Goal: Task Accomplishment & Management: Complete application form

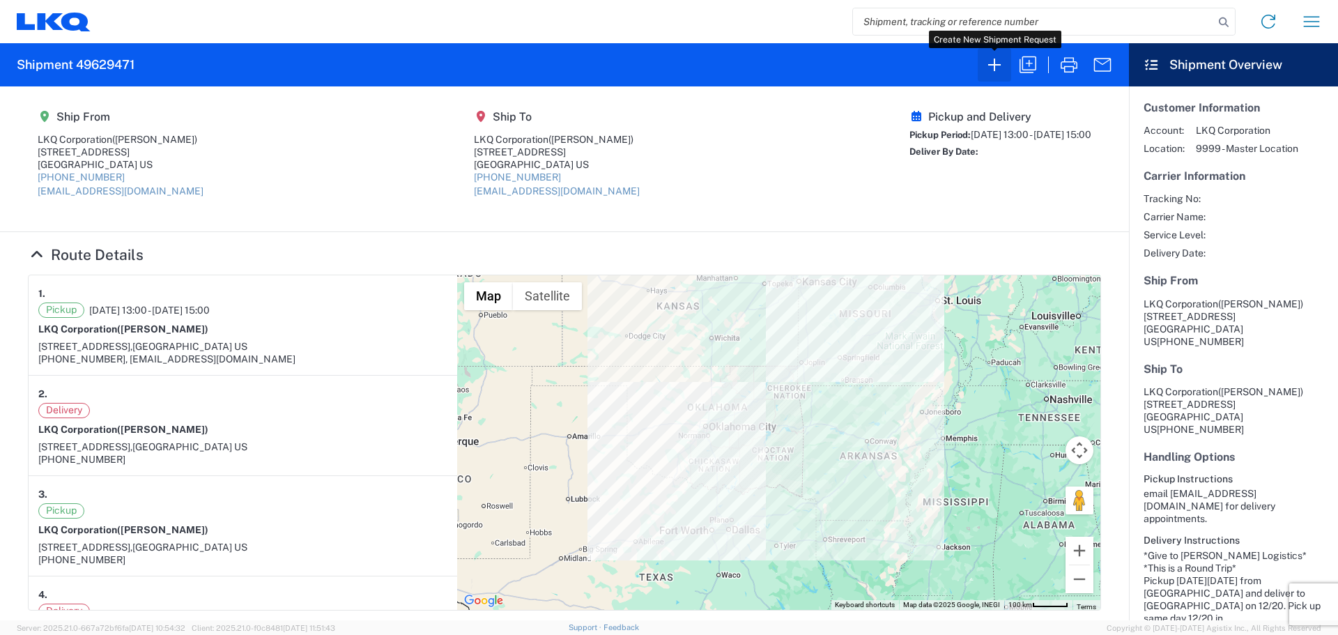
click at [994, 71] on icon "button" at bounding box center [994, 65] width 22 height 22
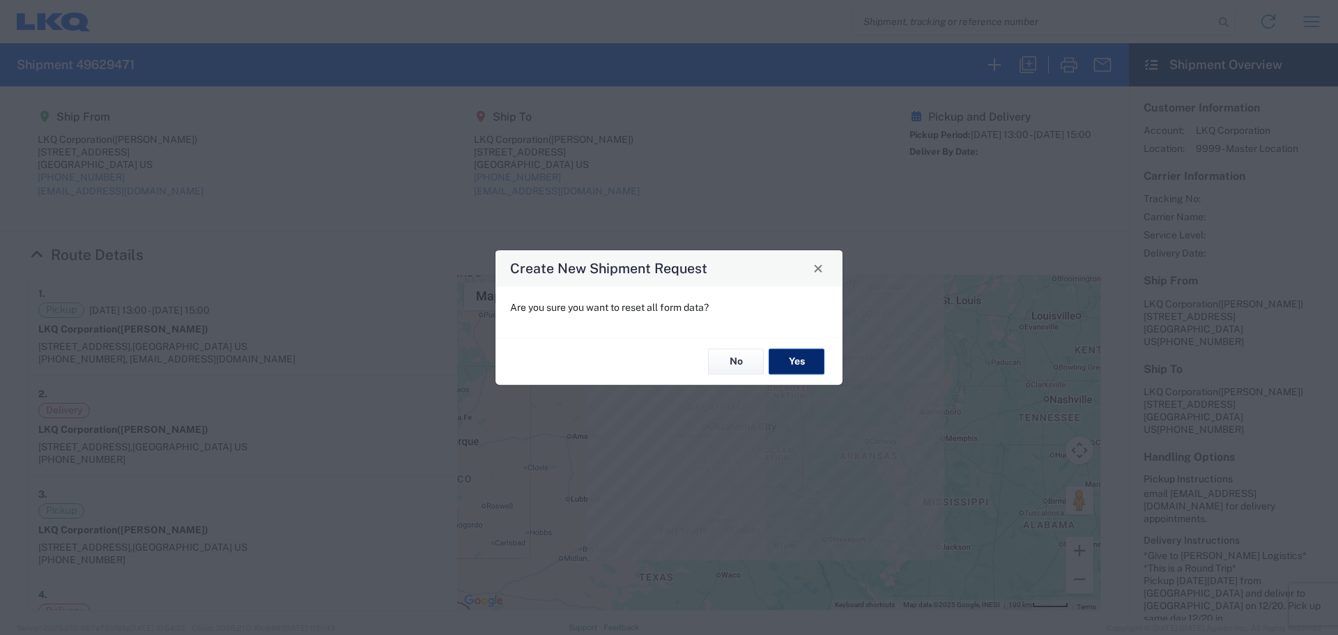
click at [813, 357] on button "Yes" at bounding box center [797, 362] width 56 height 26
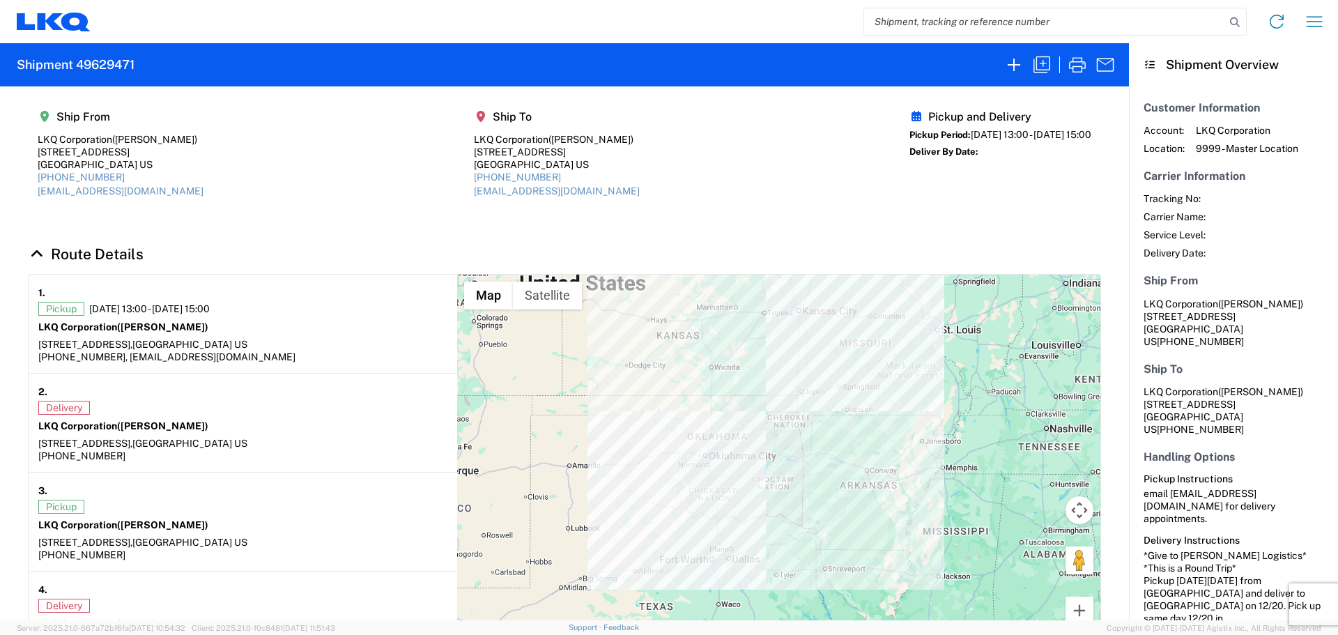
select select "FULL"
select select "LBS"
select select "IN"
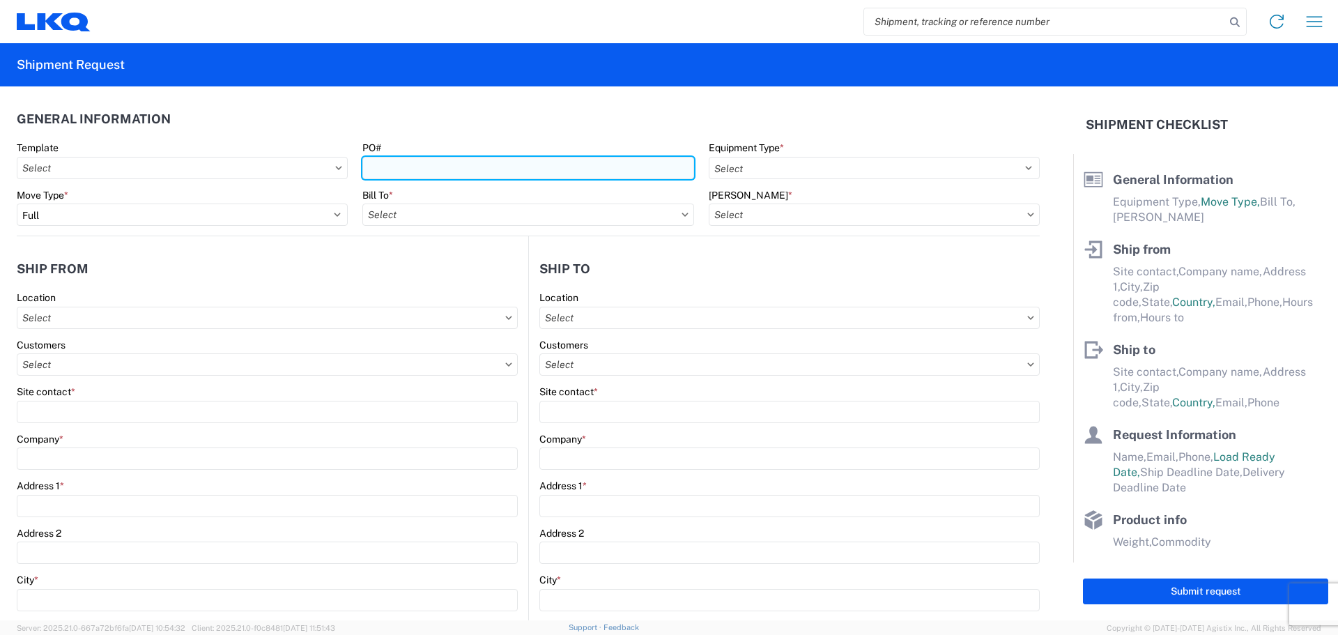
click at [409, 170] on input "PO#" at bounding box center [527, 168] width 331 height 22
type input "T3206"
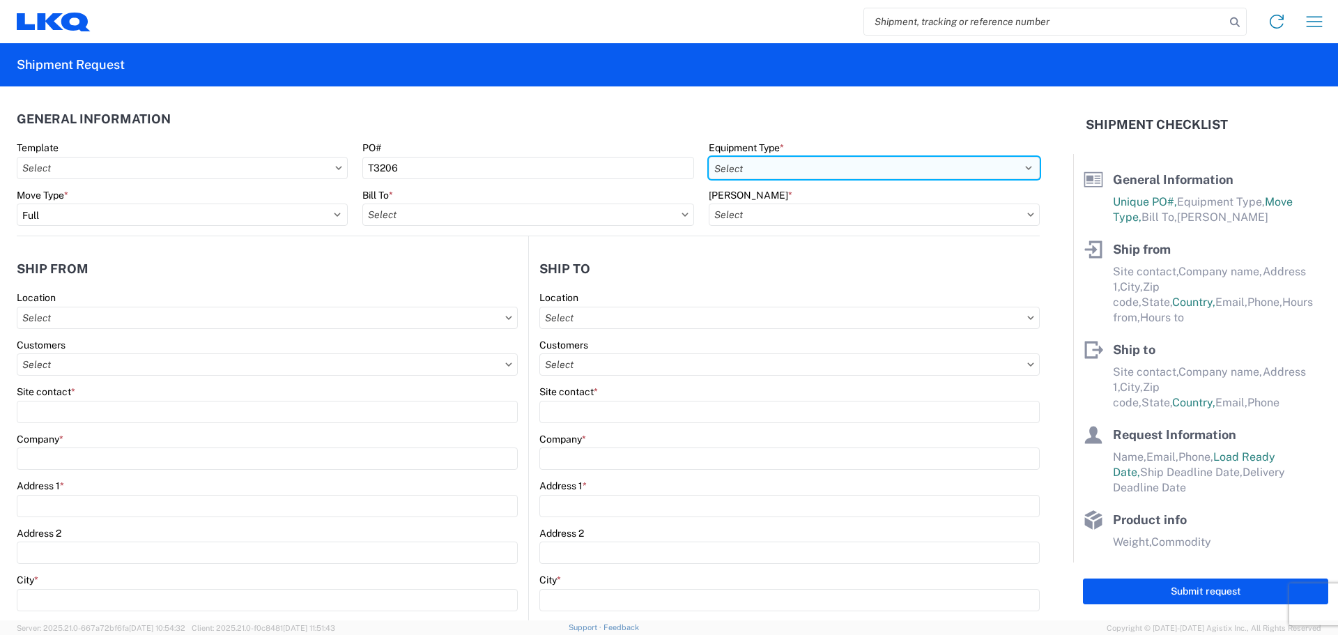
click at [818, 169] on select "Select 53’ Dry Van Flatbed Dropdeck (van) Lowboy (flatbed) Rail" at bounding box center [874, 168] width 331 height 22
select select "STDV"
click at [709, 157] on select "Select 53’ Dry Van Flatbed Dropdeck (van) Lowboy (flatbed) Rail" at bounding box center [874, 168] width 331 height 22
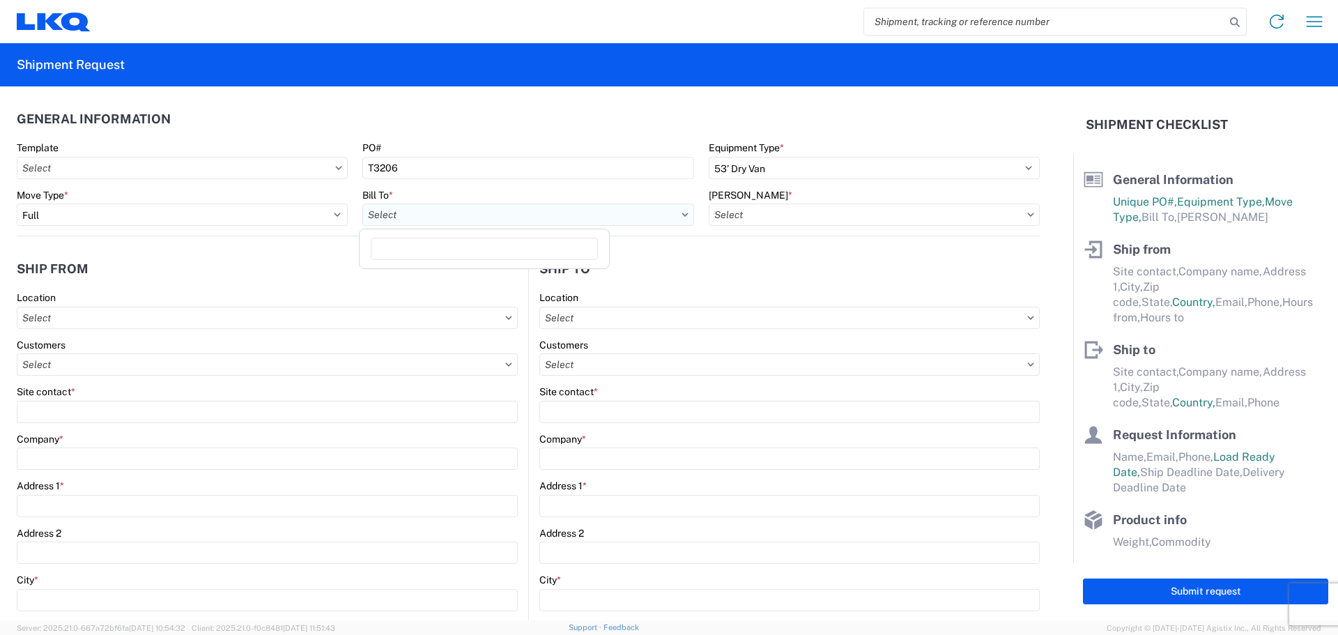
click at [397, 215] on input "text" at bounding box center [527, 214] width 331 height 22
type input "1882"
click at [456, 273] on div "1882 - North American ATK Corporation" at bounding box center [484, 276] width 244 height 22
type input "1882 - North American ATK Corporation"
click at [765, 215] on input "text" at bounding box center [874, 214] width 331 height 22
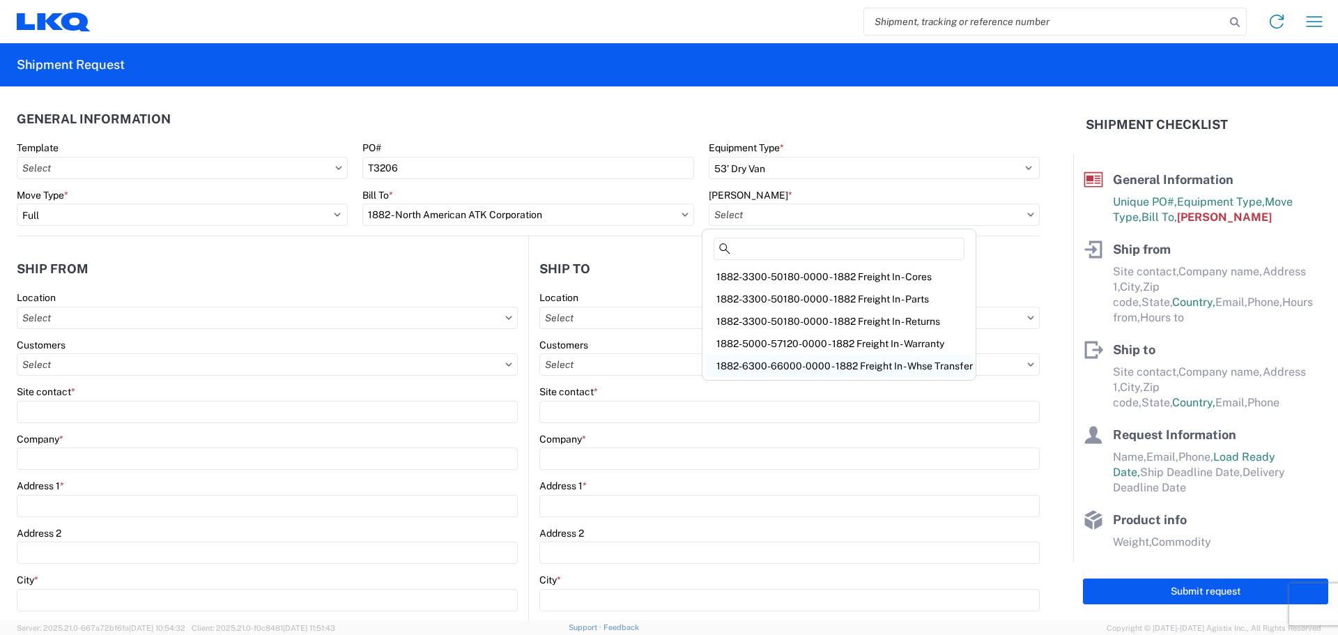
click at [870, 364] on div "1882-6300-66000-0000 - 1882 Freight In - Whse Transfer" at bounding box center [839, 366] width 268 height 22
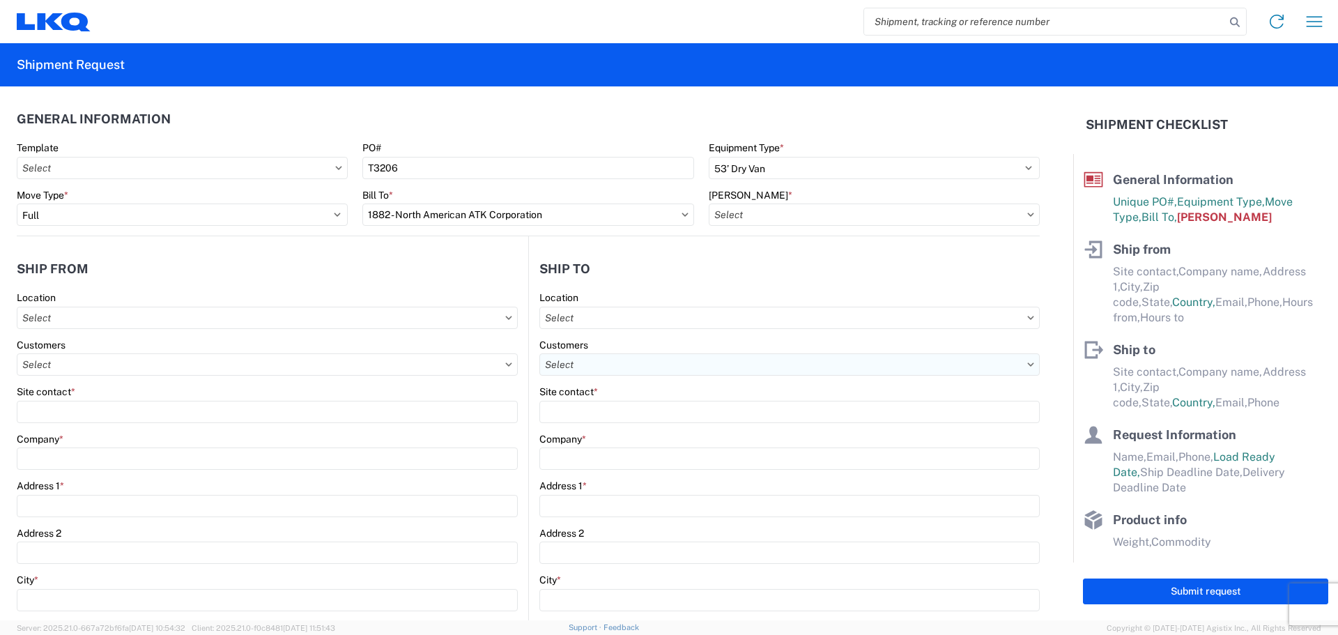
type input "1882-6300-66000-0000 - 1882 Freight In - Whse Transfer"
click at [105, 316] on input "text" at bounding box center [267, 318] width 501 height 22
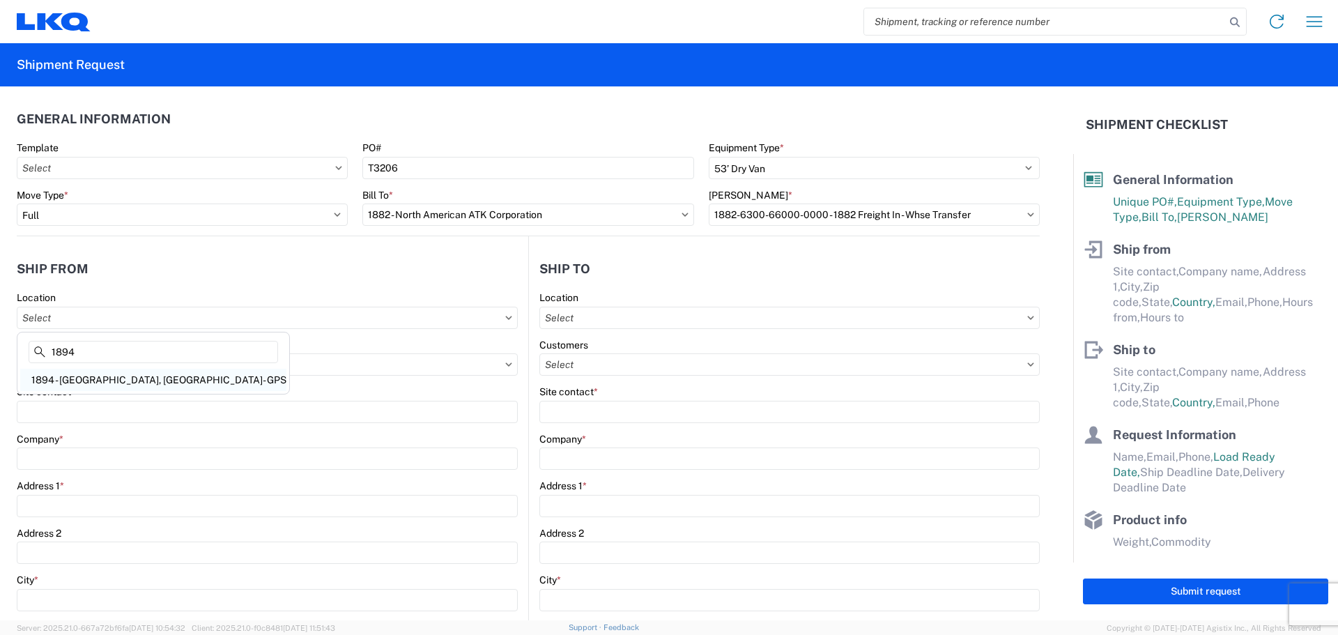
type input "1894"
click at [134, 385] on div "1894 - [GEOGRAPHIC_DATA], [GEOGRAPHIC_DATA]- GPS" at bounding box center [153, 380] width 266 height 22
type input "1894 - [GEOGRAPHIC_DATA], [GEOGRAPHIC_DATA]- GPS"
type input "LKQ Corporation"
type input "[STREET_ADDRESS]"
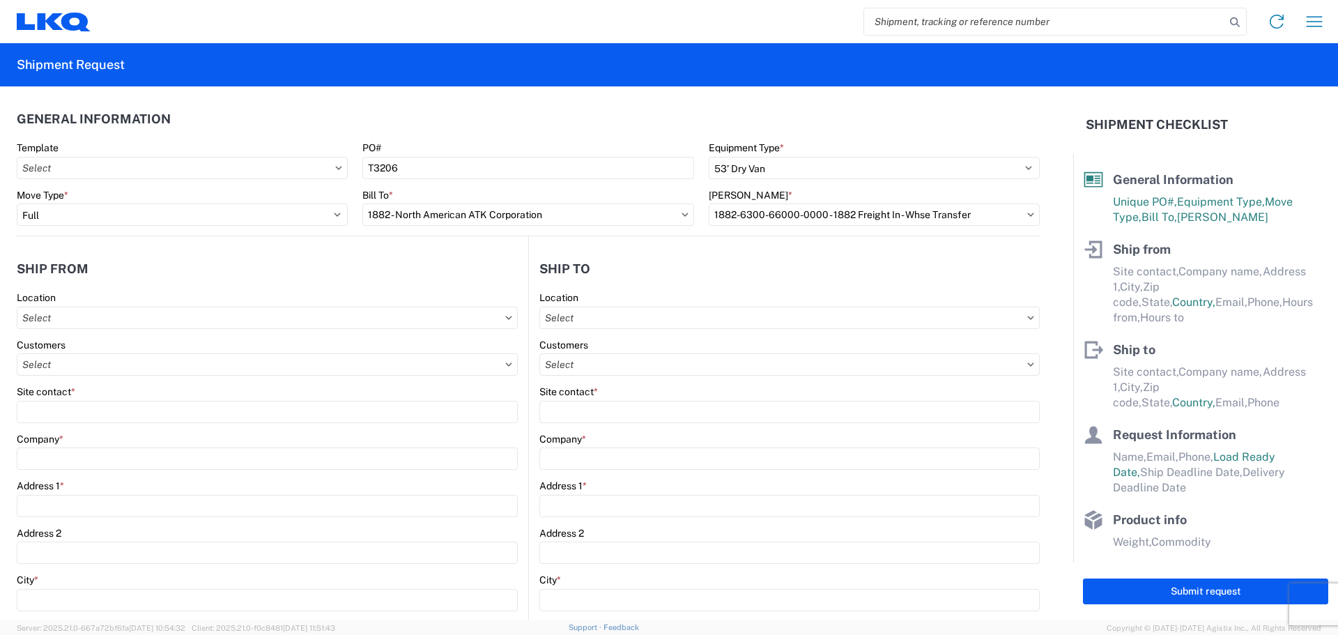
type input "Newnan"
type input "30265"
select select "GA"
select select "US"
type input "[PHONE_NUMBER]"
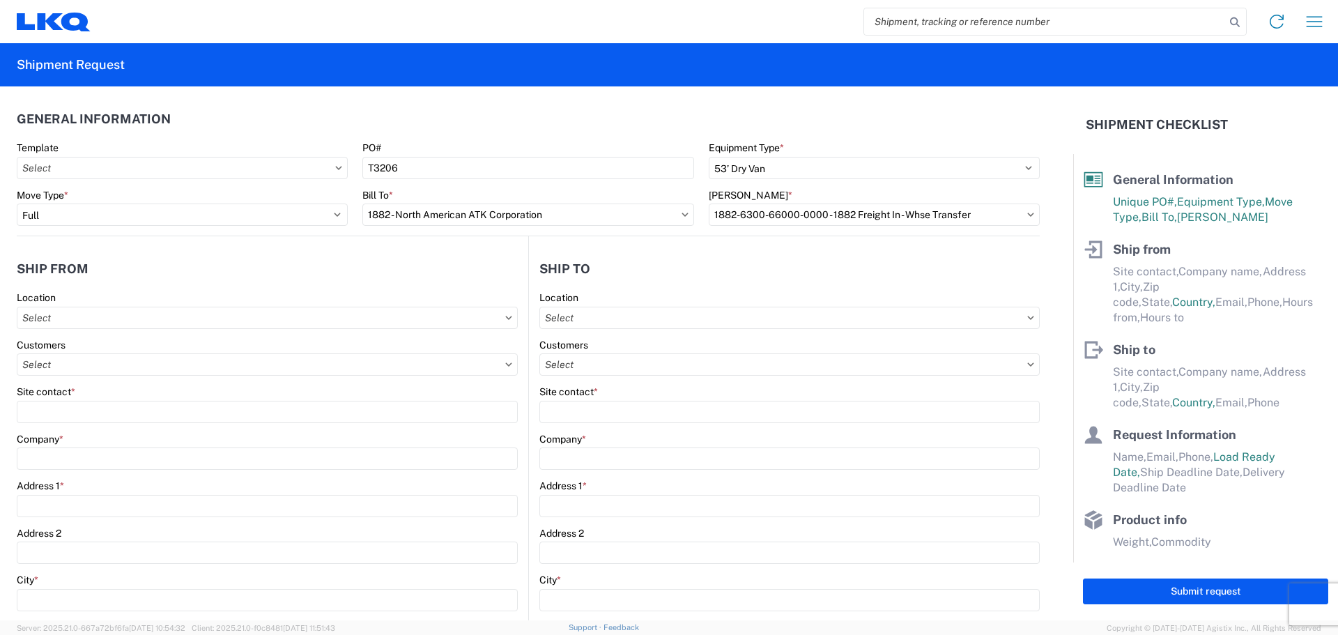
type input "07:00"
type input "15:00"
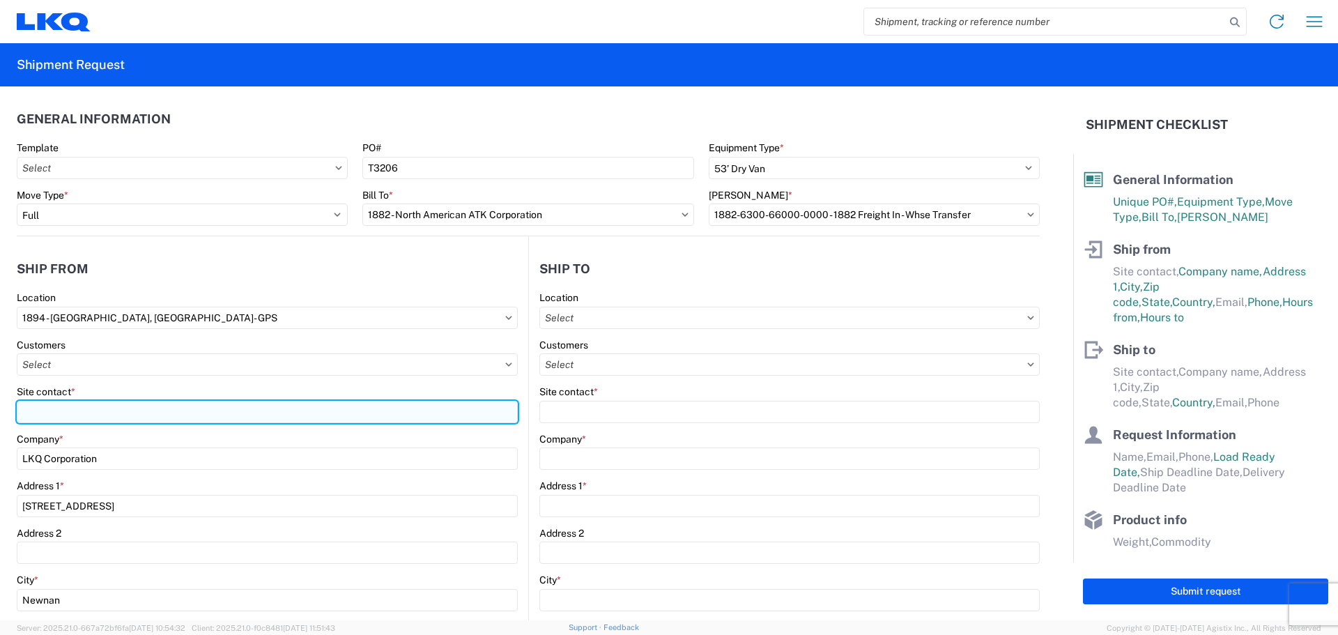
click at [97, 408] on input "Site contact *" at bounding box center [267, 412] width 501 height 22
type input "[PERSON_NAME]"
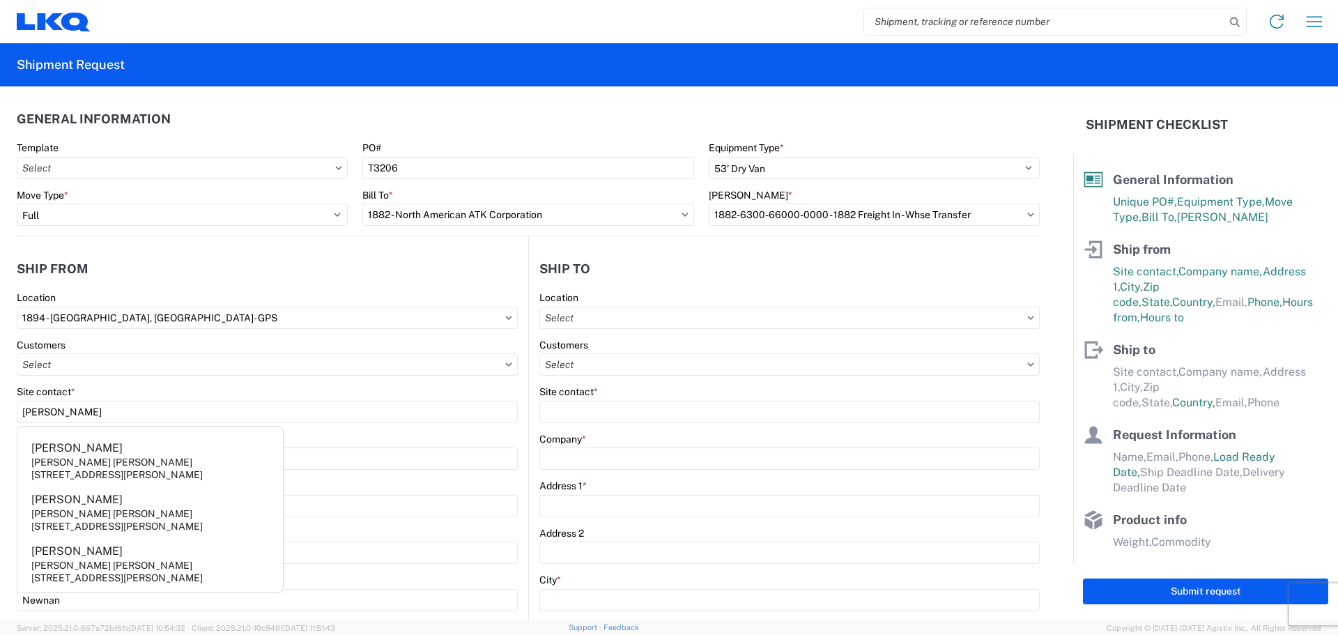
click at [111, 256] on header "Ship from" at bounding box center [272, 268] width 511 height 31
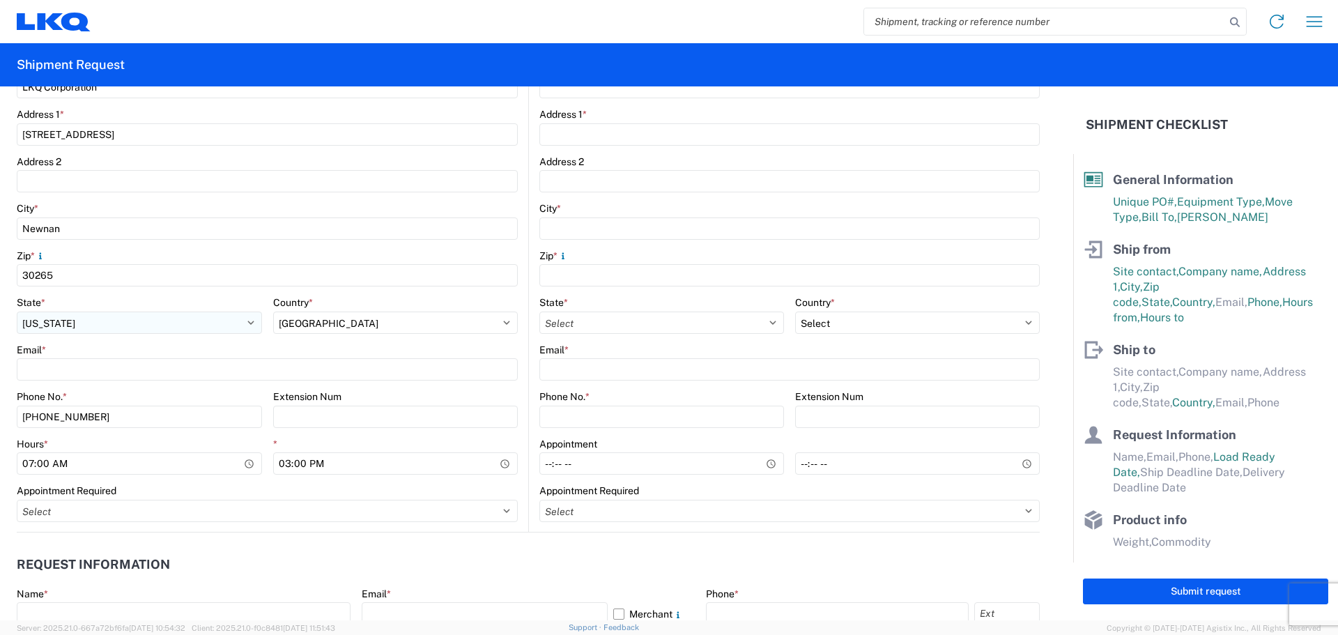
scroll to position [465, 0]
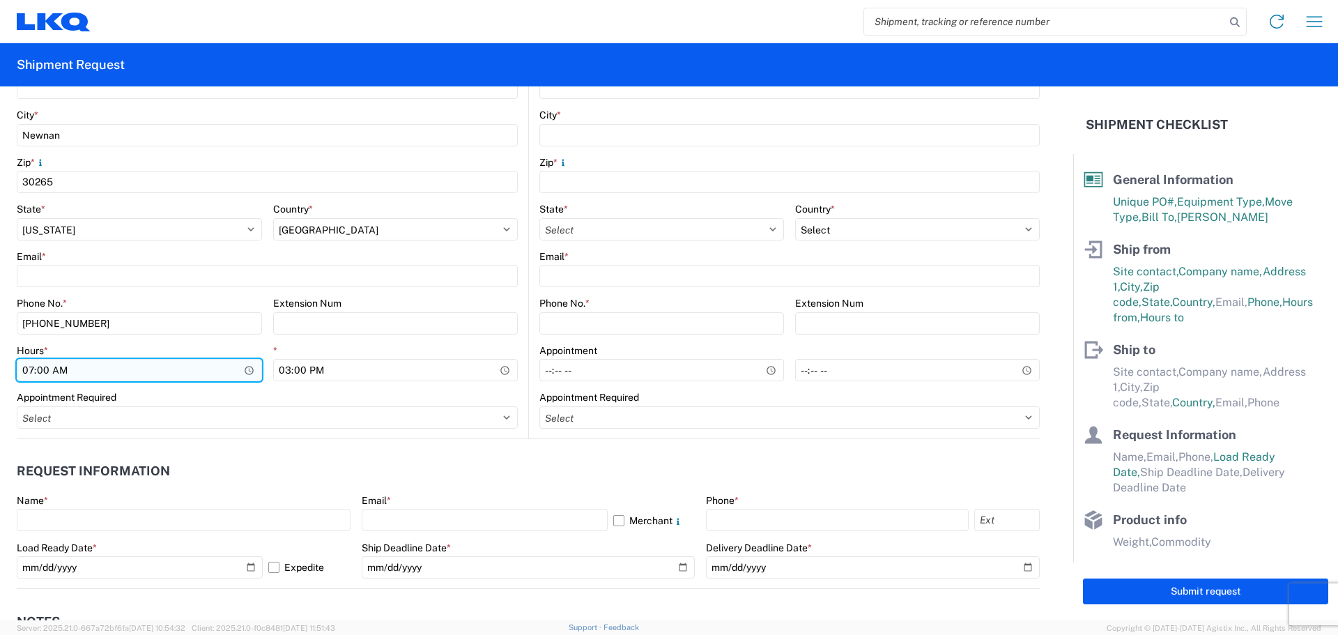
click at [28, 369] on input "07:00" at bounding box center [139, 370] width 245 height 22
type input "06:00"
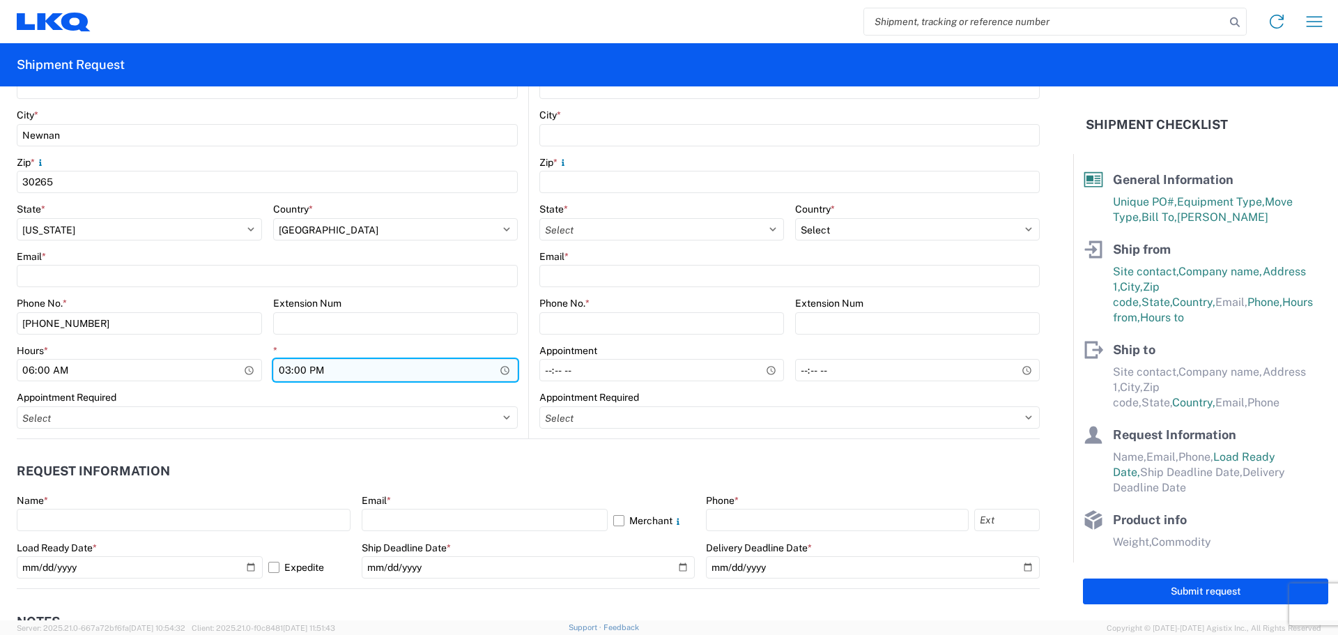
click at [282, 372] on input "15:00" at bounding box center [395, 370] width 245 height 22
type input "10:00"
click at [672, 447] on agx-request-info "Request Information Name * Email * Merchant Phone * Load Ready Date * [DATE] Ex…" at bounding box center [528, 514] width 1023 height 150
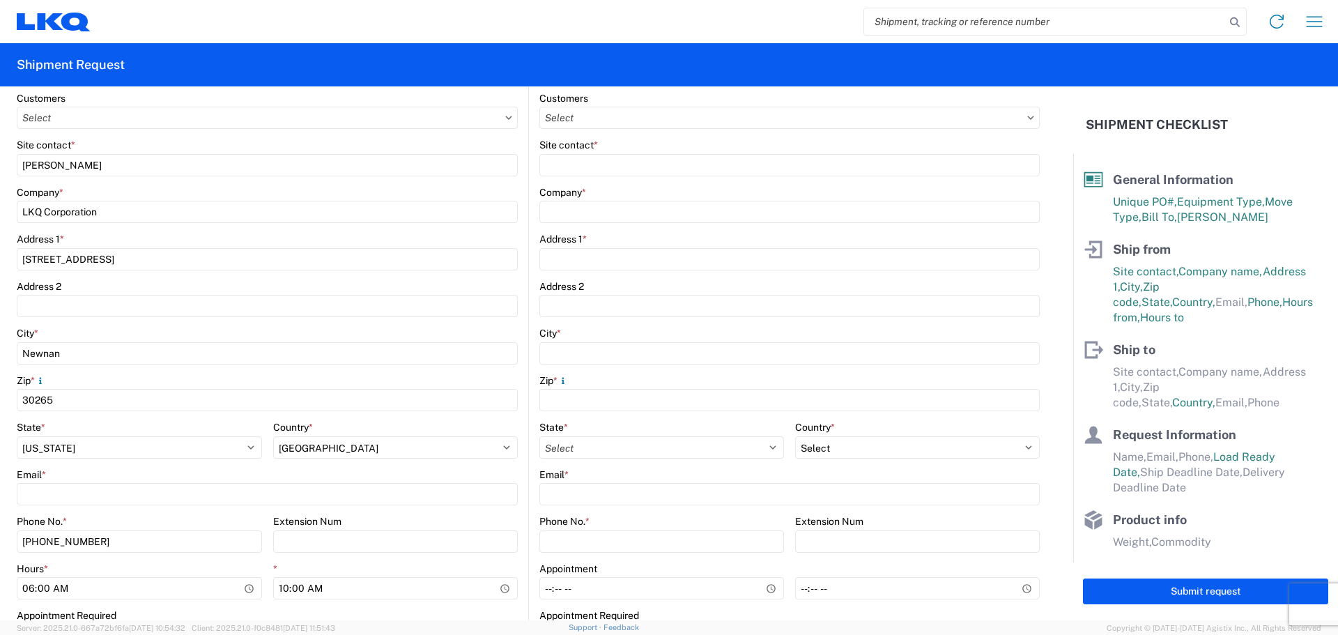
scroll to position [93, 0]
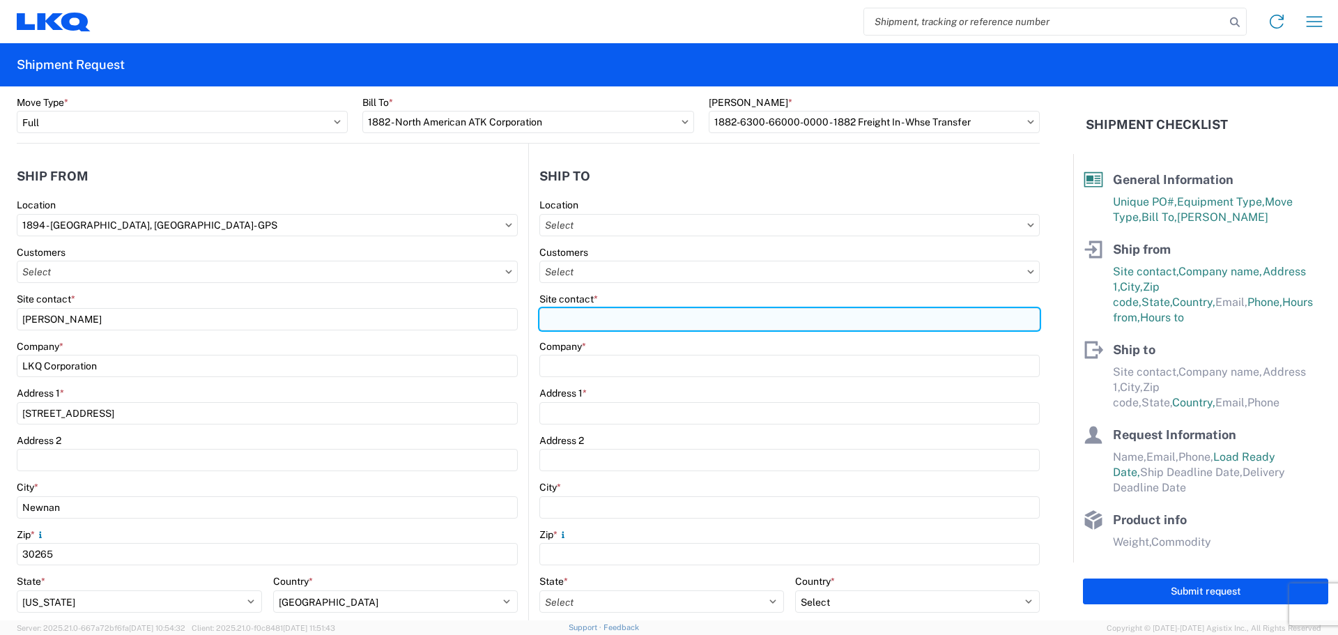
click at [633, 324] on input "Site contact *" at bounding box center [789, 319] width 500 height 22
type input "[PERSON_NAME]"
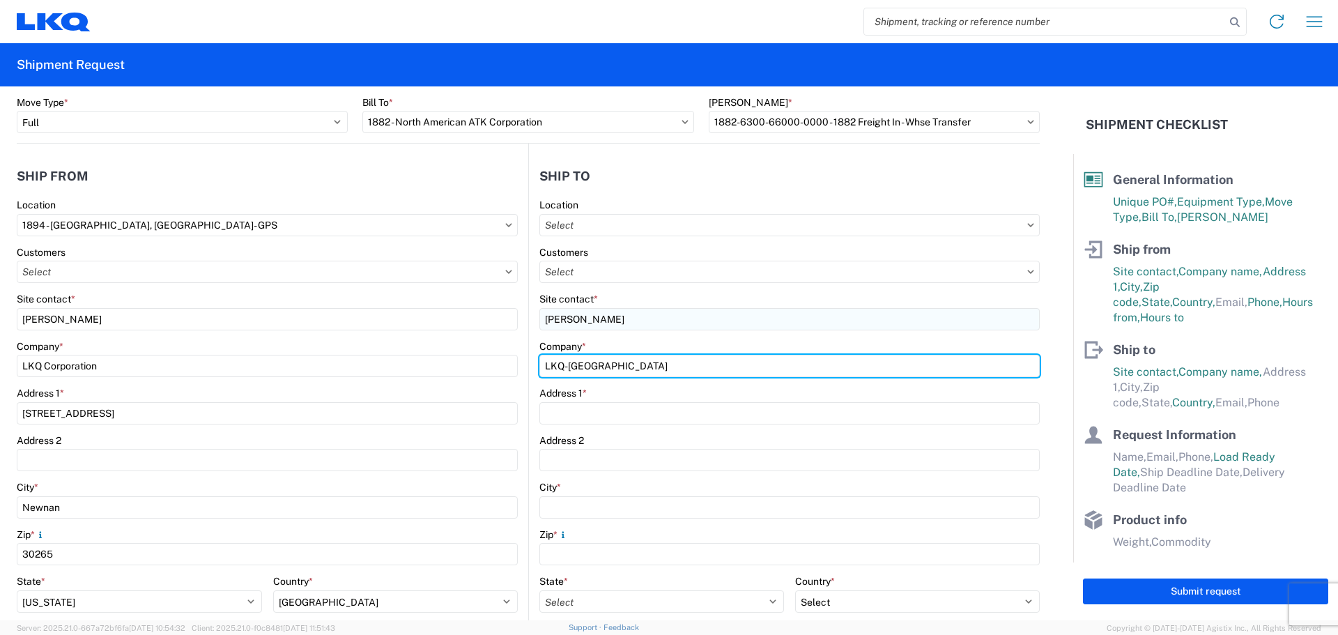
type input "LKQ-[GEOGRAPHIC_DATA]"
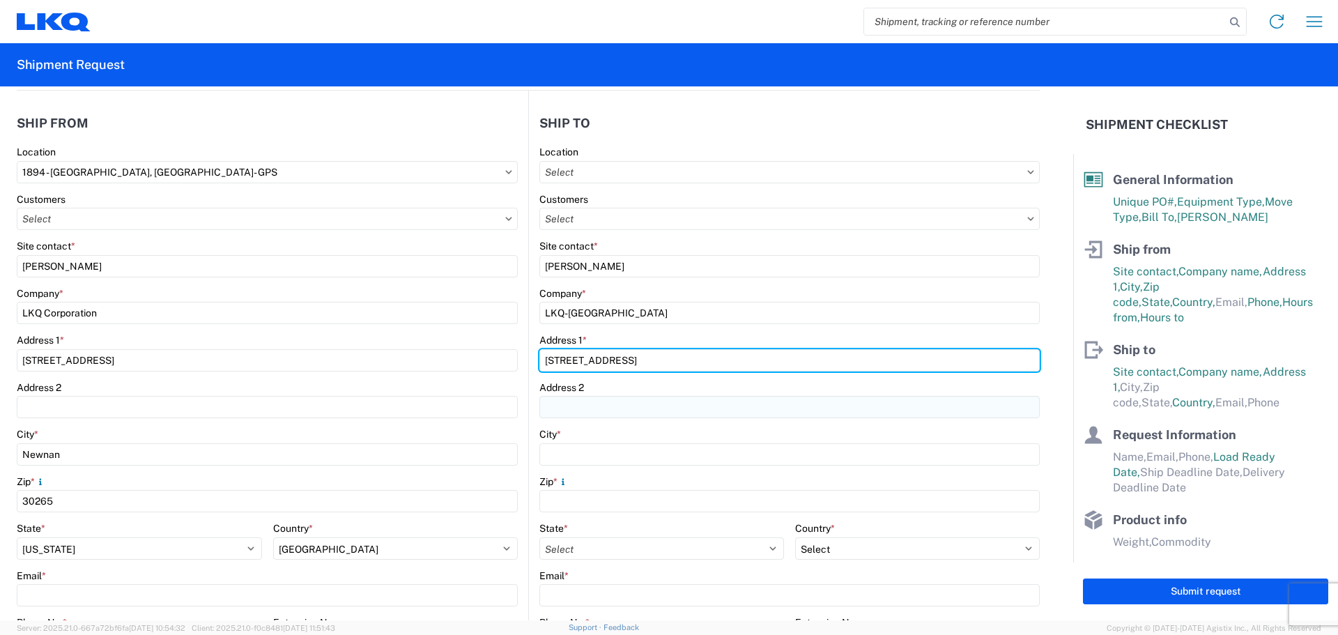
scroll to position [186, 0]
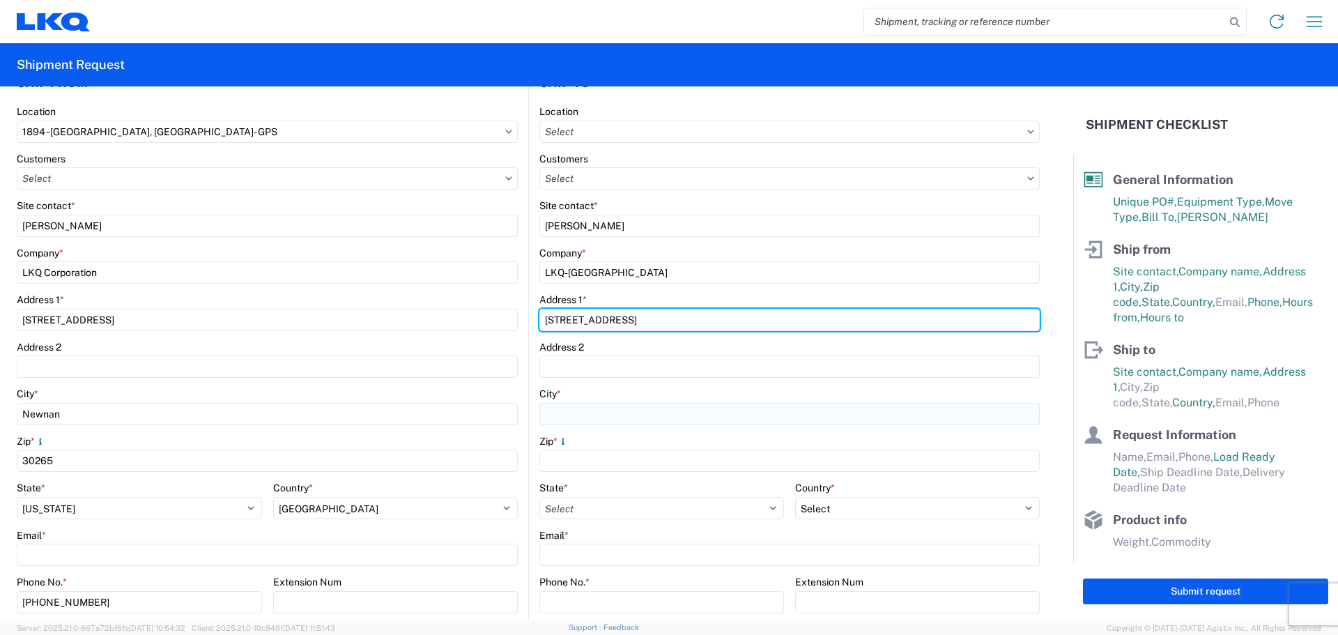
type input "[STREET_ADDRESS]"
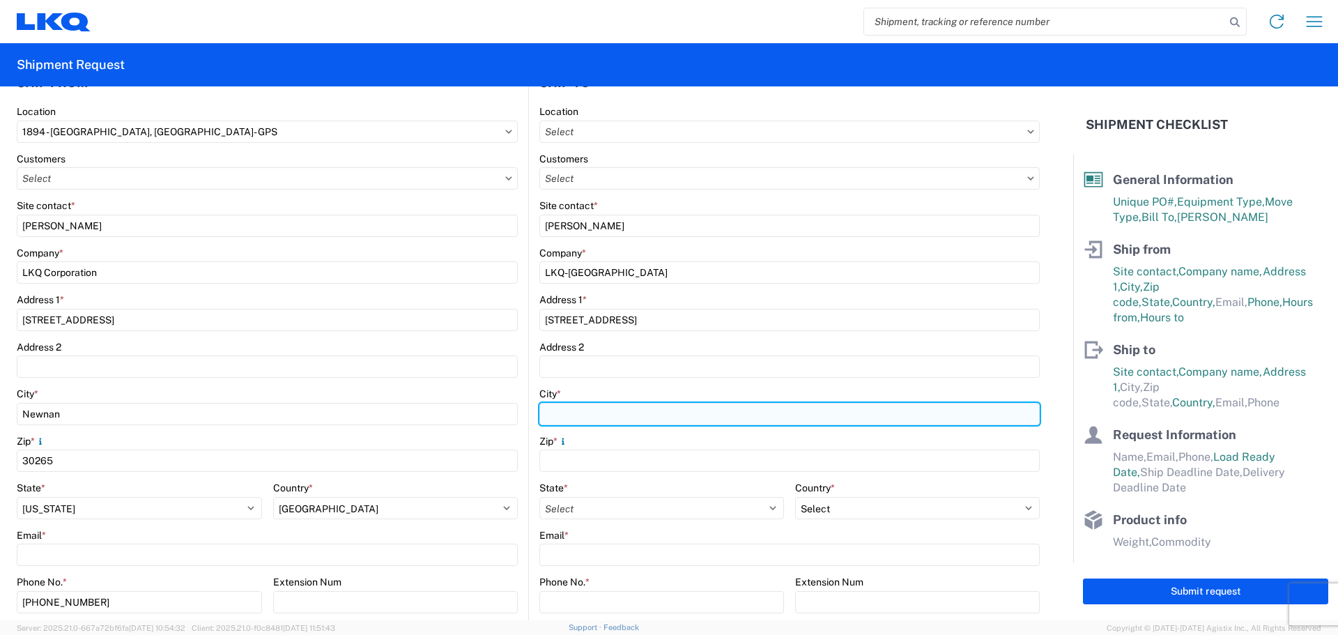
click at [594, 413] on input "City *" at bounding box center [789, 414] width 500 height 22
type input "[GEOGRAPHIC_DATA]"
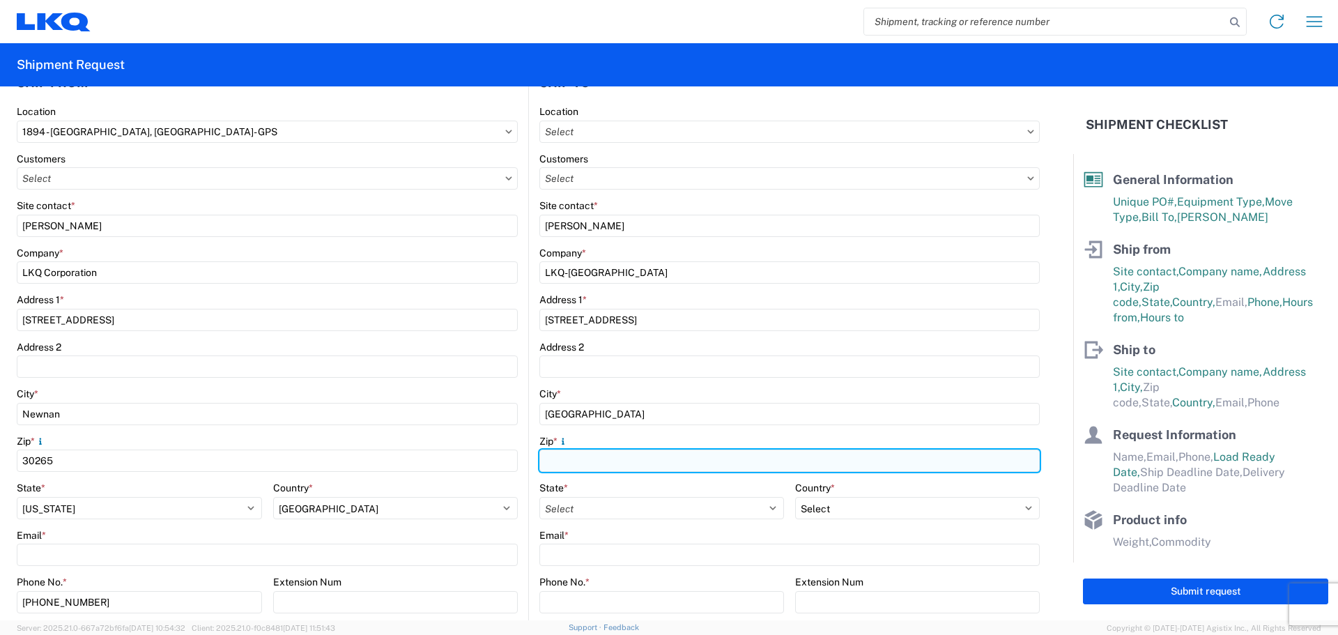
click at [585, 457] on input "Zip *" at bounding box center [789, 460] width 500 height 22
type input "06095"
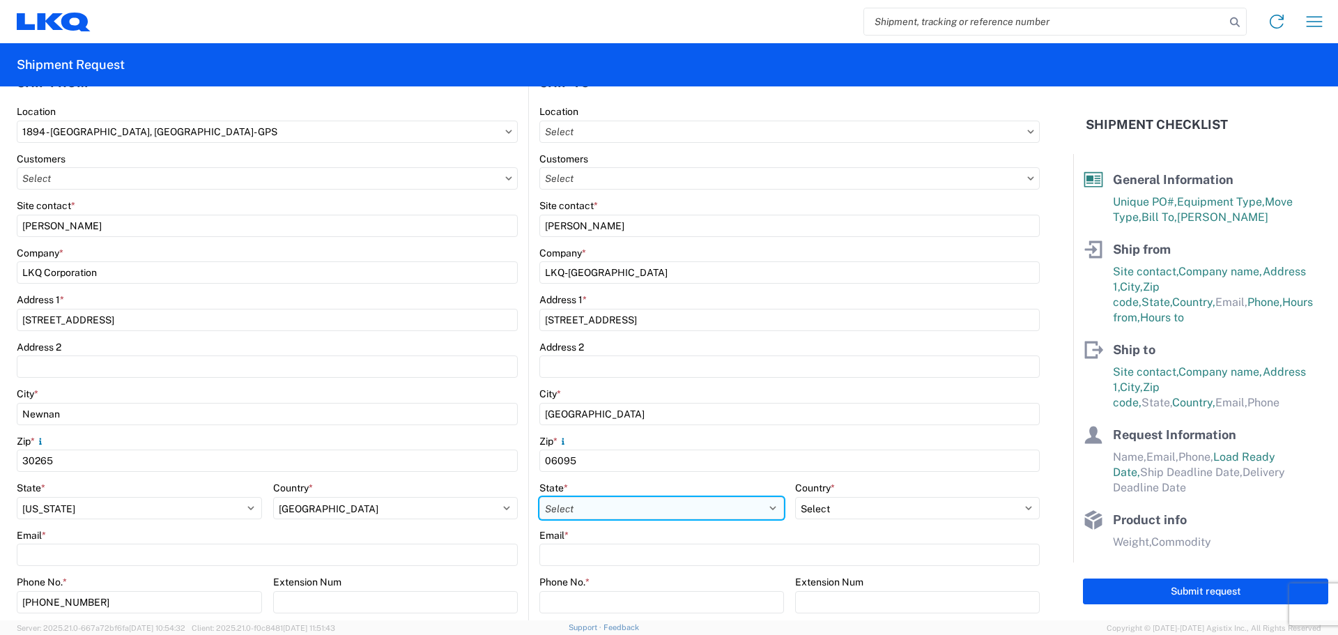
click at [597, 507] on select "Select [US_STATE] [US_STATE] [US_STATE] [US_STATE] Armed Forces Americas Armed …" at bounding box center [661, 508] width 245 height 22
select select "CT"
click at [539, 497] on select "Select [US_STATE] [US_STATE] [US_STATE] [US_STATE] Armed Forces Americas Armed …" at bounding box center [661, 508] width 245 height 22
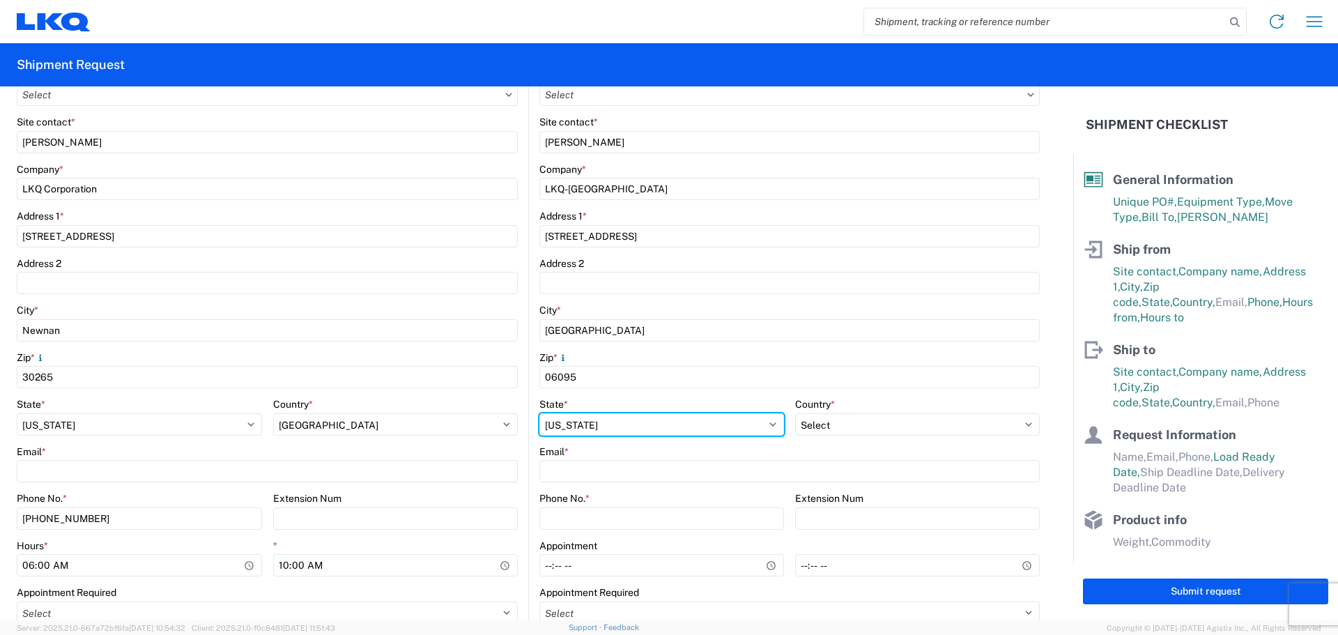
scroll to position [371, 0]
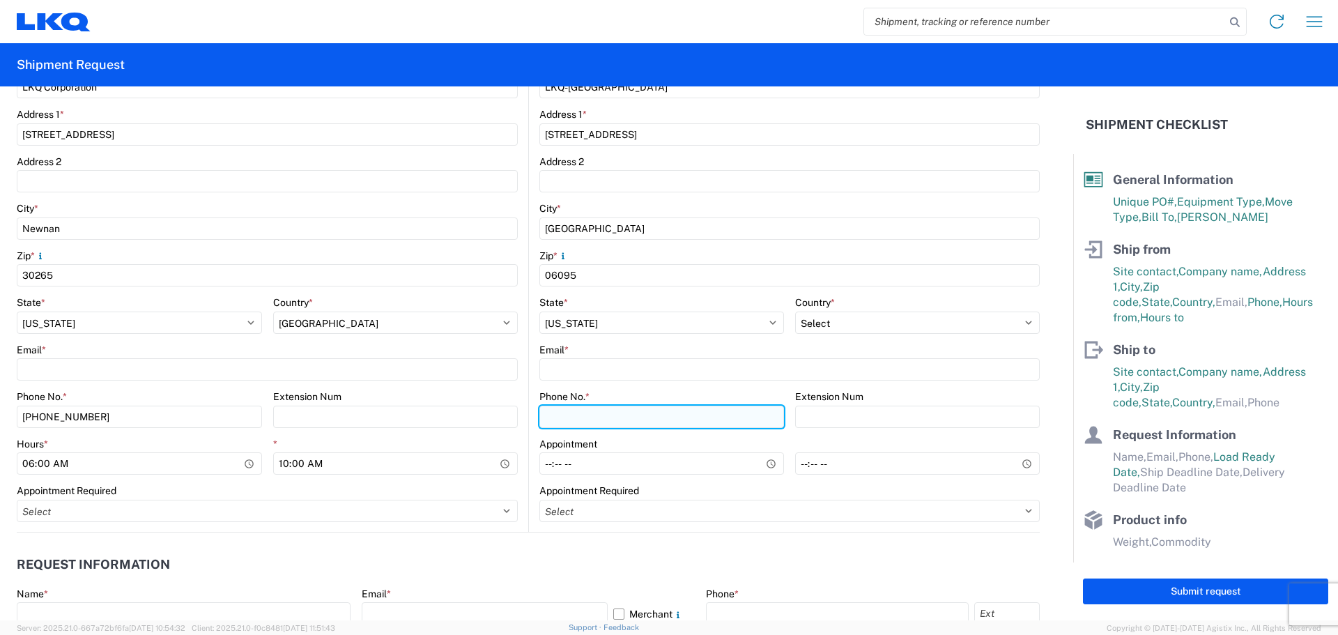
click at [563, 413] on input "Phone No. *" at bounding box center [661, 417] width 245 height 22
paste input "[PHONE_NUMBER]"
type input "[PHONE_NUMBER]"
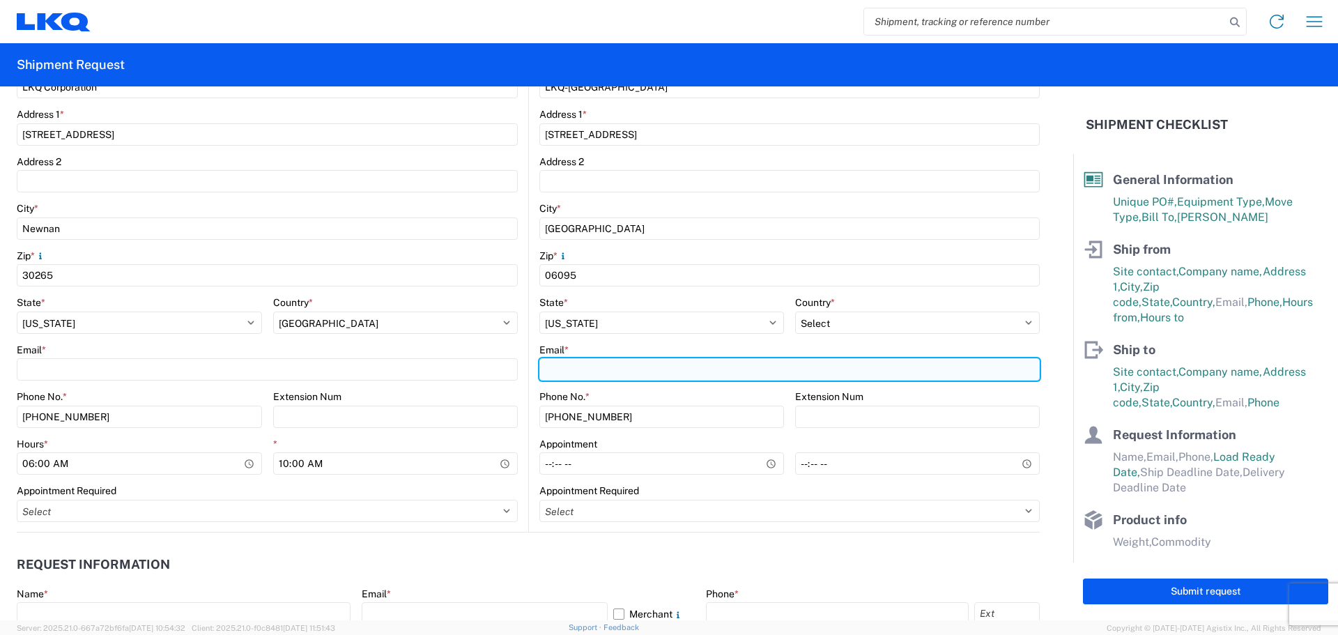
click at [613, 375] on input "Email *" at bounding box center [789, 369] width 500 height 22
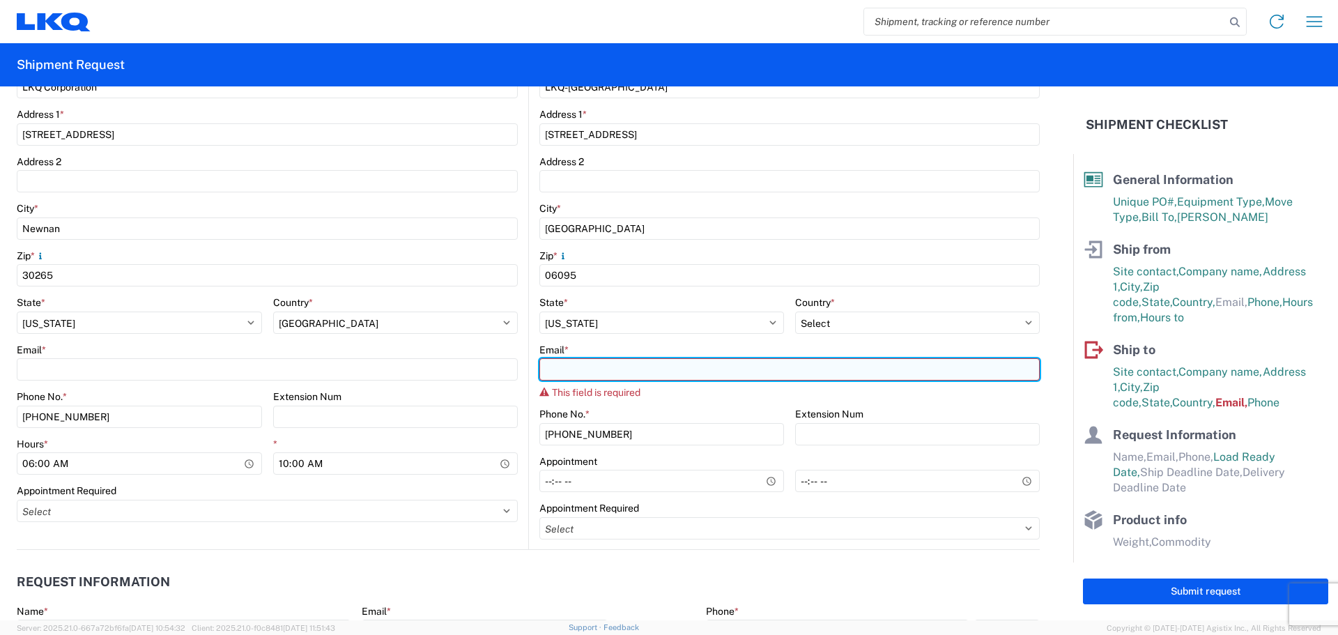
click at [589, 367] on input "Email *" at bounding box center [789, 369] width 500 height 22
paste input "[EMAIL_ADDRESS][DOMAIN_NAME]"
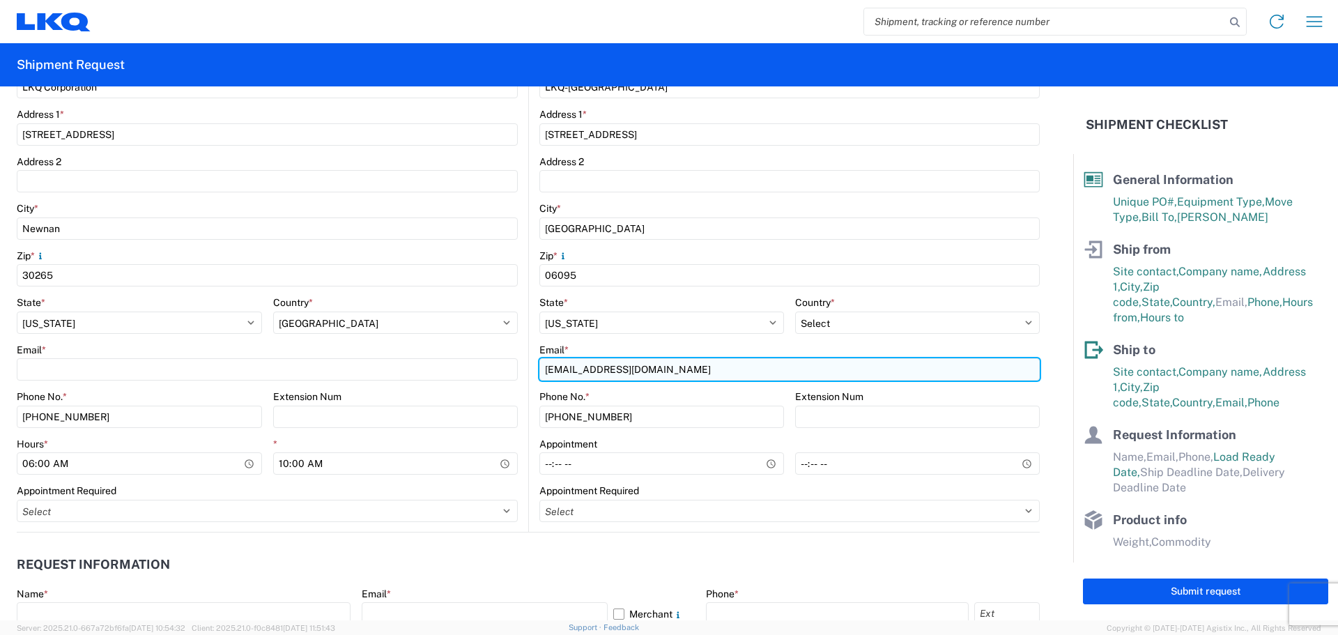
scroll to position [465, 0]
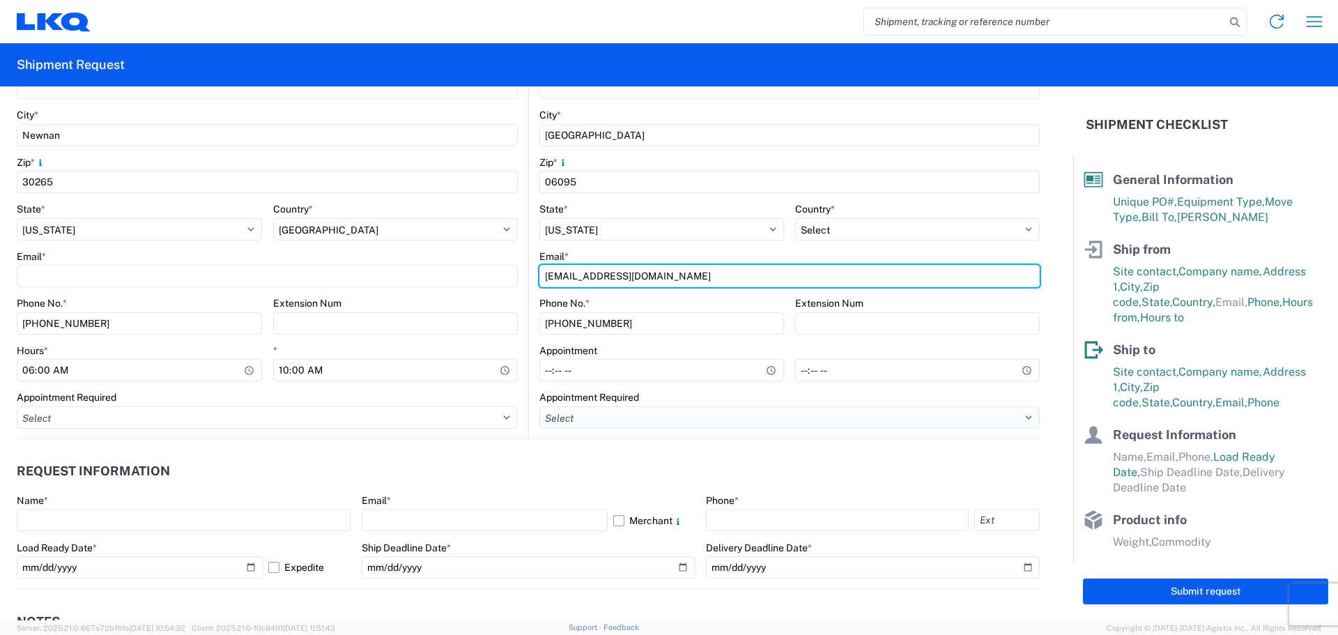
type input "[EMAIL_ADDRESS][DOMAIN_NAME]"
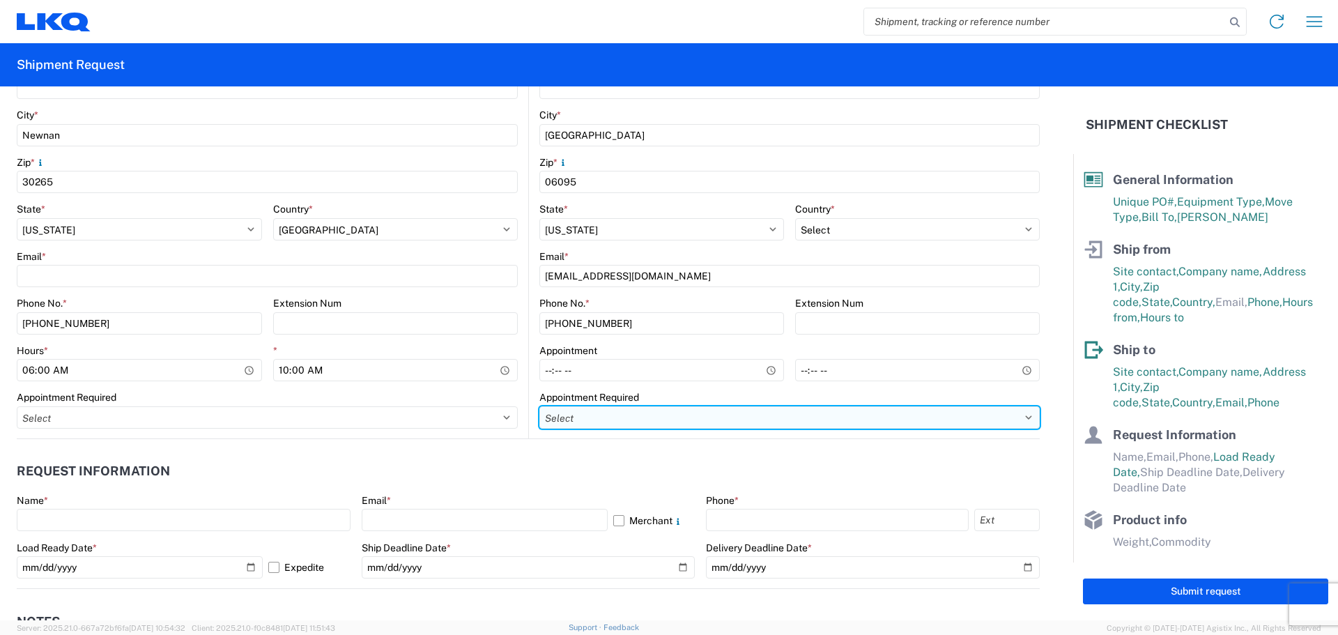
click at [598, 416] on select "Select Appt Required Appt Not Required Appt - First available" at bounding box center [789, 417] width 500 height 22
select select "apptNotRequired"
click at [539, 406] on select "Select Appt Required Appt Not Required Appt - First available" at bounding box center [789, 417] width 500 height 22
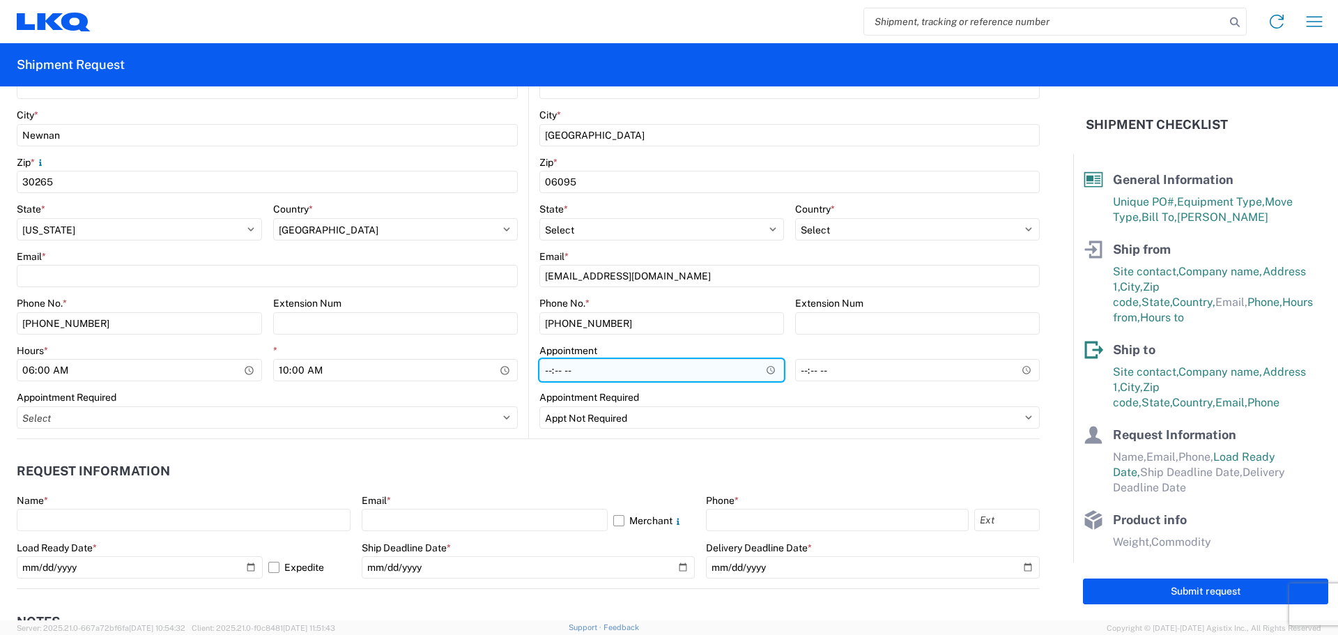
click at [540, 371] on input "Hours *" at bounding box center [661, 370] width 245 height 22
type input "08:00"
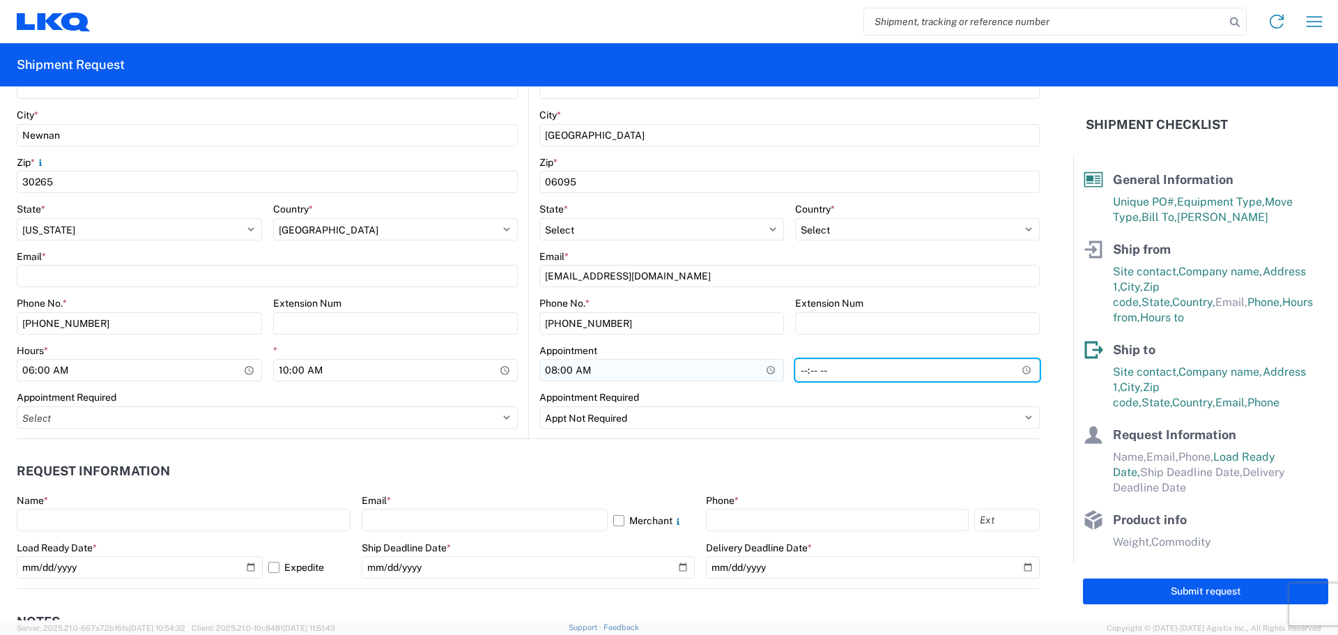
type input "14:00"
click at [535, 464] on header "Request Information" at bounding box center [528, 471] width 1023 height 31
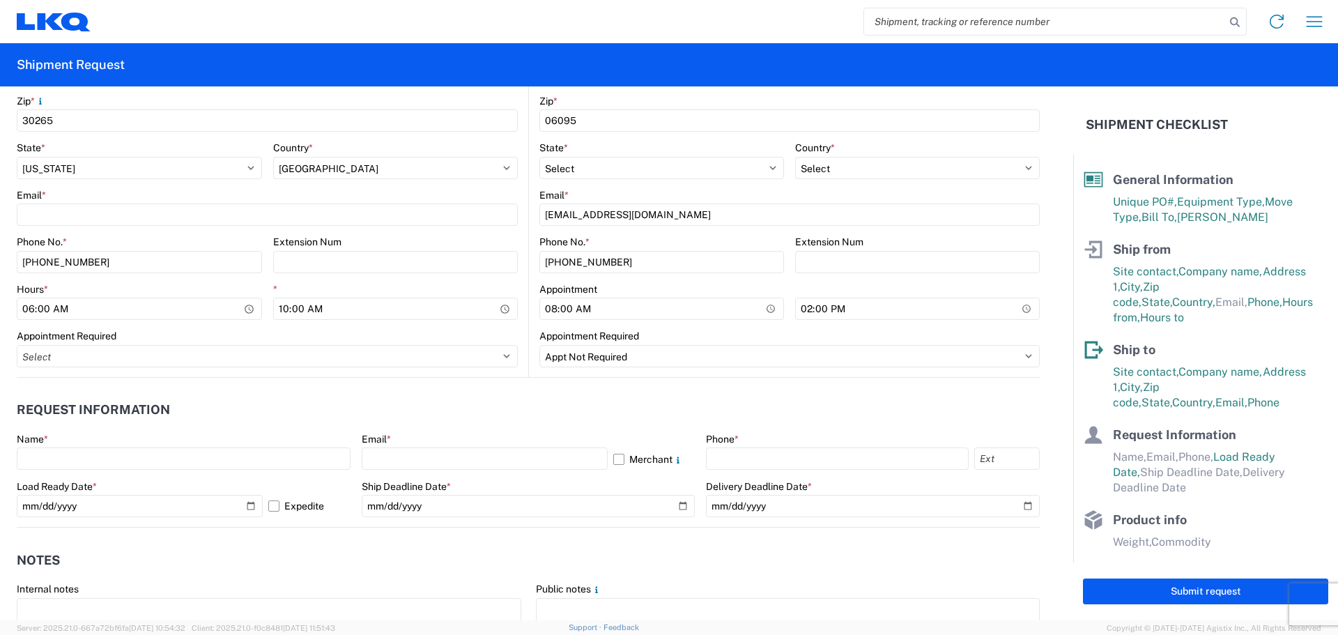
scroll to position [557, 0]
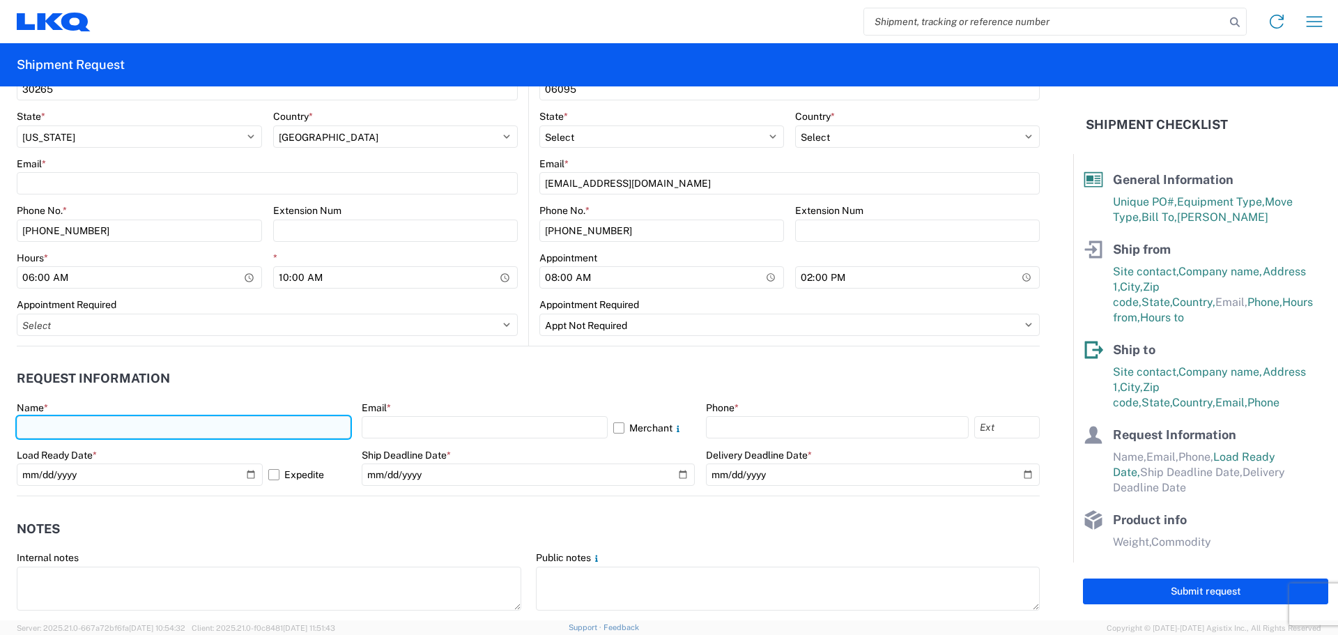
click at [80, 418] on input "text" at bounding box center [184, 427] width 334 height 22
type input "[PERSON_NAME]"
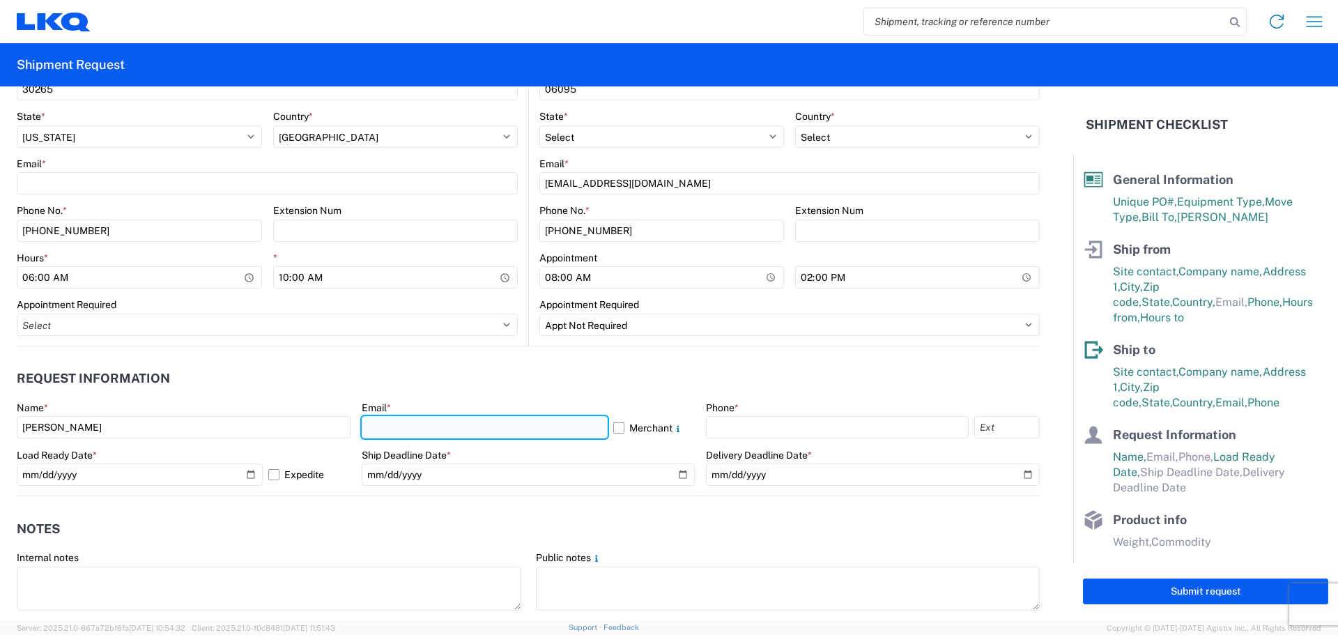
click at [391, 424] on input "text" at bounding box center [485, 427] width 246 height 22
type input "[EMAIL_ADDRESS][DOMAIN_NAME]"
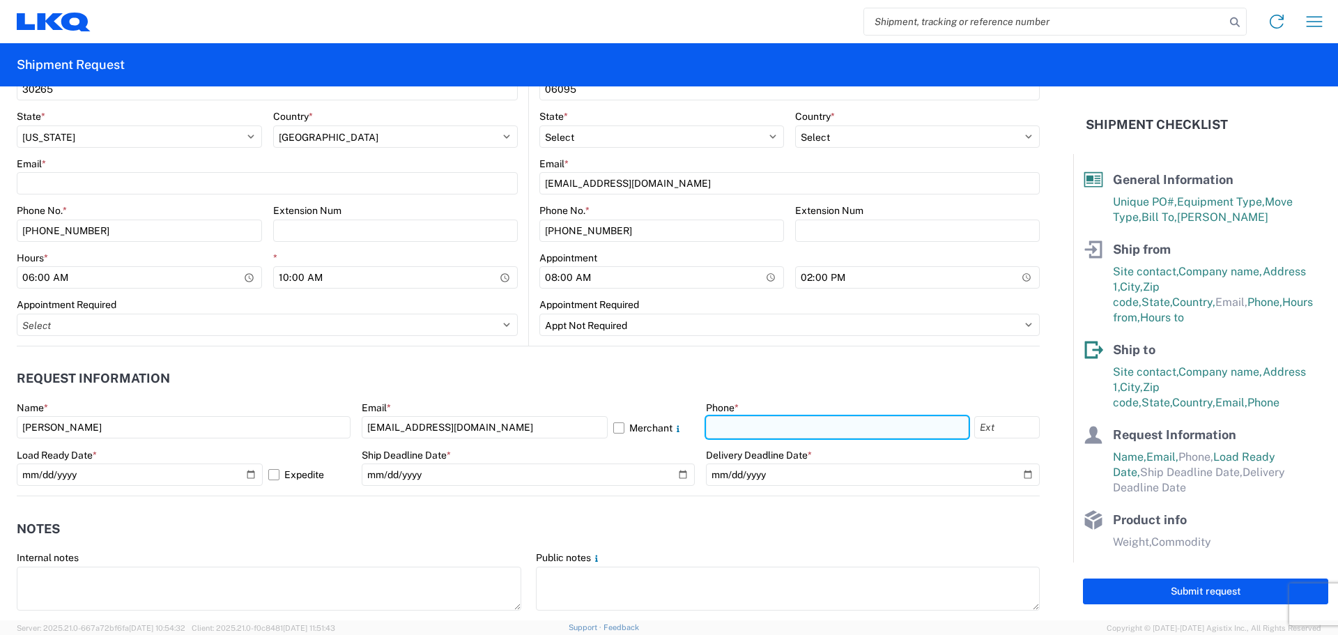
click at [741, 429] on input "text" at bounding box center [837, 427] width 263 height 22
type input "[PHONE_NUMBER]"
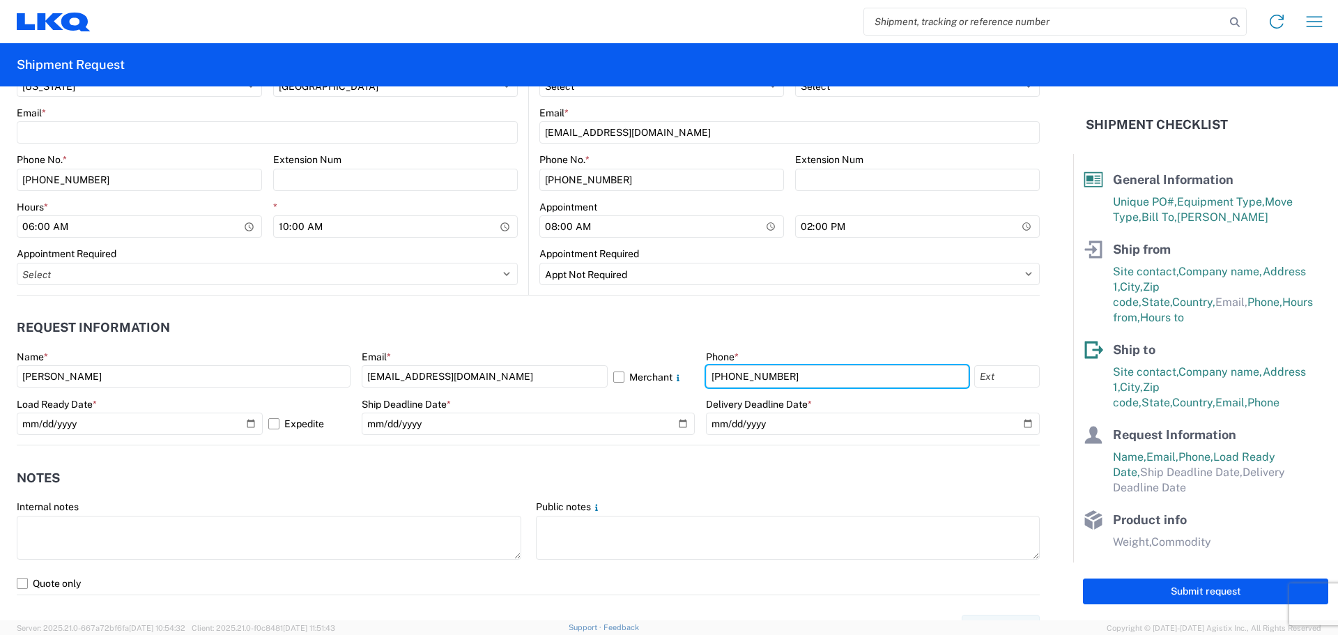
scroll to position [650, 0]
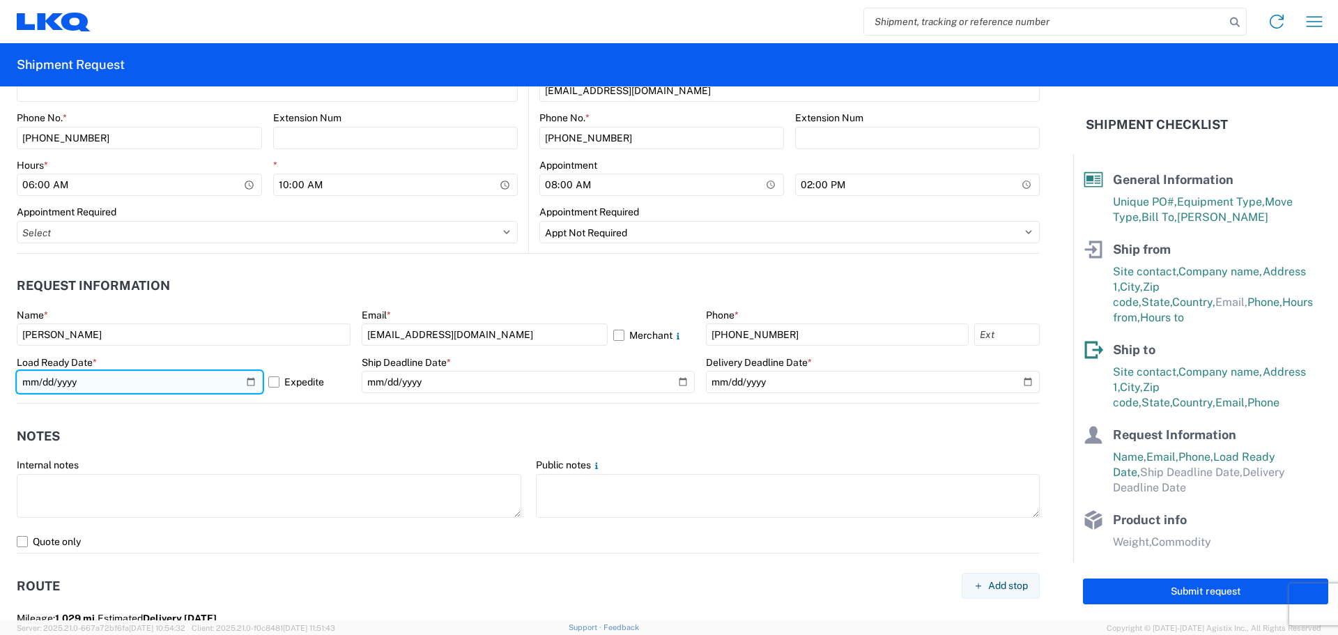
click at [247, 380] on input "[DATE]" at bounding box center [140, 382] width 246 height 22
drag, startPoint x: 292, startPoint y: 433, endPoint x: 326, endPoint y: 432, distance: 34.2
click at [293, 434] on header "Notes" at bounding box center [528, 435] width 1023 height 31
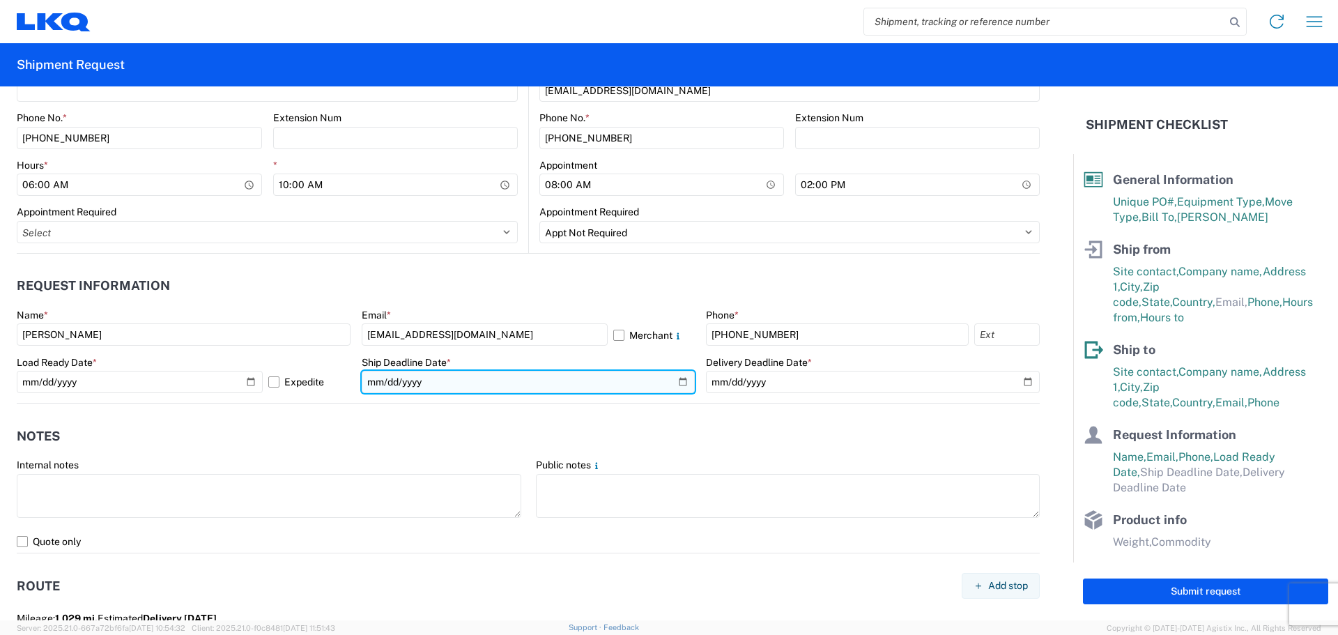
click at [677, 380] on input "date" at bounding box center [529, 382] width 334 height 22
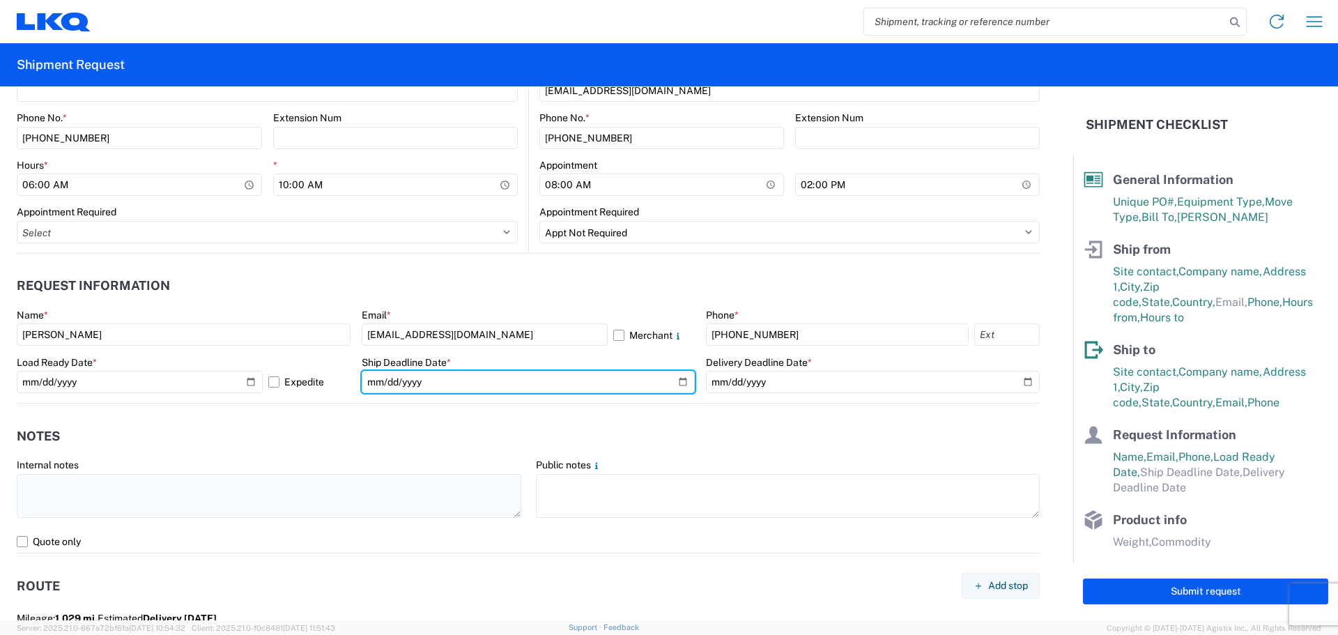
type input "[DATE]"
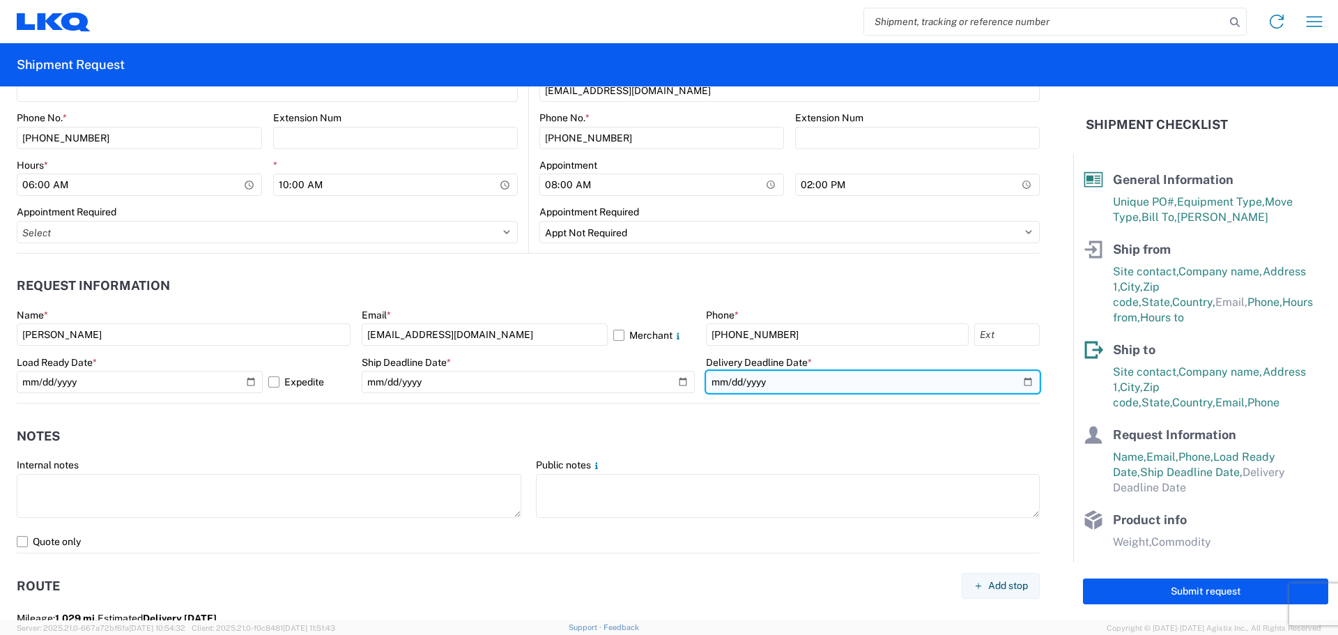
drag, startPoint x: 1020, startPoint y: 380, endPoint x: 1008, endPoint y: 390, distance: 15.3
click at [1019, 383] on input "date" at bounding box center [873, 382] width 334 height 22
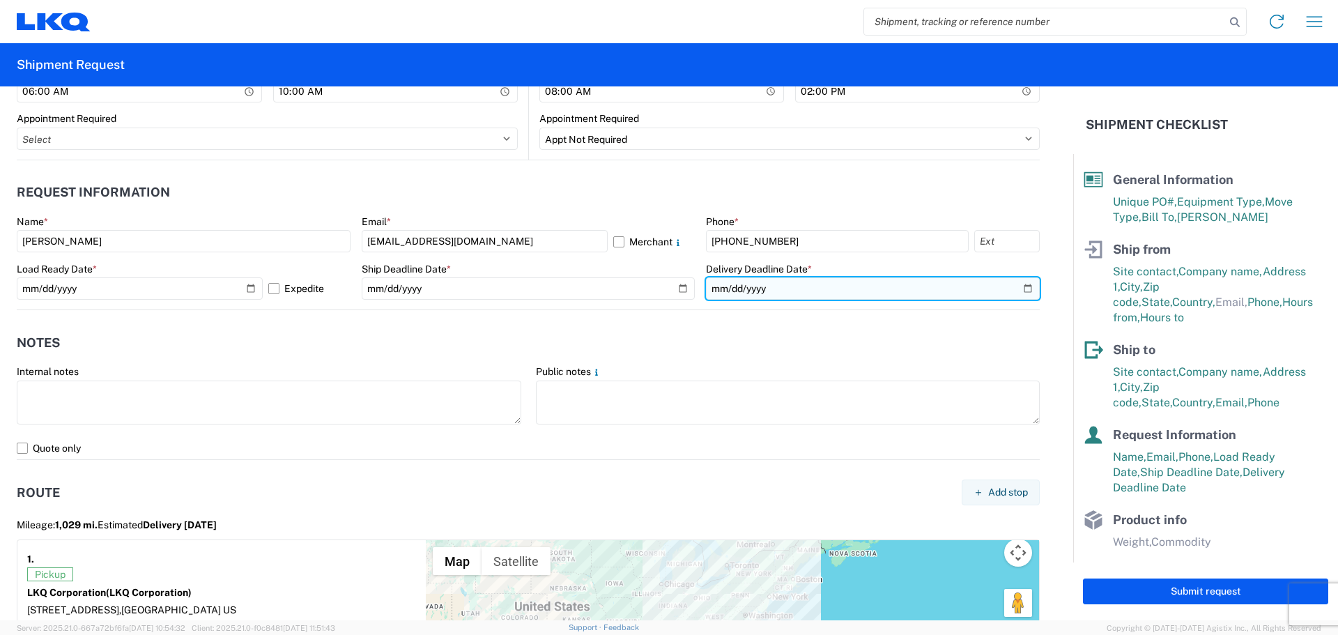
click at [1021, 290] on input "[DATE]" at bounding box center [873, 288] width 334 height 22
click at [1022, 286] on input "[DATE]" at bounding box center [873, 288] width 334 height 22
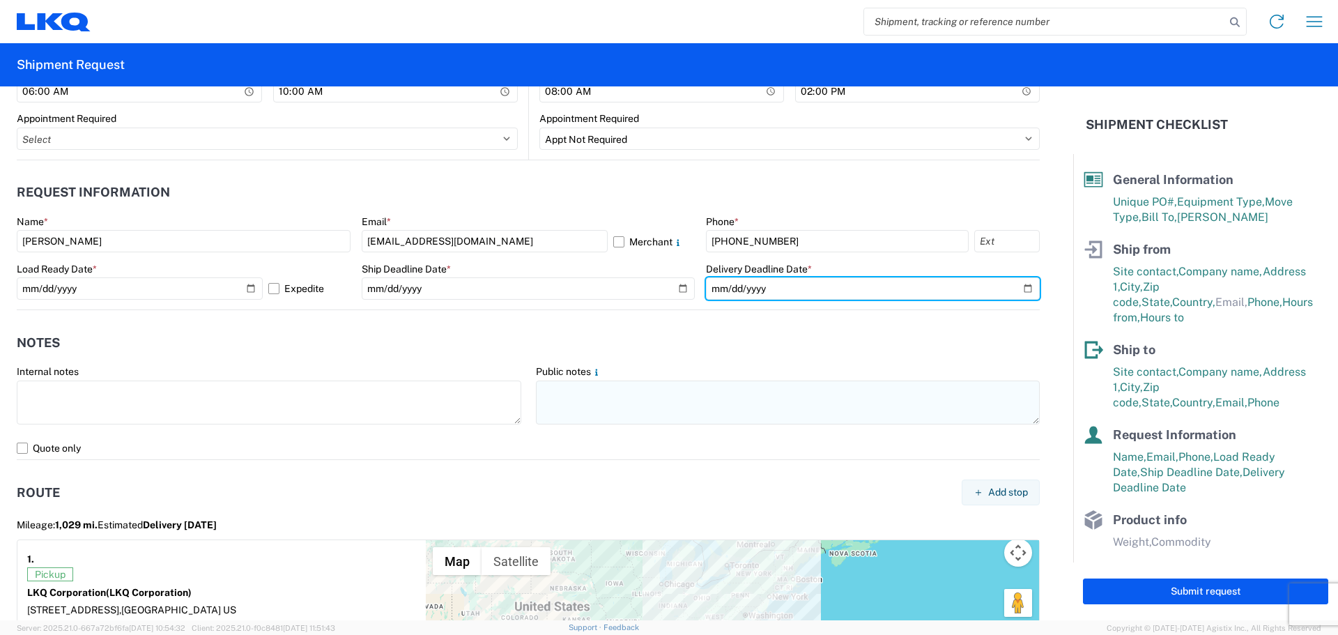
type input "[DATE]"
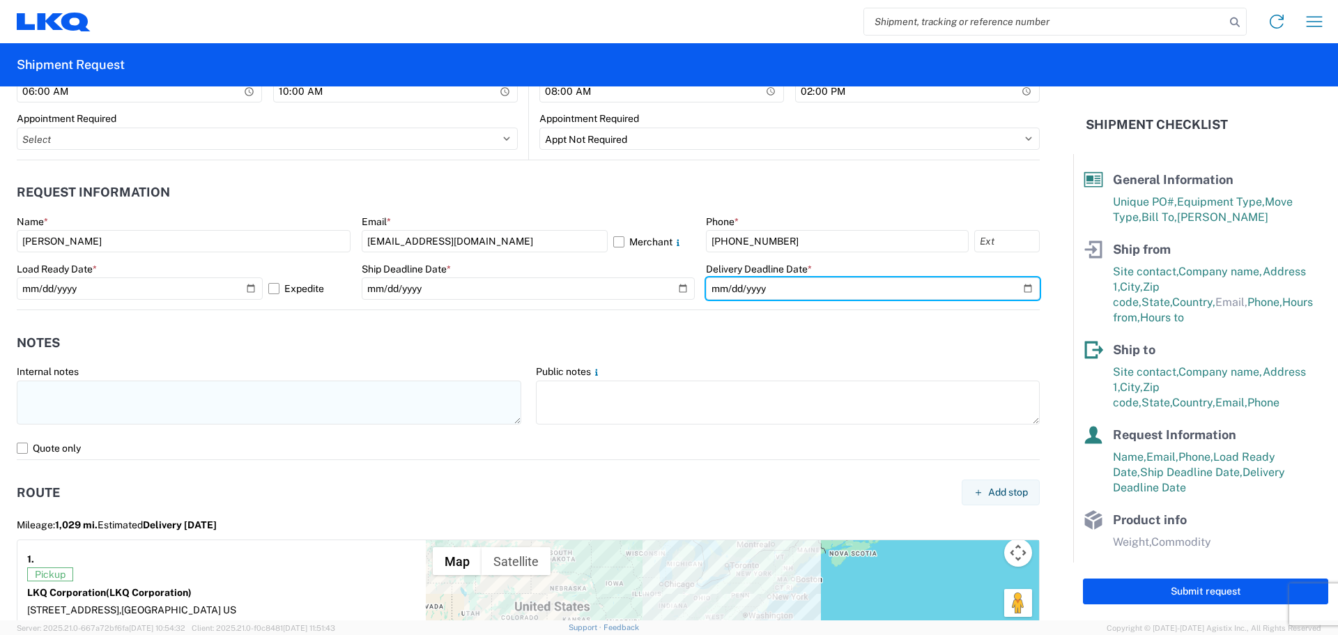
scroll to position [836, 0]
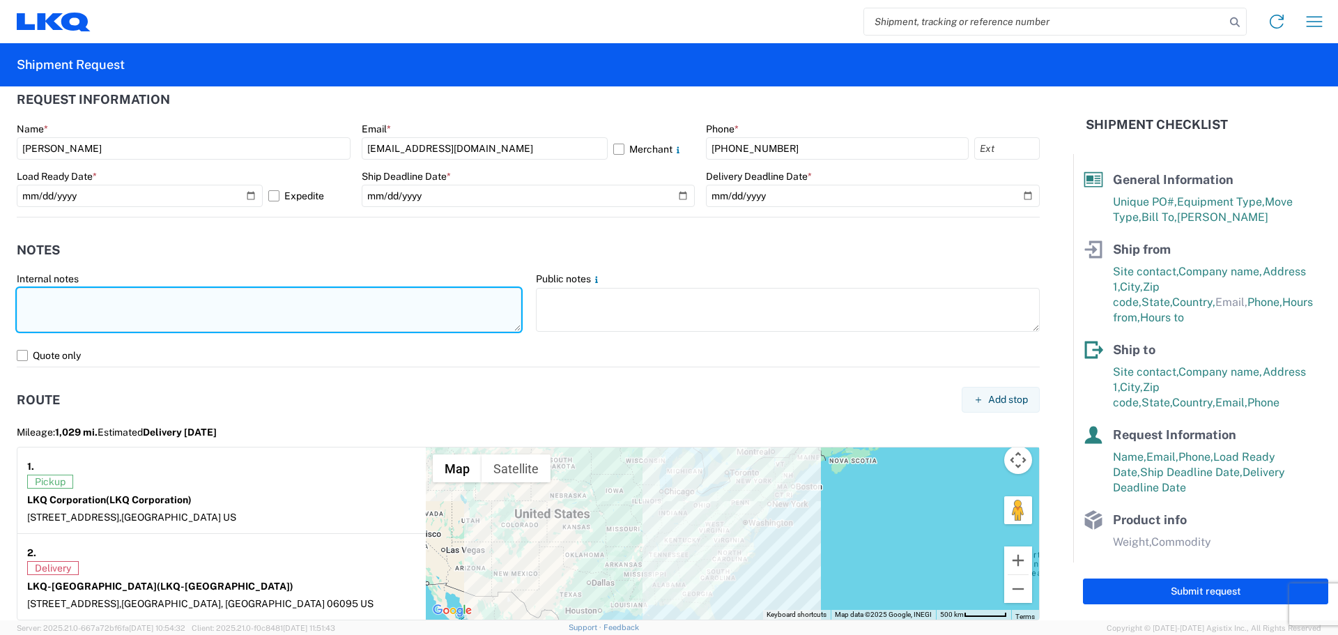
click at [85, 307] on textarea at bounding box center [269, 310] width 505 height 44
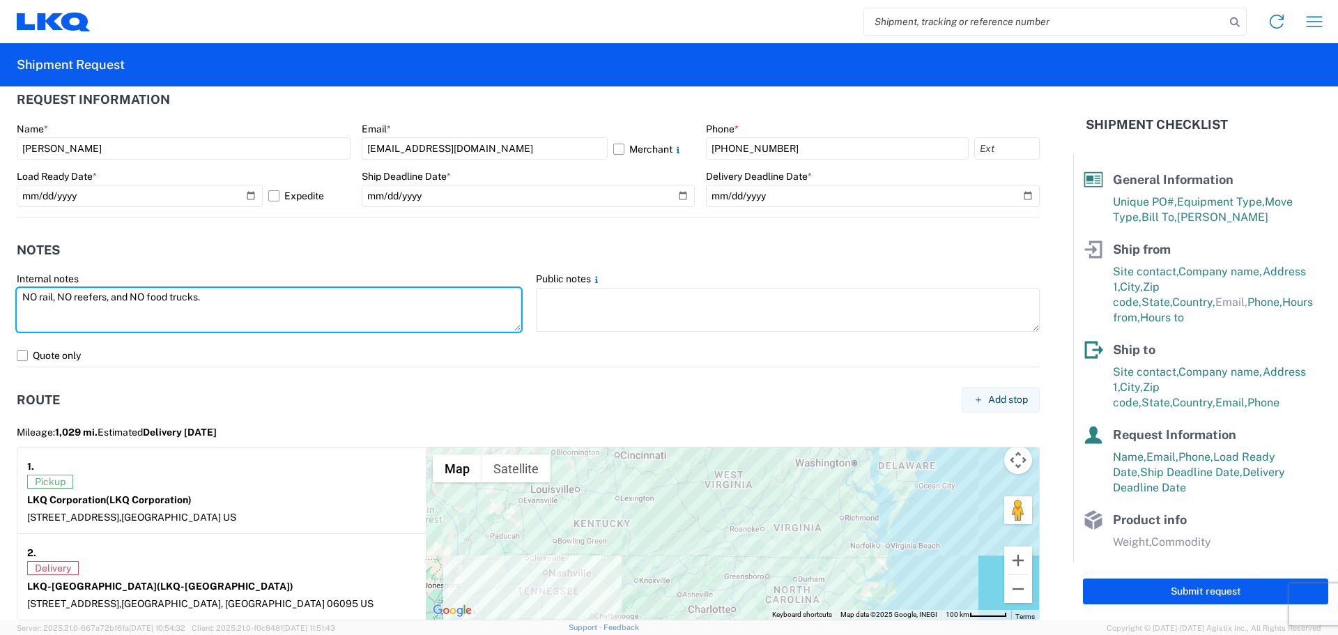
type textarea "NO rail, NO reefers, and NO food trucks."
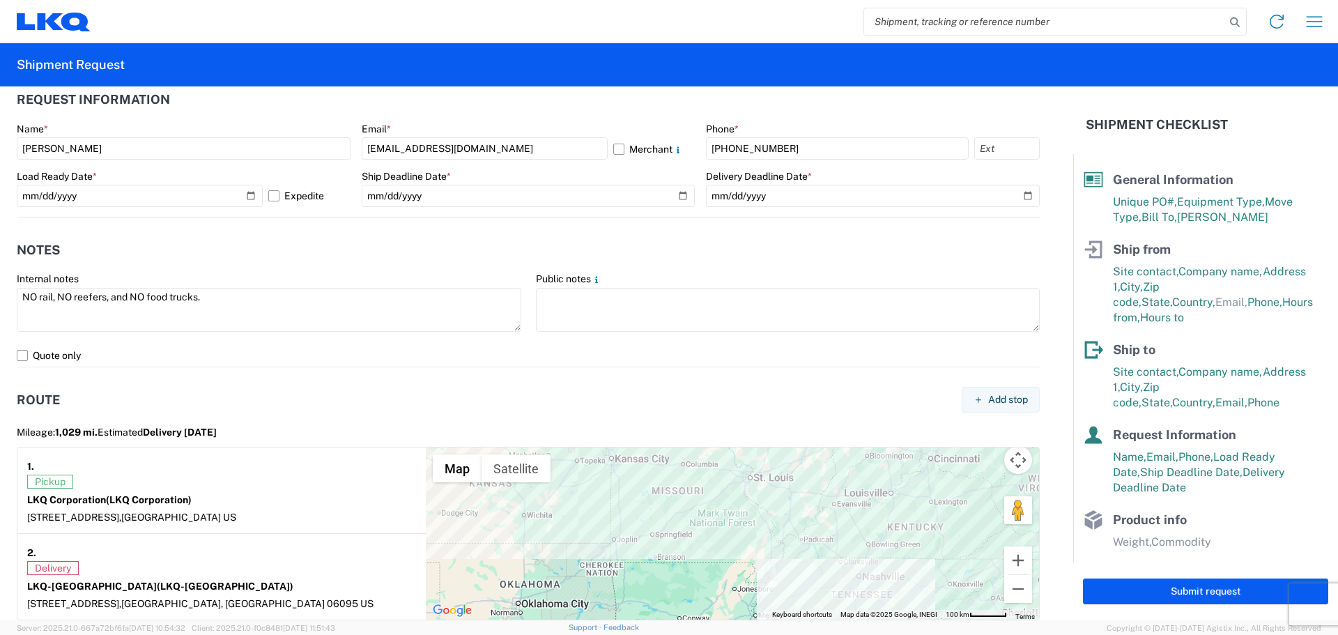
drag, startPoint x: 691, startPoint y: 533, endPoint x: 998, endPoint y: 538, distance: 307.3
click at [1001, 539] on div at bounding box center [732, 533] width 613 height 172
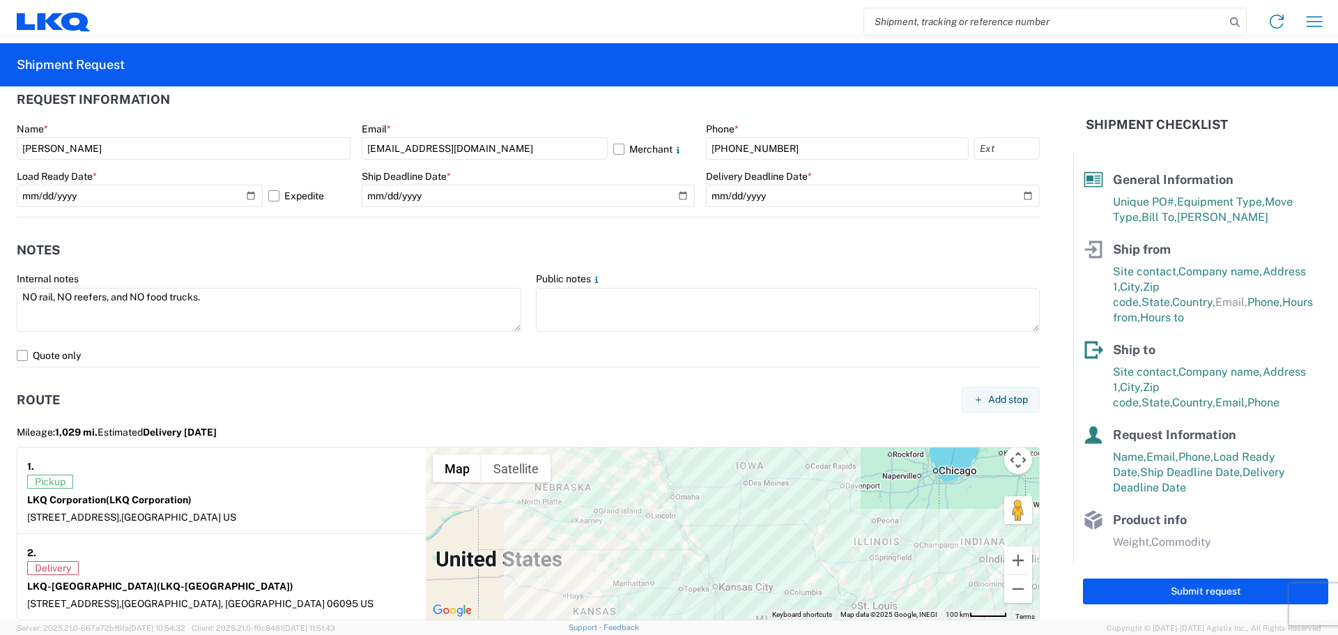
drag, startPoint x: 726, startPoint y: 503, endPoint x: 833, endPoint y: 631, distance: 167.2
click at [838, 631] on agx-forms-host "Home Shipment request Shipment tracking Shipment Request General Information Te…" at bounding box center [669, 317] width 1338 height 635
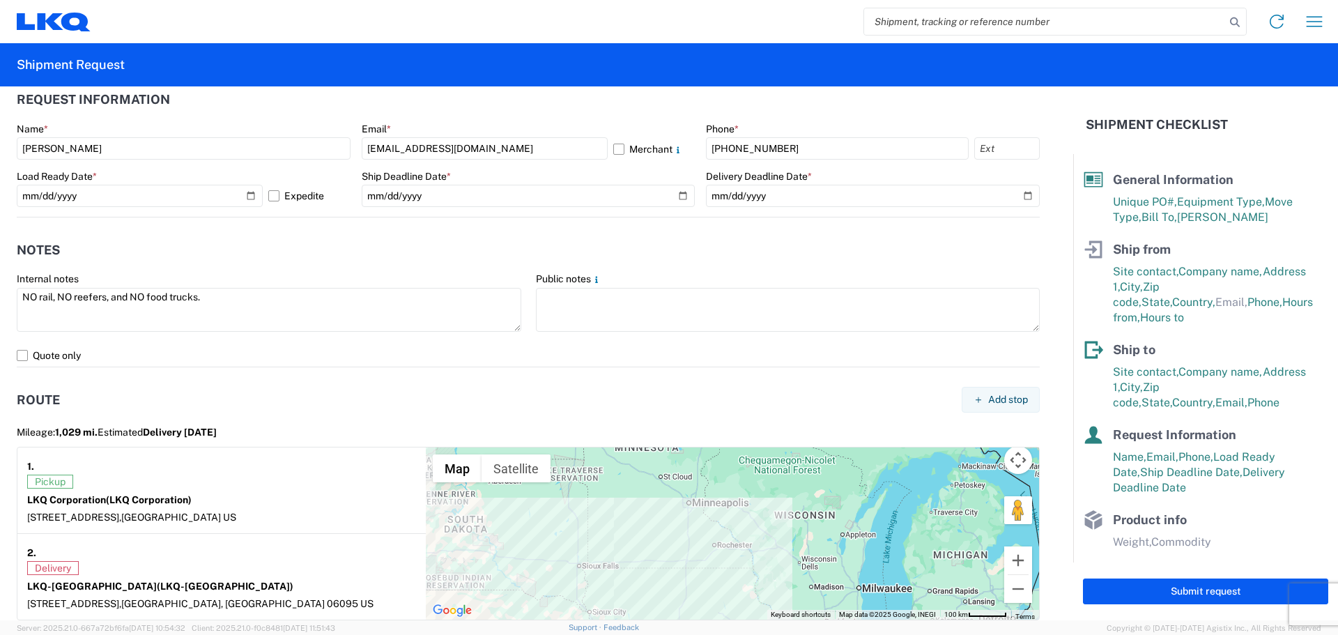
drag, startPoint x: 730, startPoint y: 490, endPoint x: 659, endPoint y: 654, distance: 178.2
click at [659, 634] on html "Home Shipment request Shipment tracking Shipment Request General Information Te…" at bounding box center [669, 317] width 1338 height 635
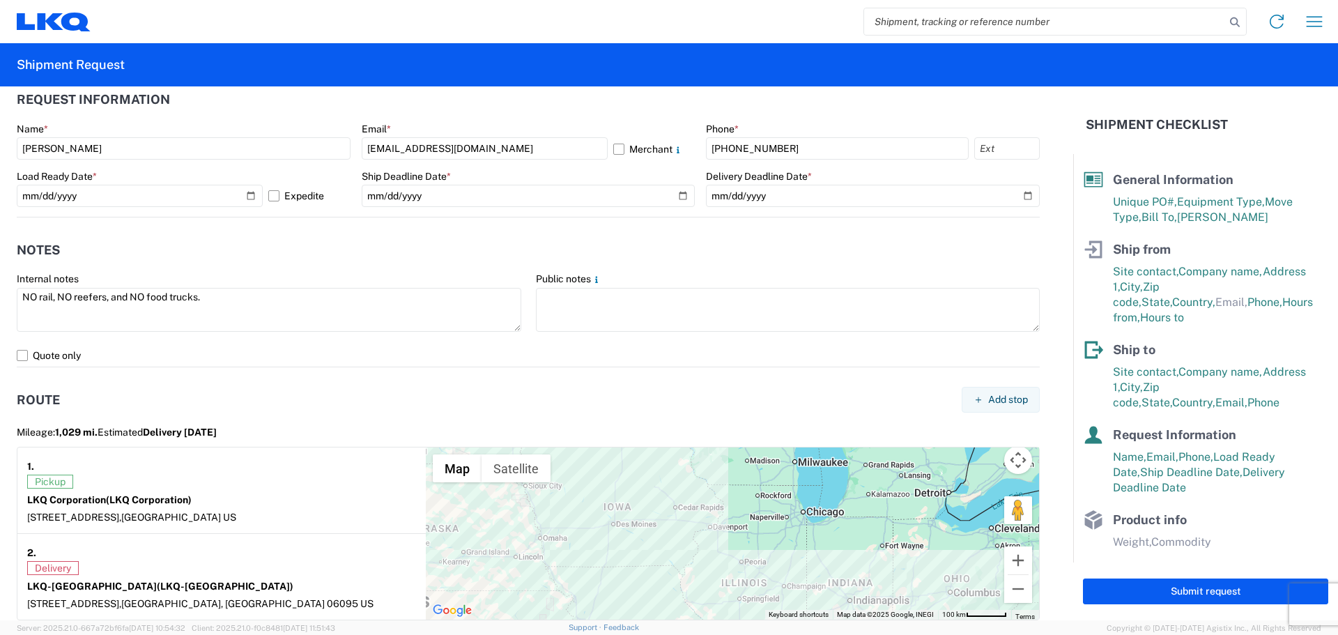
drag, startPoint x: 612, startPoint y: 571, endPoint x: 618, endPoint y: 491, distance: 79.7
click at [528, 457] on div "Map Terrain Satellite Labels Keyboard shortcuts Map Data Map data ©2025 Google,…" at bounding box center [732, 533] width 613 height 172
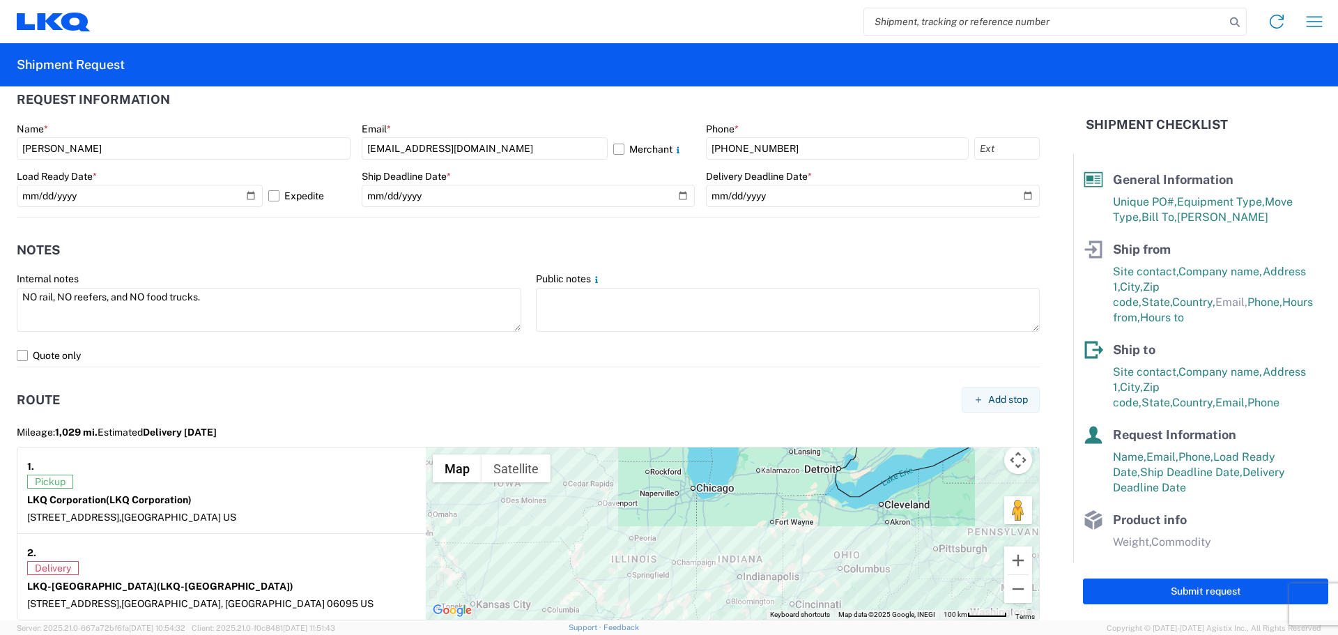
drag, startPoint x: 681, startPoint y: 538, endPoint x: 547, endPoint y: 417, distance: 180.6
click at [546, 409] on agx-form-section "Route Add stop Mileage: 1,029 mi. Estimated Delivery [DATE] 1. Pickup LKQ Corpo…" at bounding box center [528, 502] width 1023 height 236
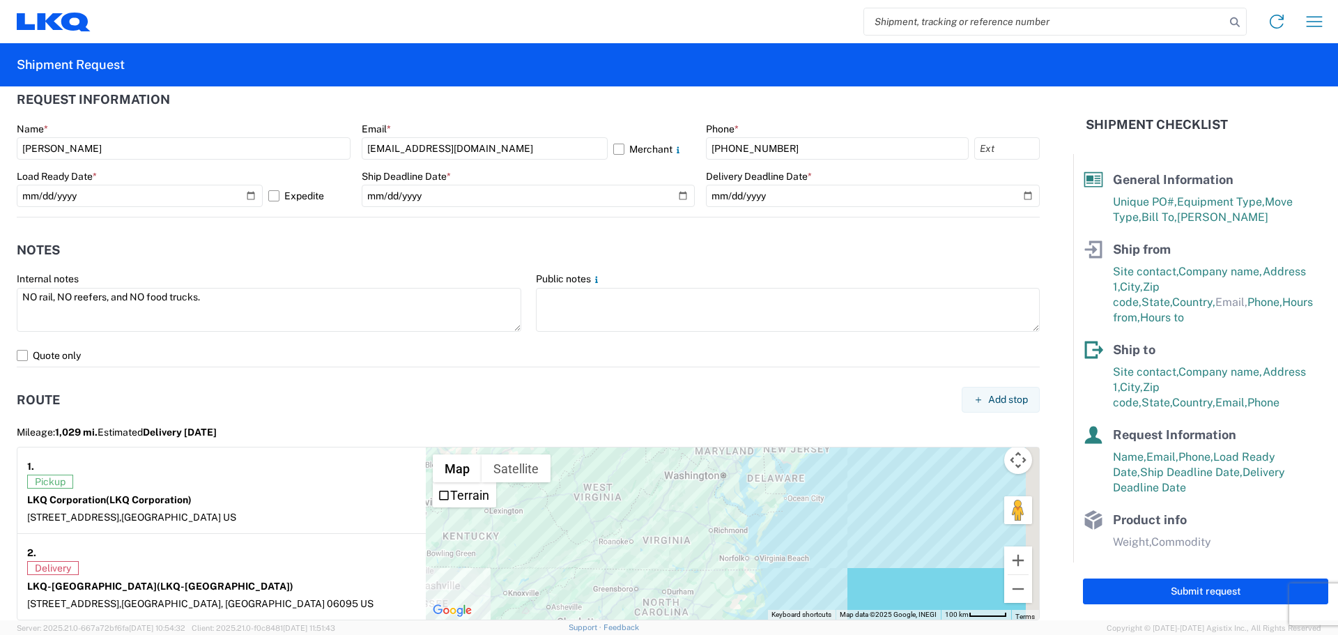
drag, startPoint x: 654, startPoint y: 488, endPoint x: 514, endPoint y: 476, distance: 140.6
click at [459, 442] on agx-shipment-route-viewer-widget "Mileage: 1,029 mi. Estimated Delivery [DATE] 1. Pickup LKQ Corporation (LKQ Cor…" at bounding box center [528, 521] width 1023 height 198
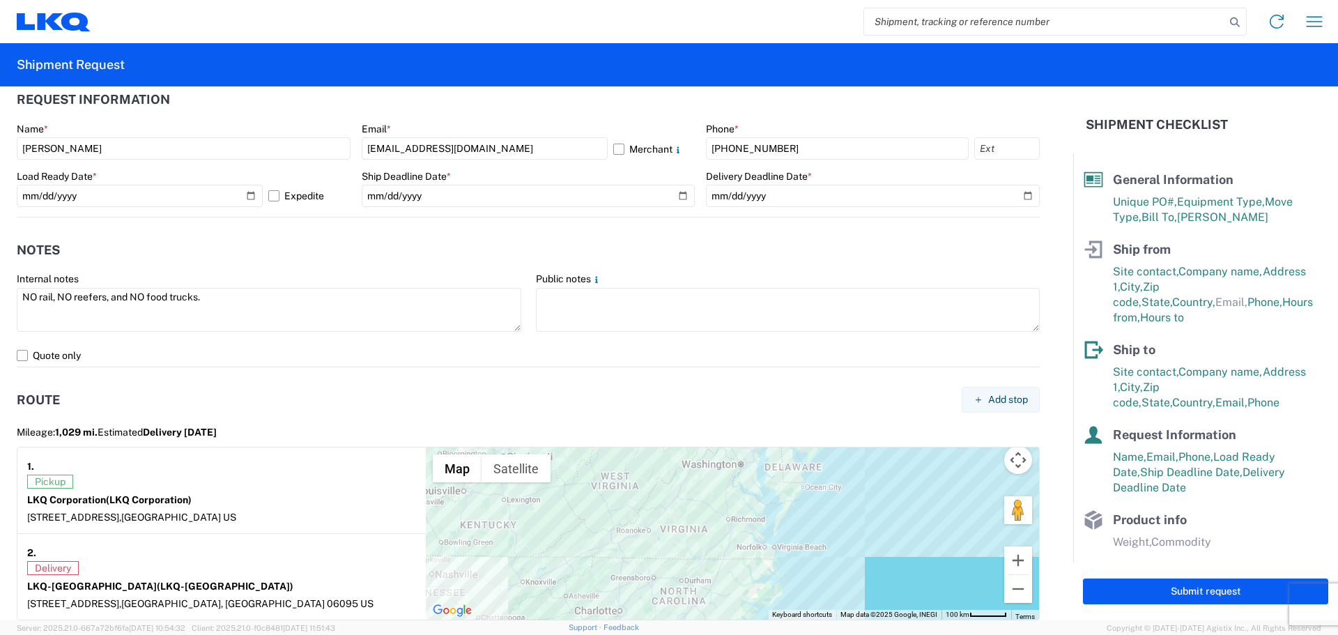
drag, startPoint x: 586, startPoint y: 519, endPoint x: 582, endPoint y: 509, distance: 11.3
click at [580, 510] on div at bounding box center [732, 533] width 613 height 172
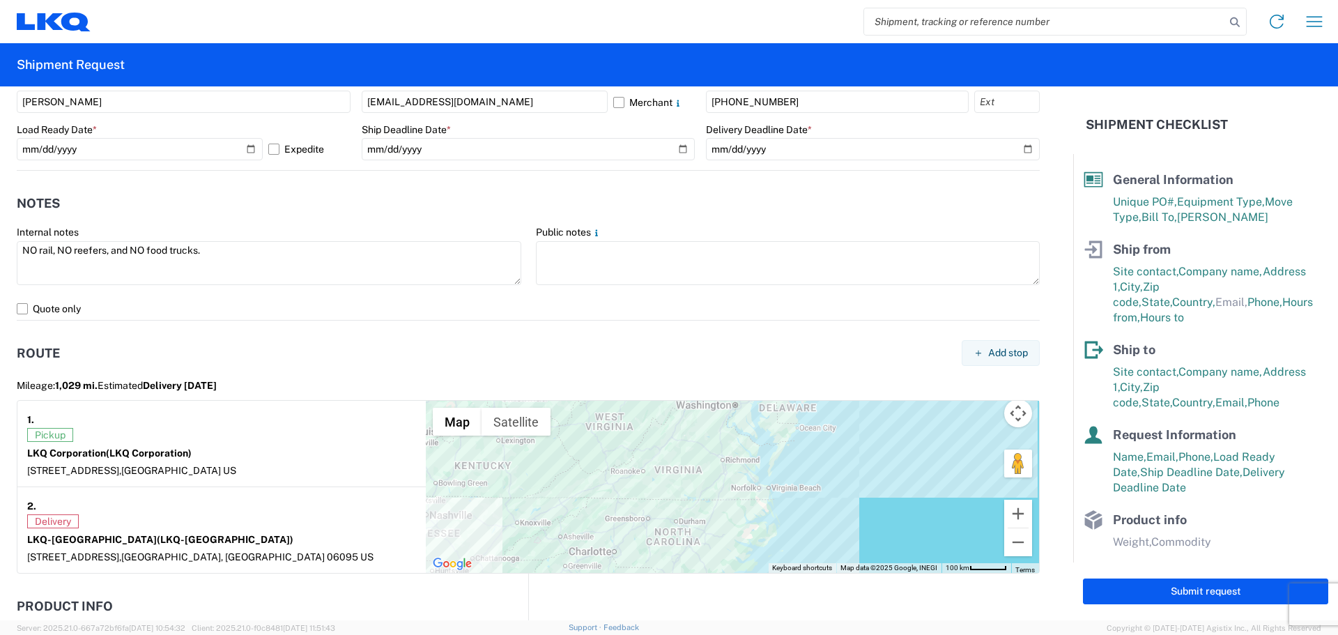
scroll to position [929, 0]
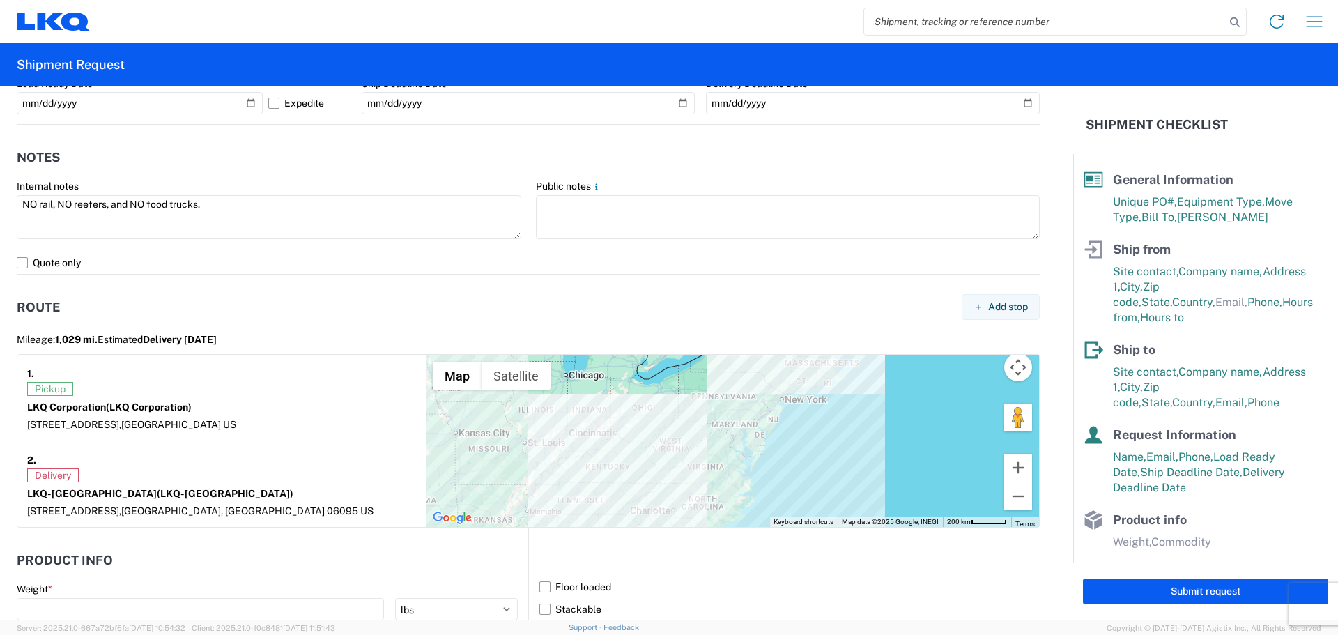
drag, startPoint x: 734, startPoint y: 457, endPoint x: 717, endPoint y: 518, distance: 63.6
click at [717, 519] on div at bounding box center [732, 441] width 613 height 172
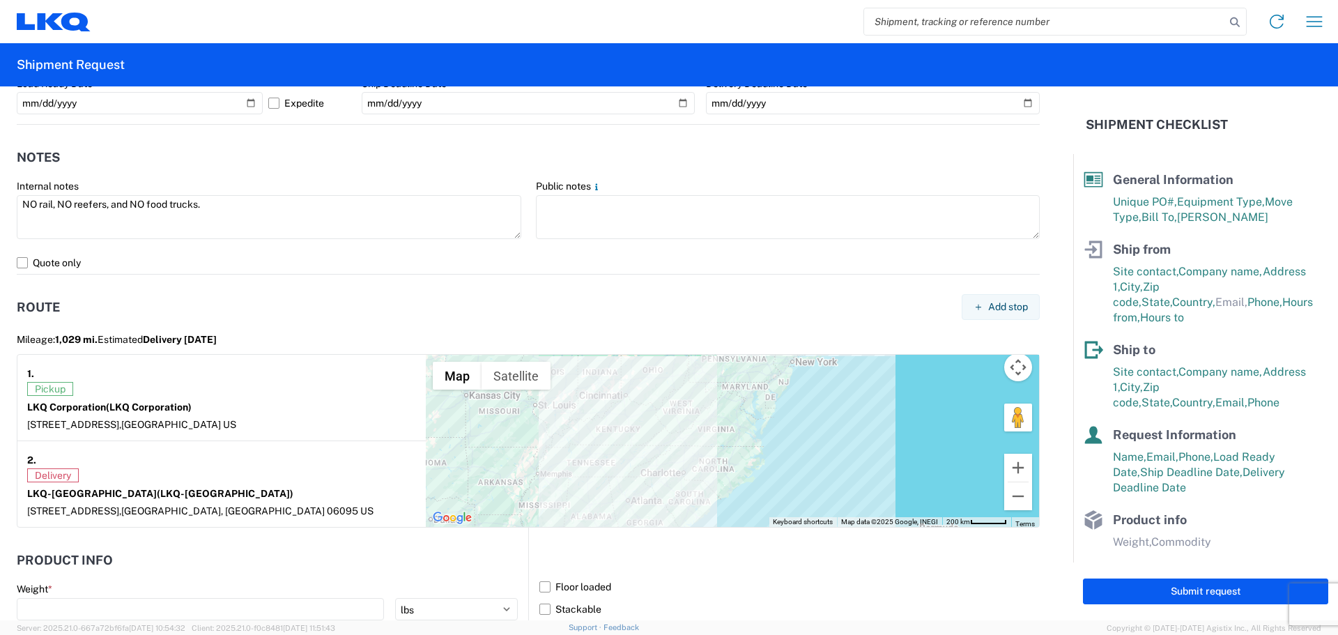
drag, startPoint x: 808, startPoint y: 432, endPoint x: 818, endPoint y: 396, distance: 37.7
click at [818, 396] on div at bounding box center [732, 441] width 613 height 172
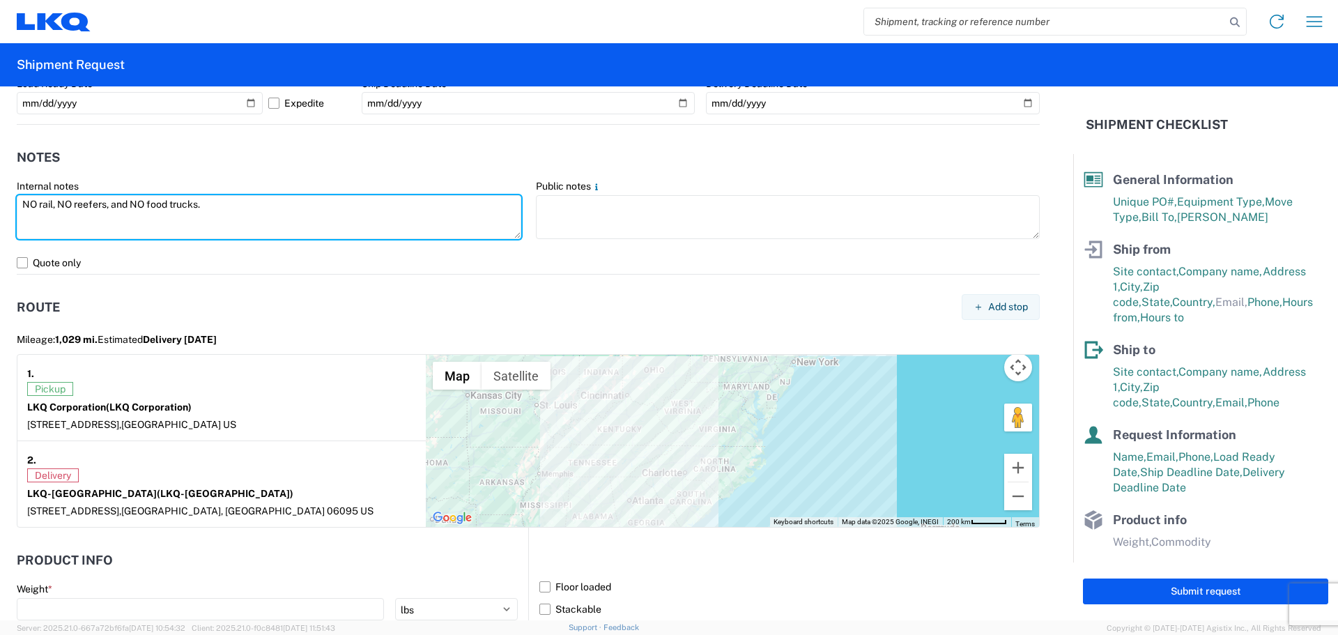
drag, startPoint x: 137, startPoint y: 203, endPoint x: 1, endPoint y: 217, distance: 136.6
click at [0, 217] on form "General Information Template PO# T3206 Equipment Type * Select 53’ Dry Van Flat…" at bounding box center [536, 353] width 1073 height 534
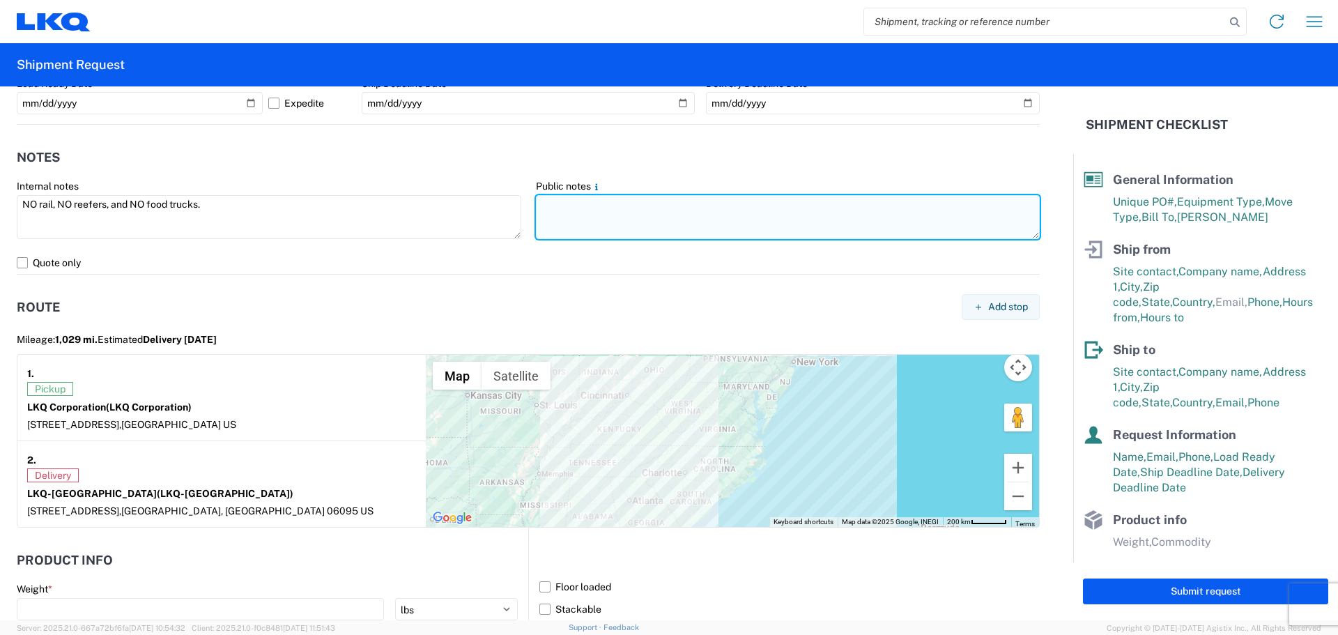
click at [709, 226] on textarea at bounding box center [788, 217] width 505 height 44
paste textarea "NO rail, NO reefers, and NO food trucks."
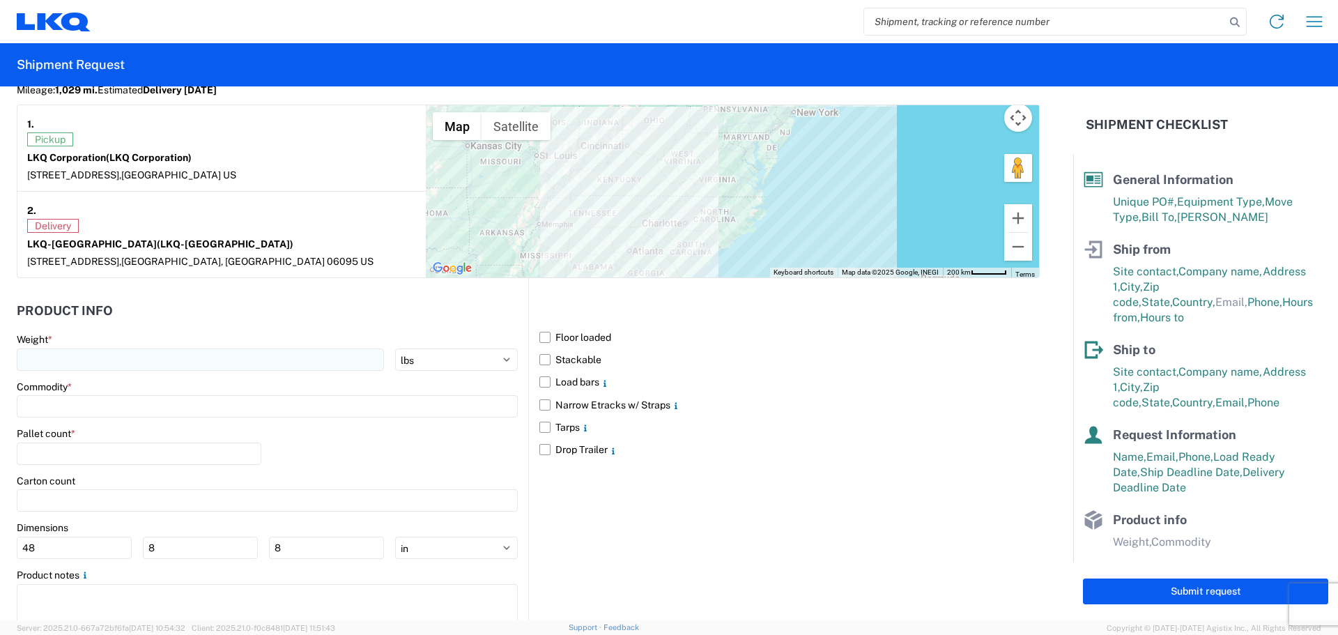
scroll to position [1221, 0]
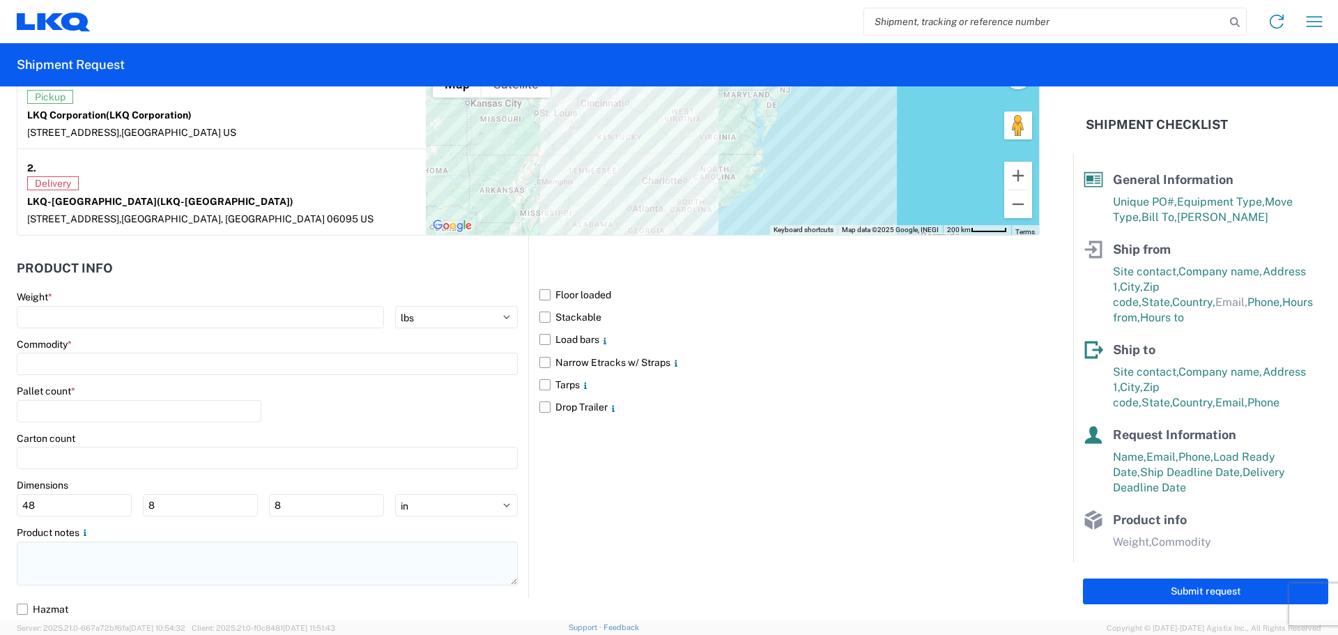
type textarea "NO rail, NO reefers, and NO food trucks."
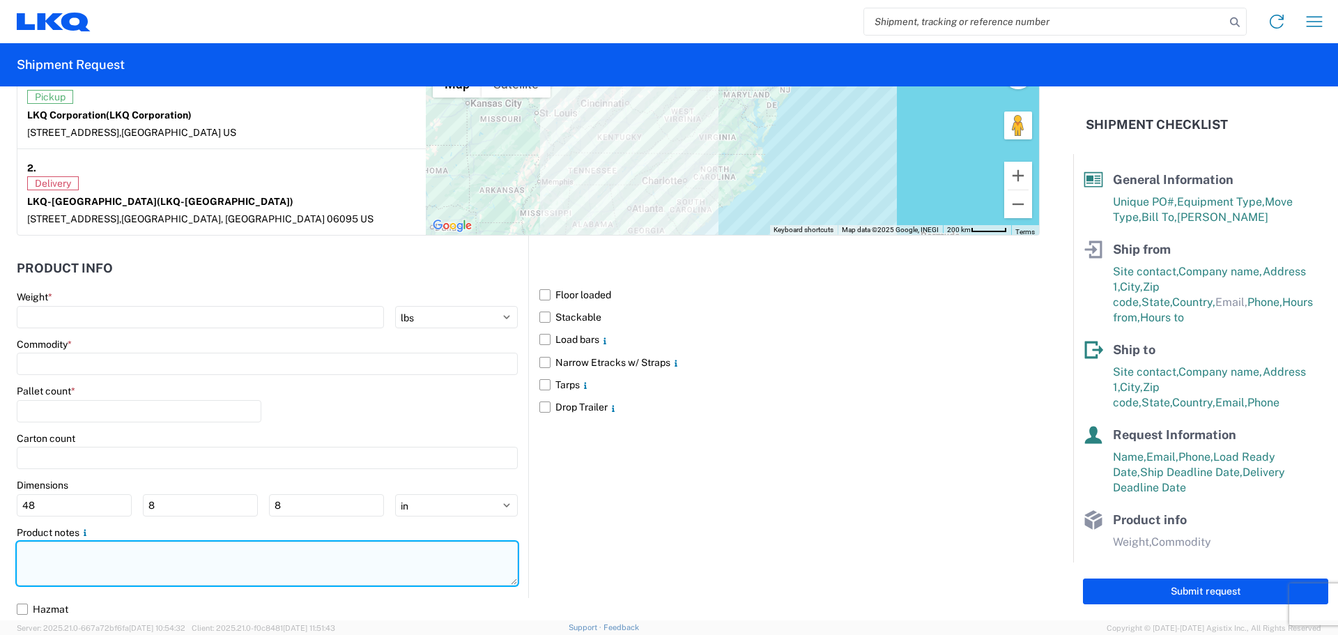
click at [137, 573] on textarea at bounding box center [267, 563] width 501 height 44
paste textarea "NO rail, NO reefers, and NO food trucks."
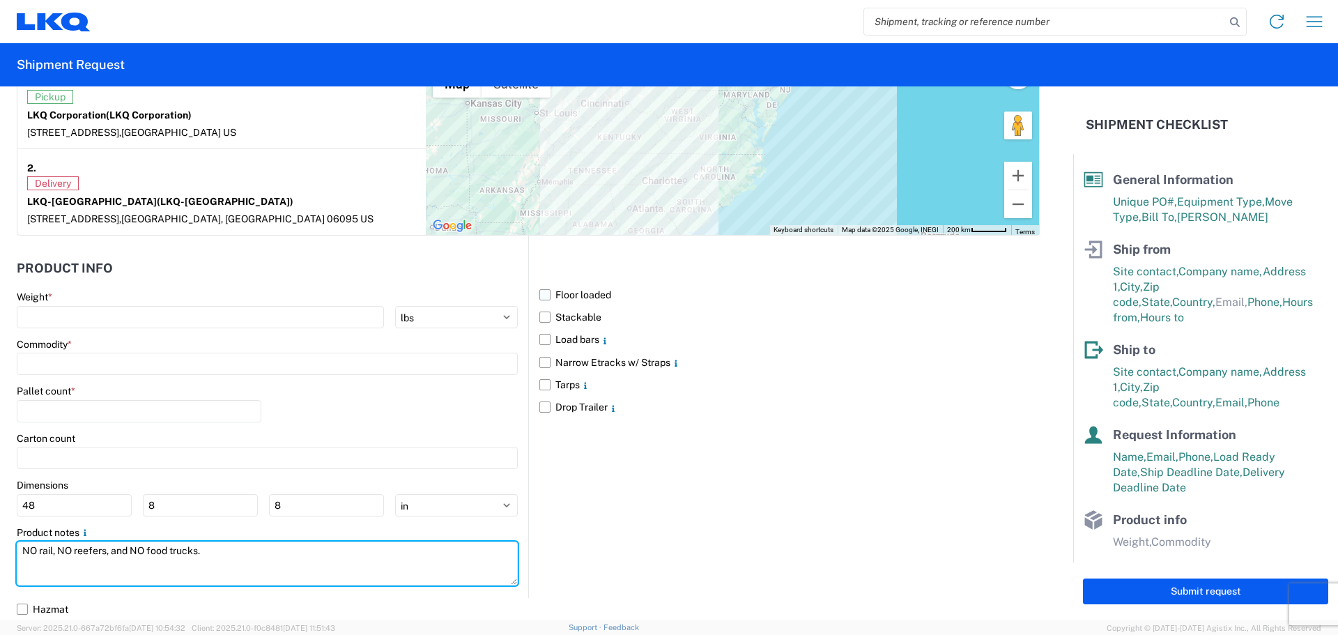
type textarea "NO rail, NO reefers, and NO food trucks."
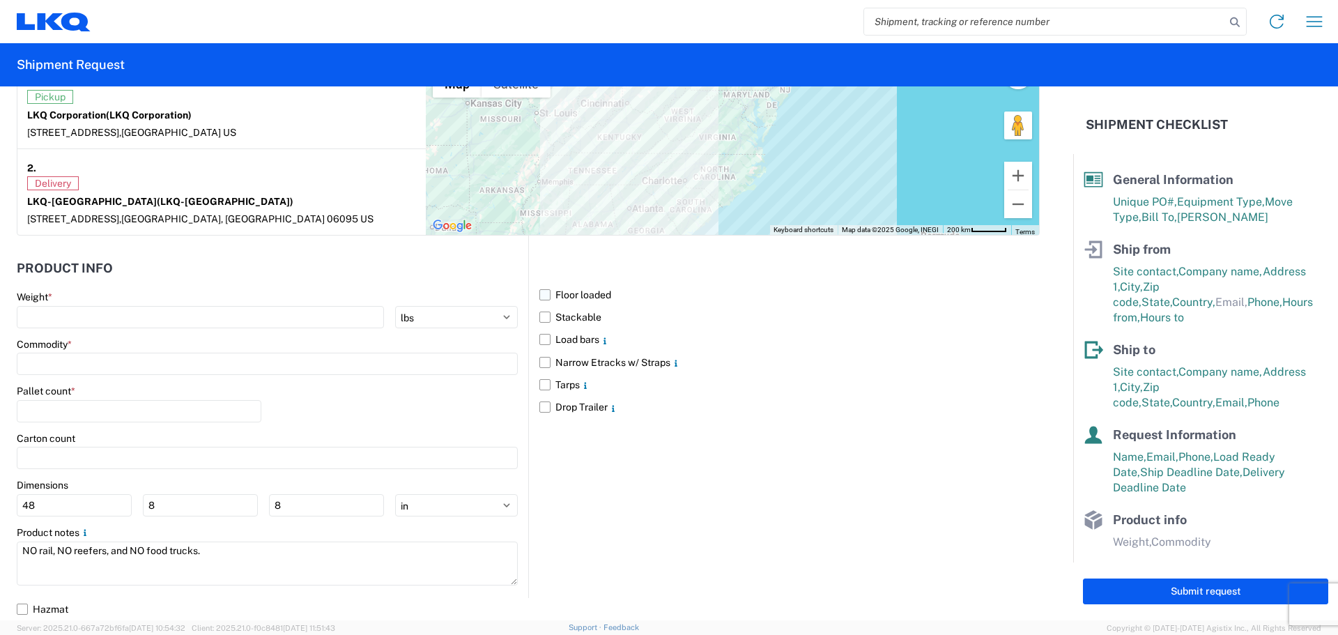
click at [544, 304] on label "Floor loaded" at bounding box center [789, 295] width 500 height 22
click at [0, 0] on input "Floor loaded" at bounding box center [0, 0] width 0 height 0
drag, startPoint x: 544, startPoint y: 293, endPoint x: 540, endPoint y: 309, distance: 16.4
click at [544, 294] on label "Floor loaded" at bounding box center [789, 295] width 500 height 22
click at [0, 0] on input "Floor loaded" at bounding box center [0, 0] width 0 height 0
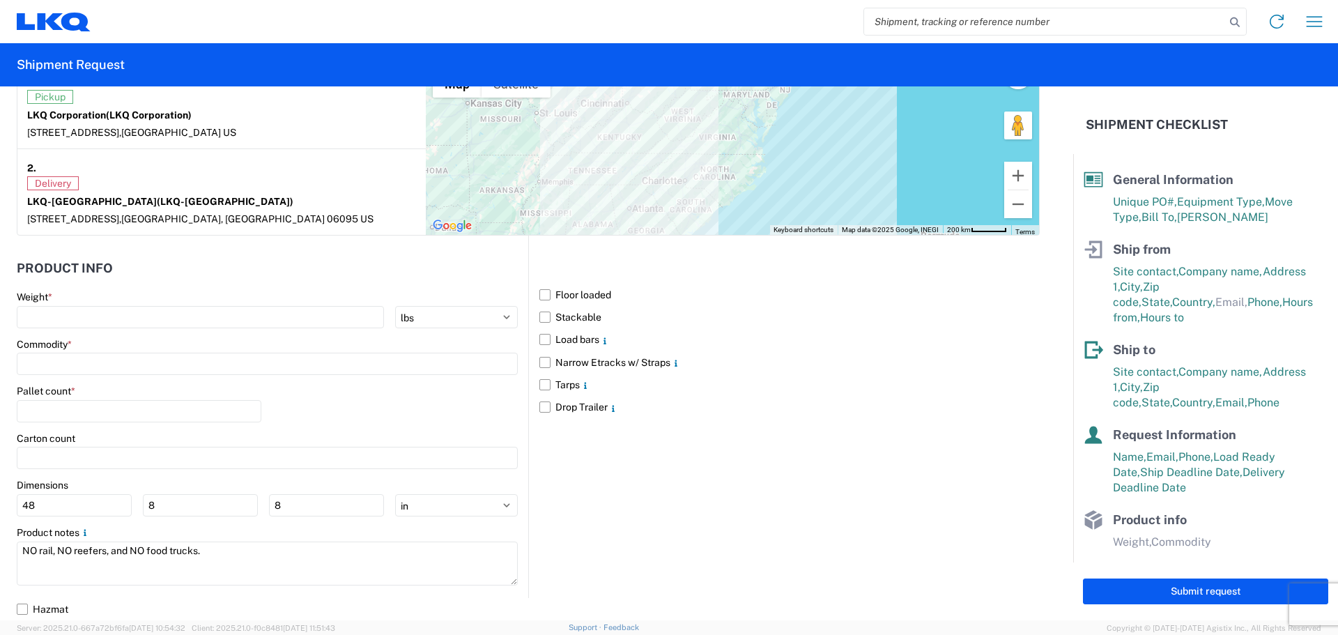
drag, startPoint x: 540, startPoint y: 312, endPoint x: 530, endPoint y: 351, distance: 40.2
click at [539, 315] on label "Stackable" at bounding box center [789, 317] width 500 height 22
click at [0, 0] on input "Stackable" at bounding box center [0, 0] width 0 height 0
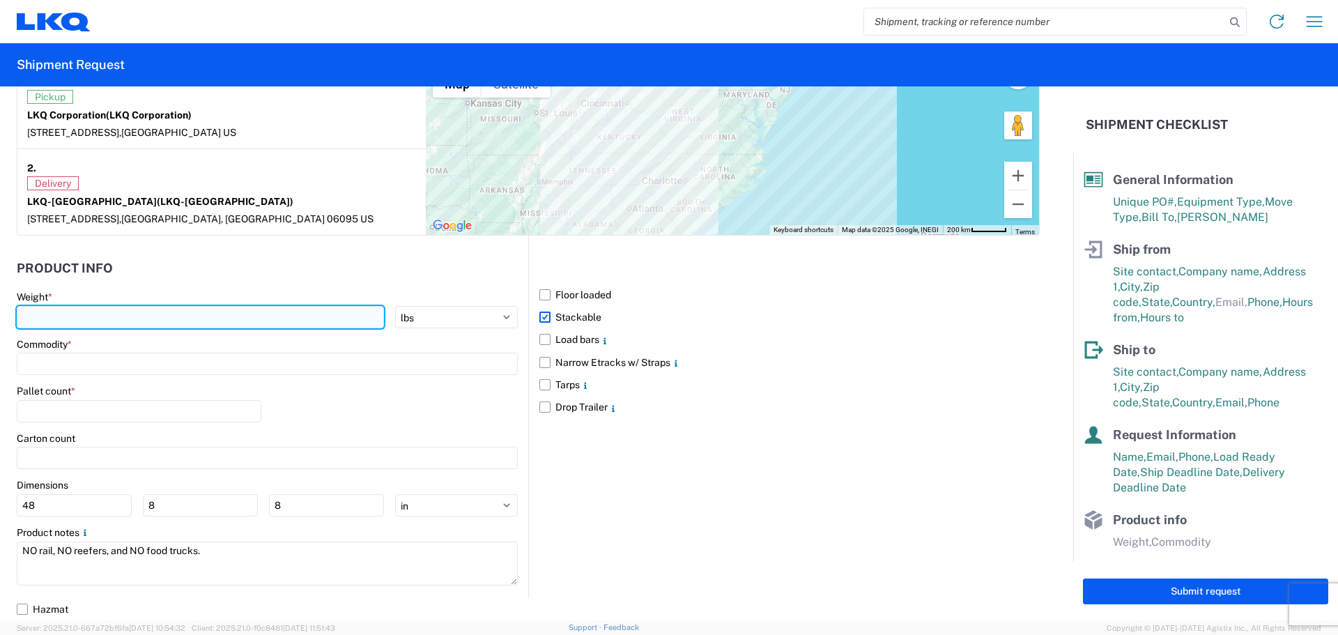
drag, startPoint x: 114, startPoint y: 304, endPoint x: 108, endPoint y: 311, distance: 8.9
click at [108, 311] on div "Weight * kgs lbs" at bounding box center [267, 310] width 501 height 38
type input "21080"
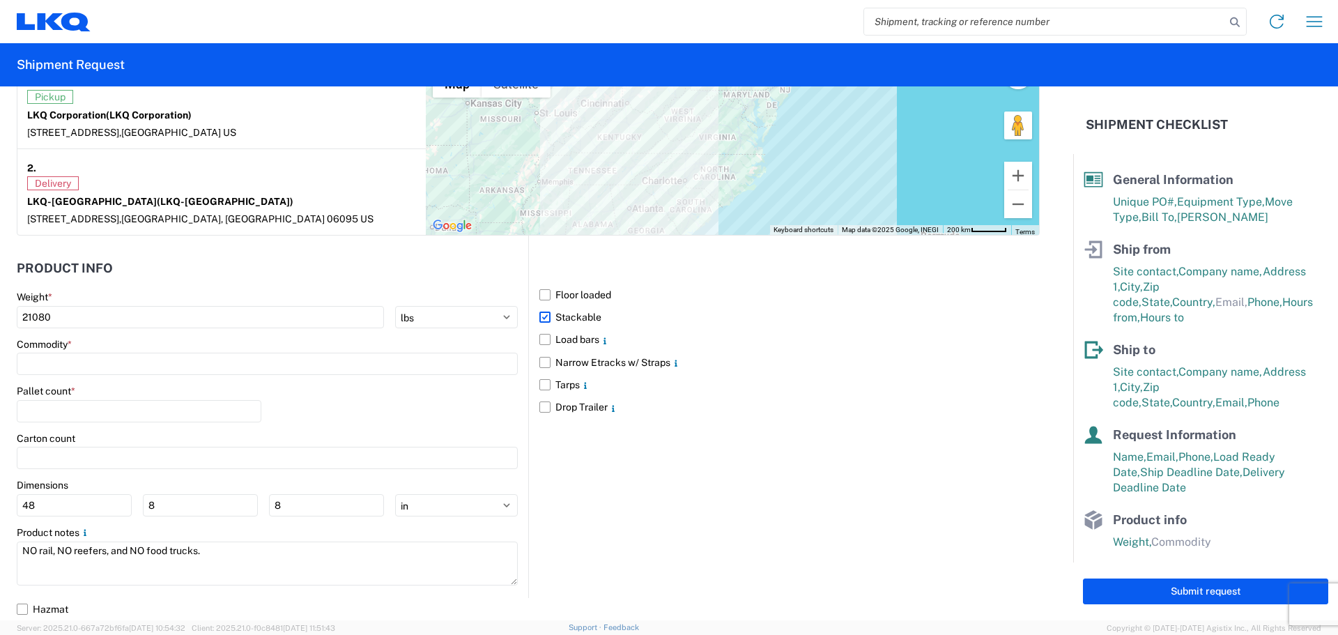
click at [95, 352] on div "Commodity *" at bounding box center [267, 357] width 501 height 38
click at [95, 357] on input at bounding box center [267, 364] width 501 height 22
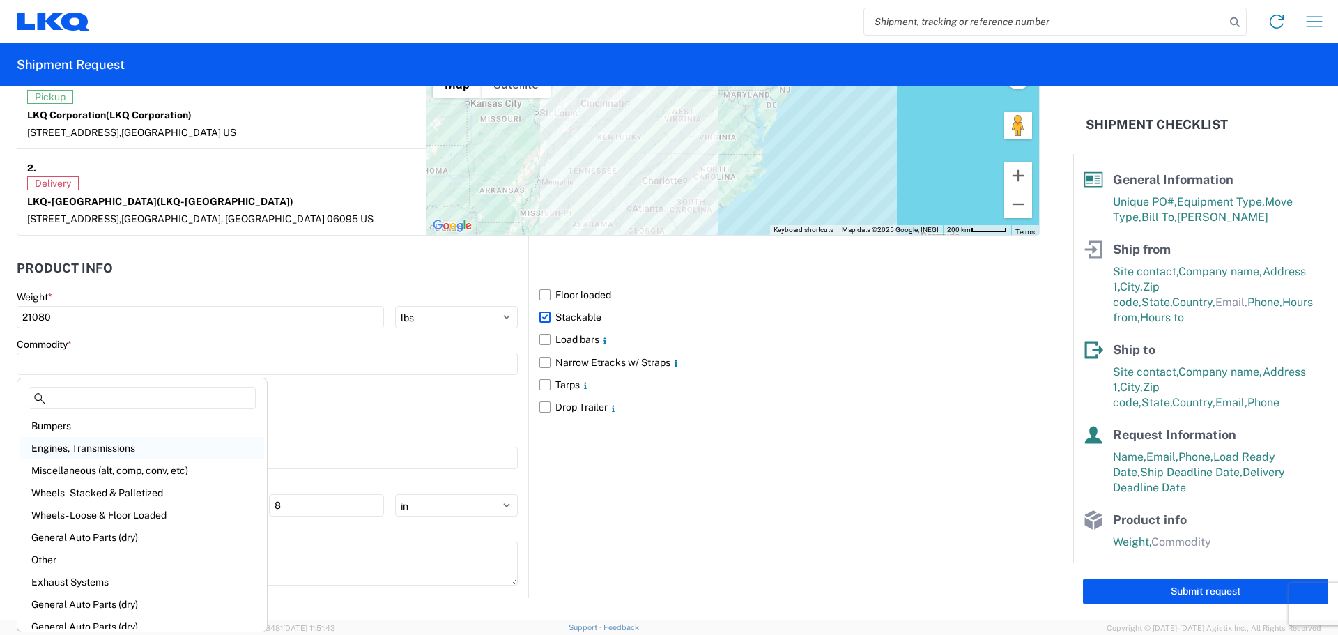
click at [97, 445] on div "Engines, Transmissions" at bounding box center [142, 448] width 244 height 22
type input "Engines, Transmissions"
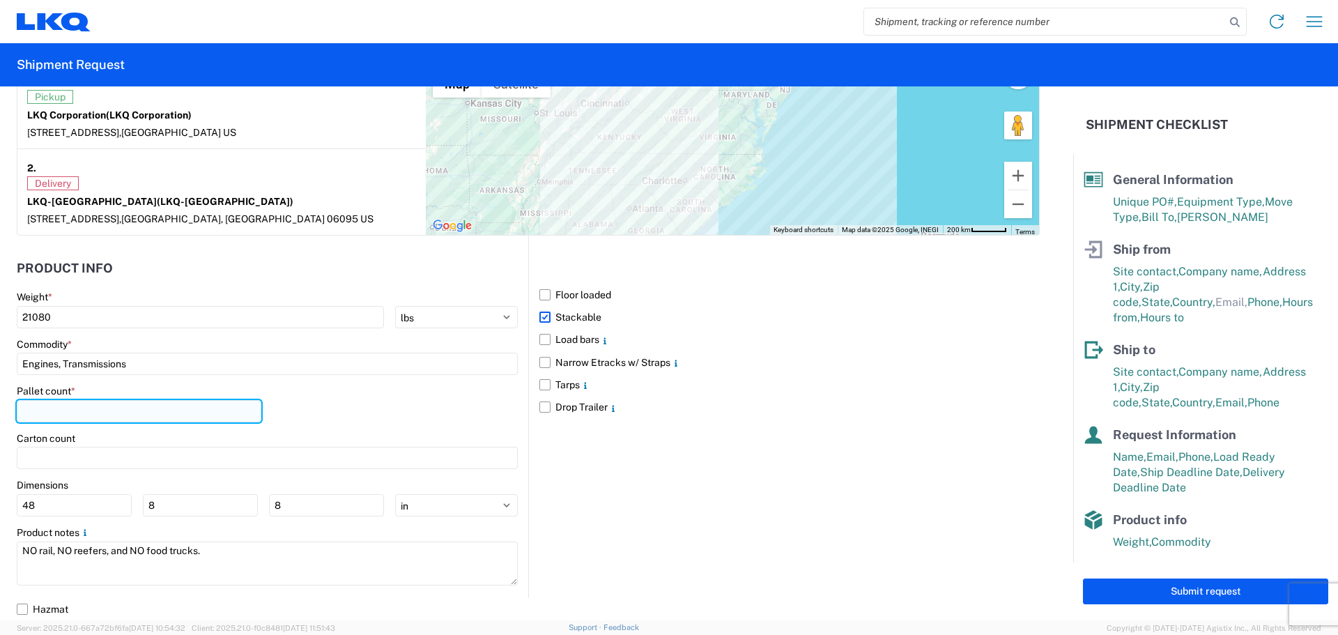
click at [107, 411] on input "number" at bounding box center [139, 411] width 245 height 22
type input "45"
click at [417, 419] on div "Pallet count * 45" at bounding box center [267, 408] width 501 height 47
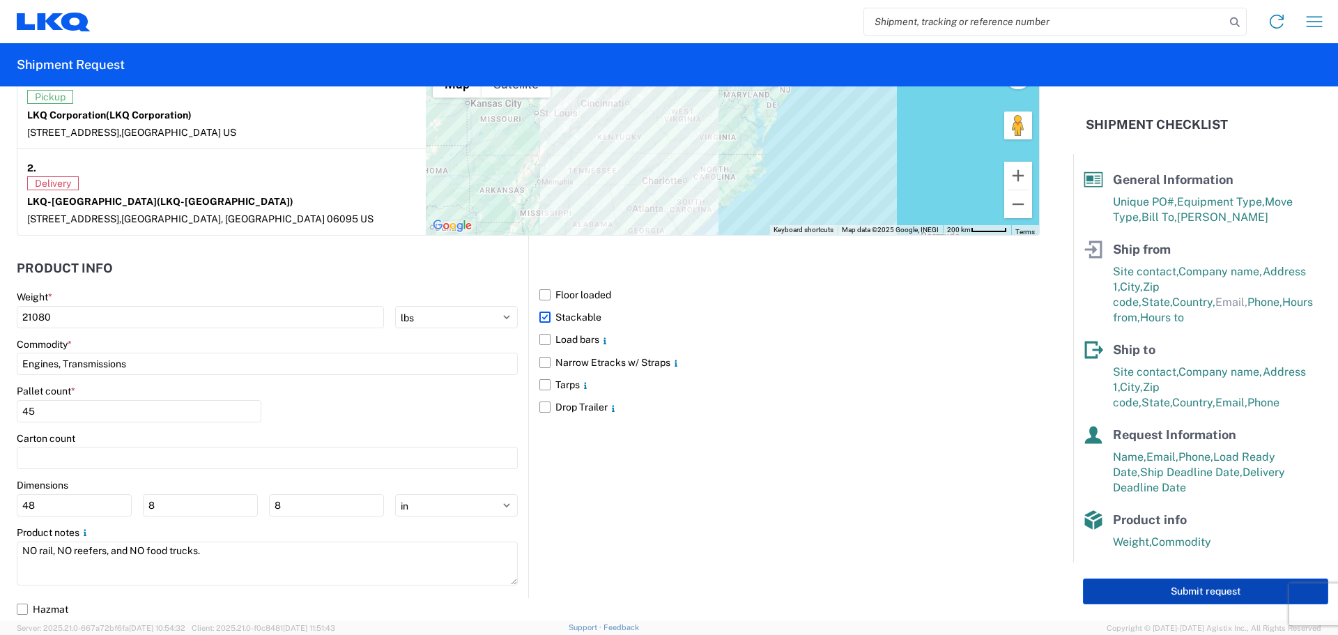
click at [1111, 588] on button "Submit request" at bounding box center [1205, 591] width 245 height 26
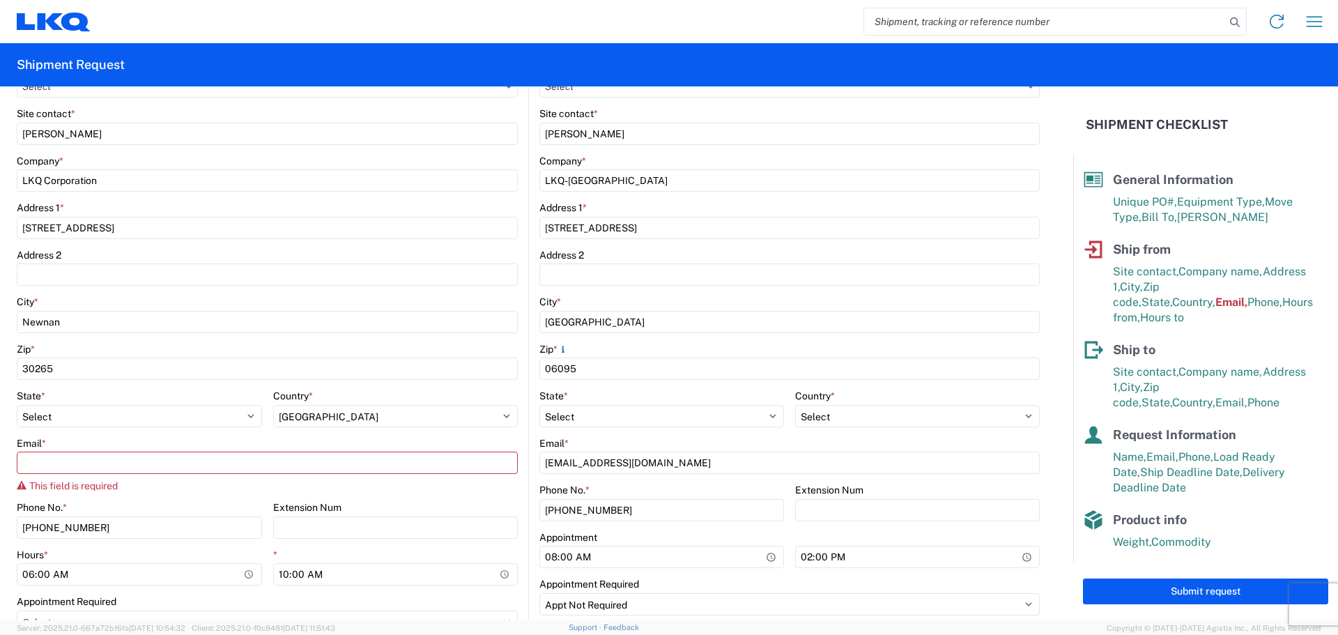
scroll to position [279, 0]
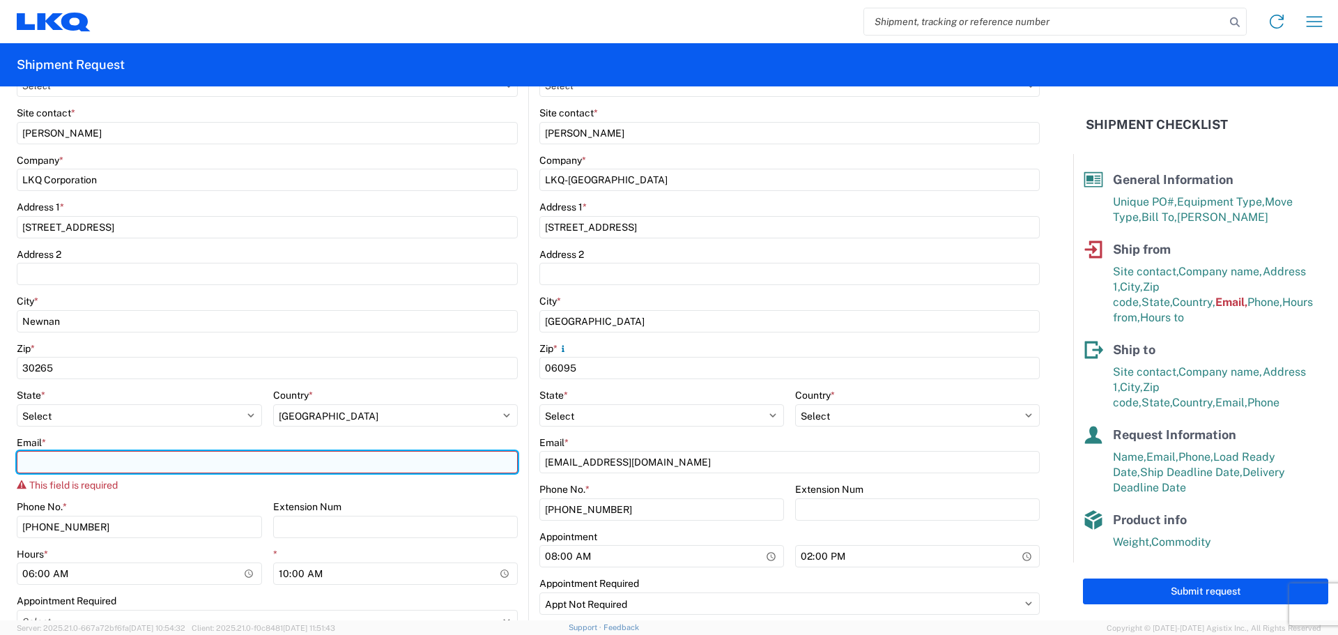
click at [47, 466] on input "Email *" at bounding box center [267, 462] width 501 height 22
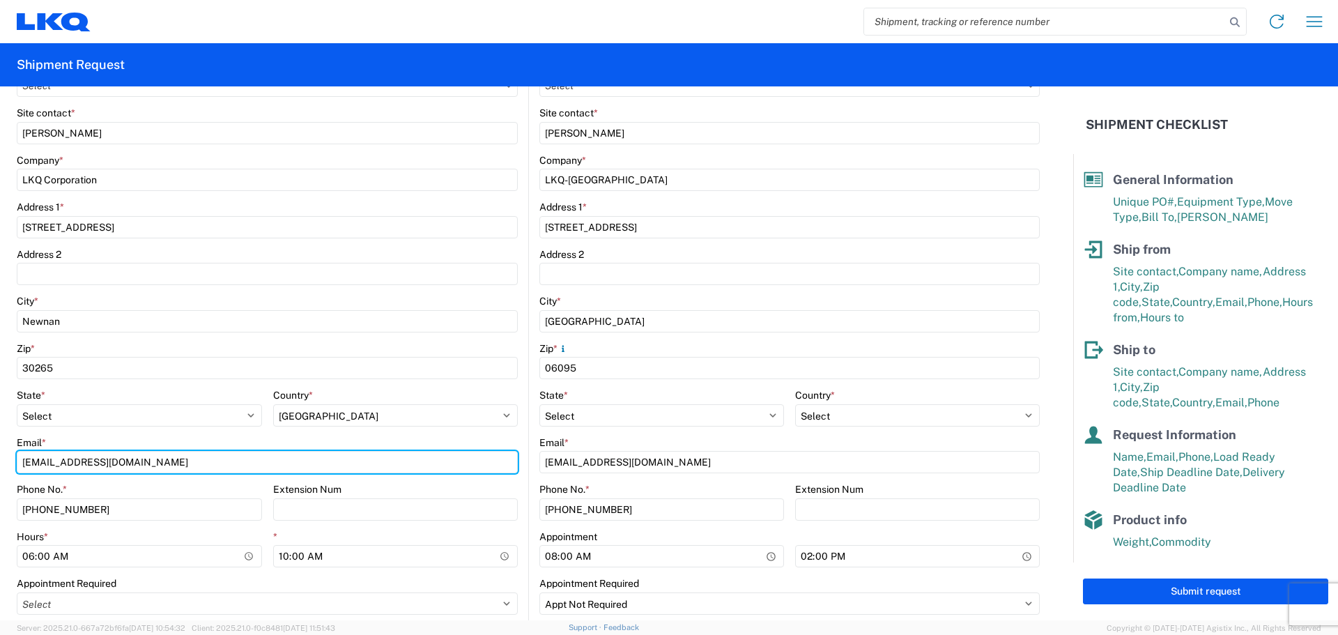
type input "[EMAIL_ADDRESS][DOMAIN_NAME]"
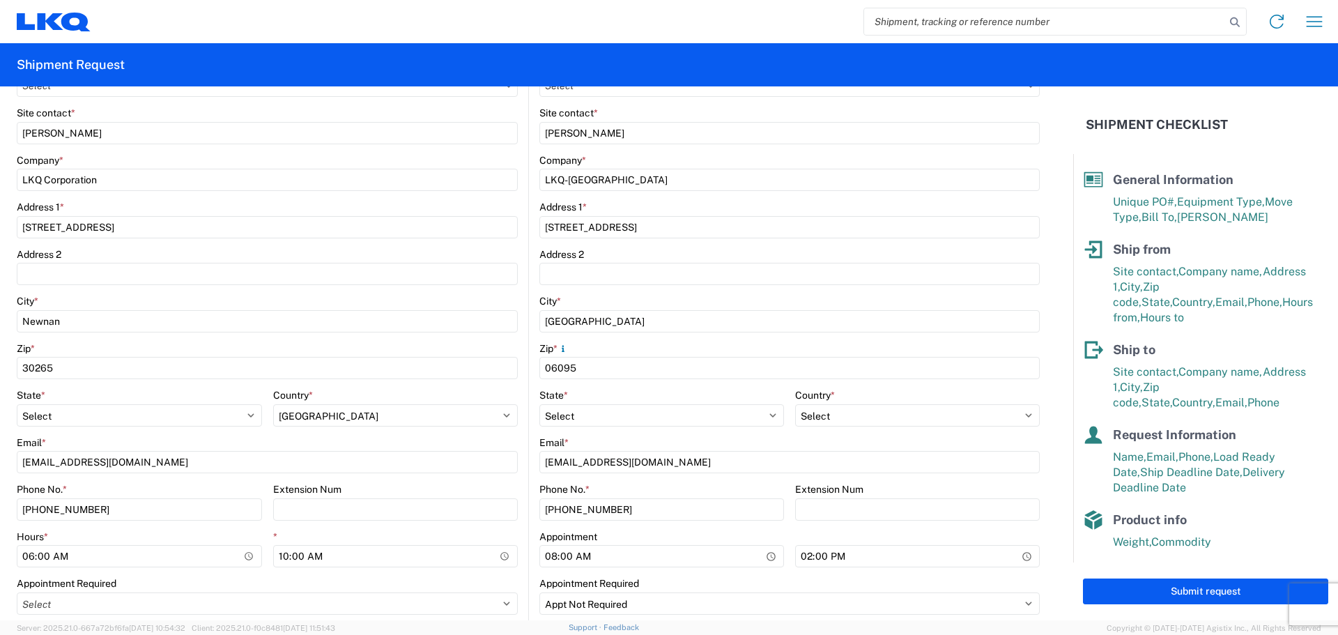
click at [529, 443] on main "Location Customers Site contact * [PERSON_NAME] Company * LKQ-Windsor Address […" at bounding box center [784, 319] width 511 height 612
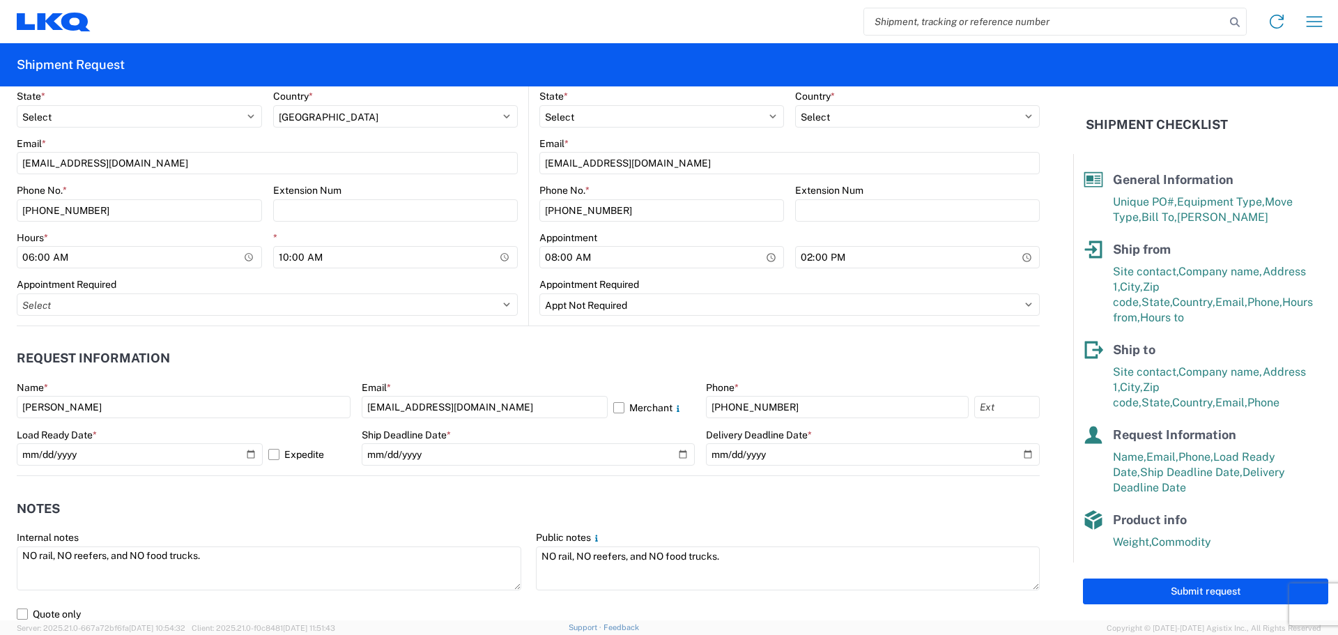
scroll to position [836, 0]
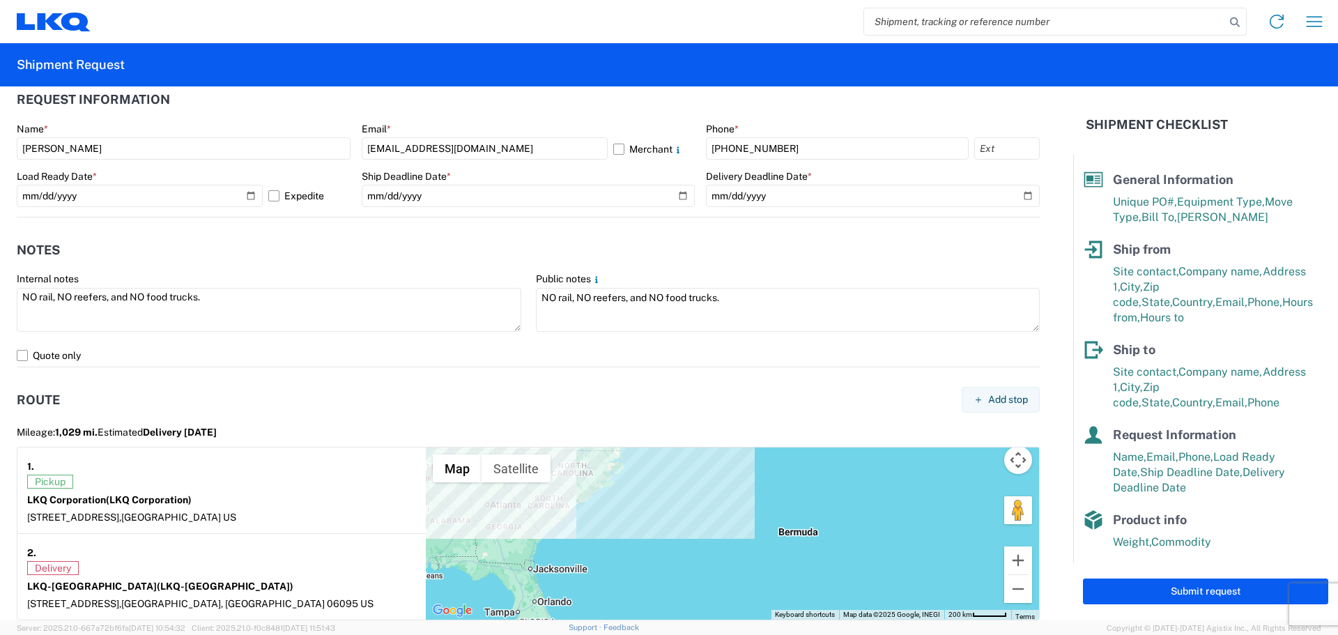
drag, startPoint x: 1132, startPoint y: 590, endPoint x: 1038, endPoint y: 545, distance: 103.8
click at [1132, 590] on button "Submit request" at bounding box center [1205, 591] width 245 height 26
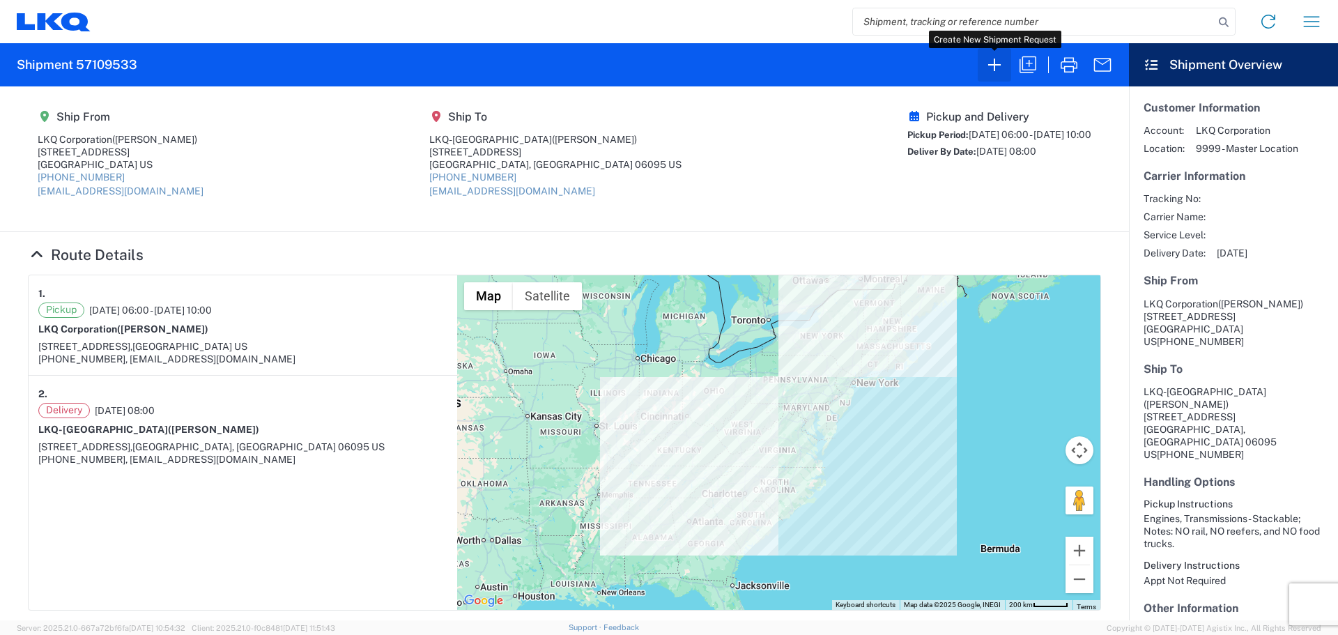
click at [994, 62] on icon "button" at bounding box center [994, 65] width 13 height 13
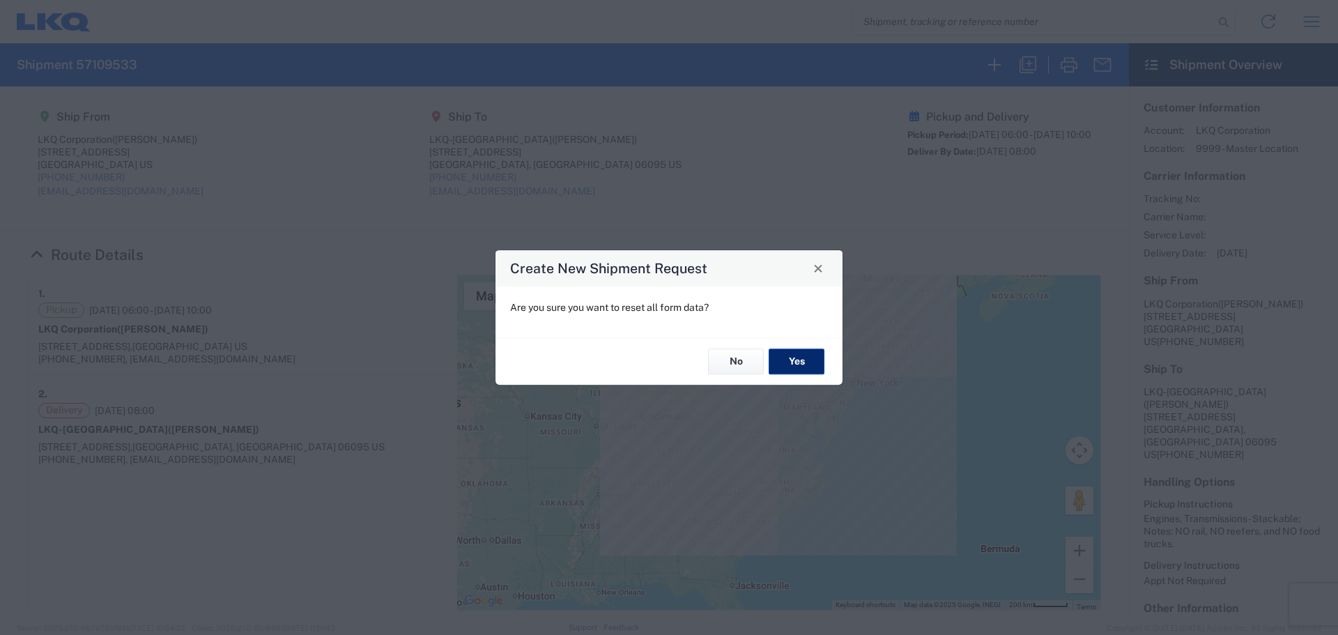
click at [788, 360] on button "Yes" at bounding box center [797, 362] width 56 height 26
select select "FULL"
select select "US"
select select "LBS"
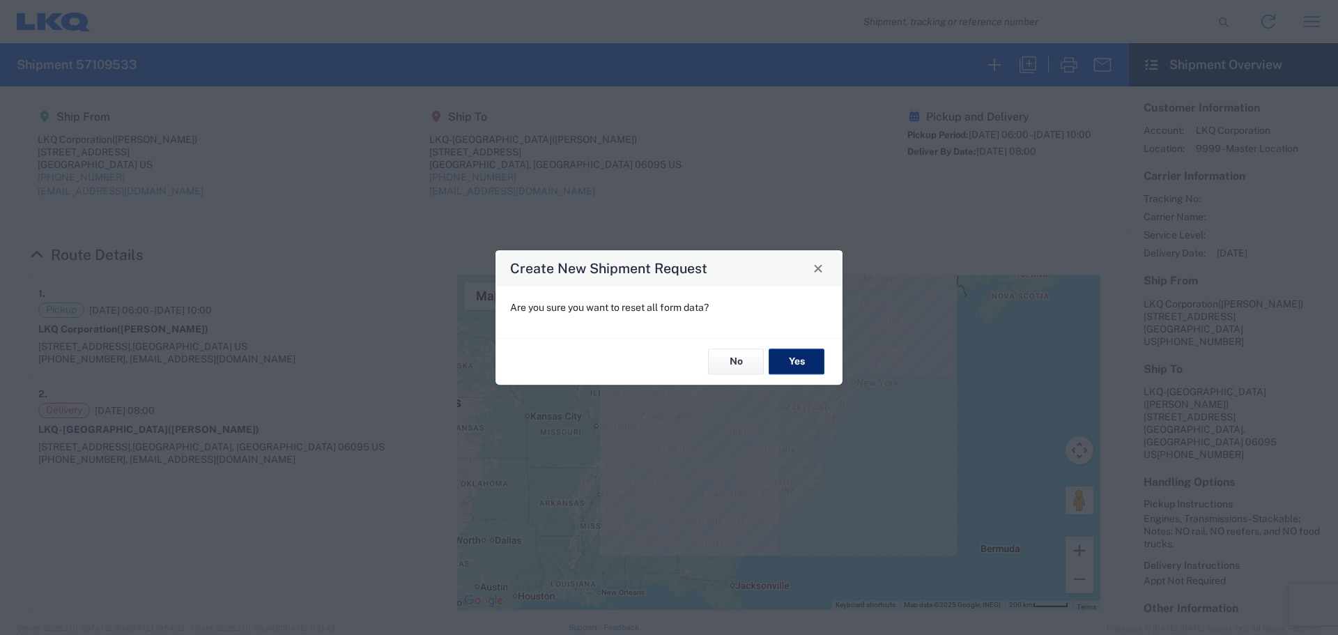
select select "IN"
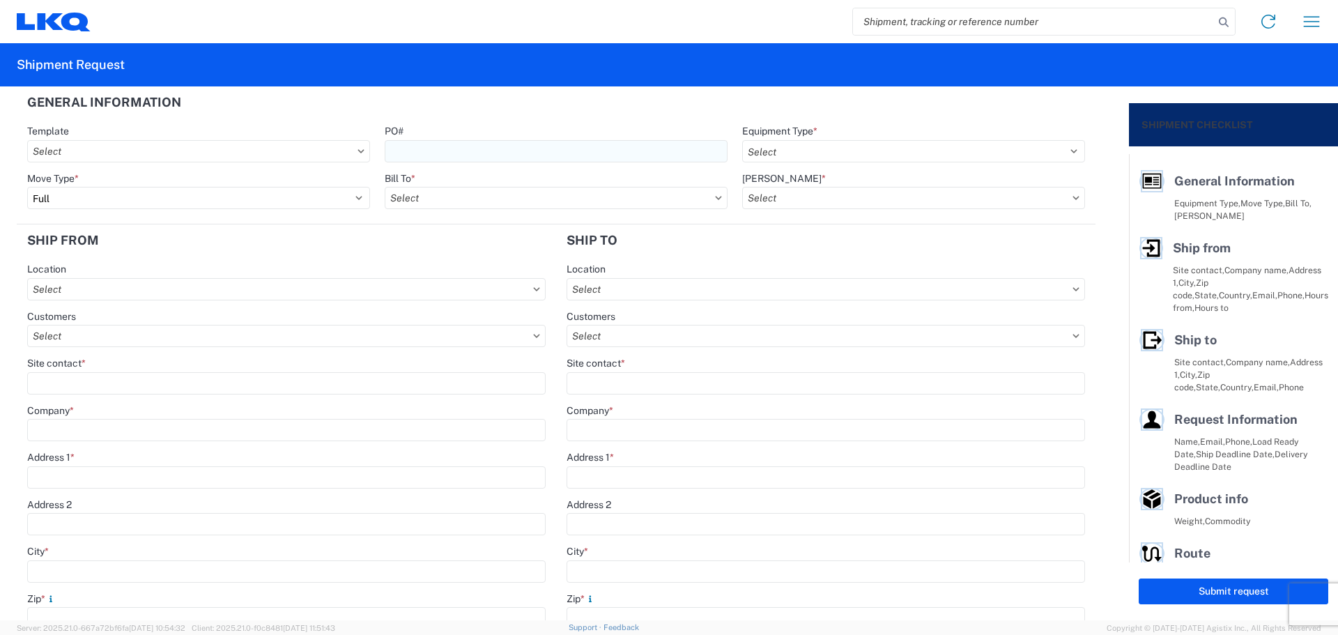
click at [455, 154] on input "PO#" at bounding box center [556, 151] width 343 height 22
type input "Yamato101325"
click at [831, 146] on select "Select 53’ Dry Van Flatbed Dropdeck (van) Lowboy (flatbed) Rail" at bounding box center [913, 151] width 343 height 22
select select "STDV"
click at [742, 140] on select "Select 53’ Dry Van Flatbed Dropdeck (van) Lowboy (flatbed) Rail" at bounding box center [913, 151] width 343 height 22
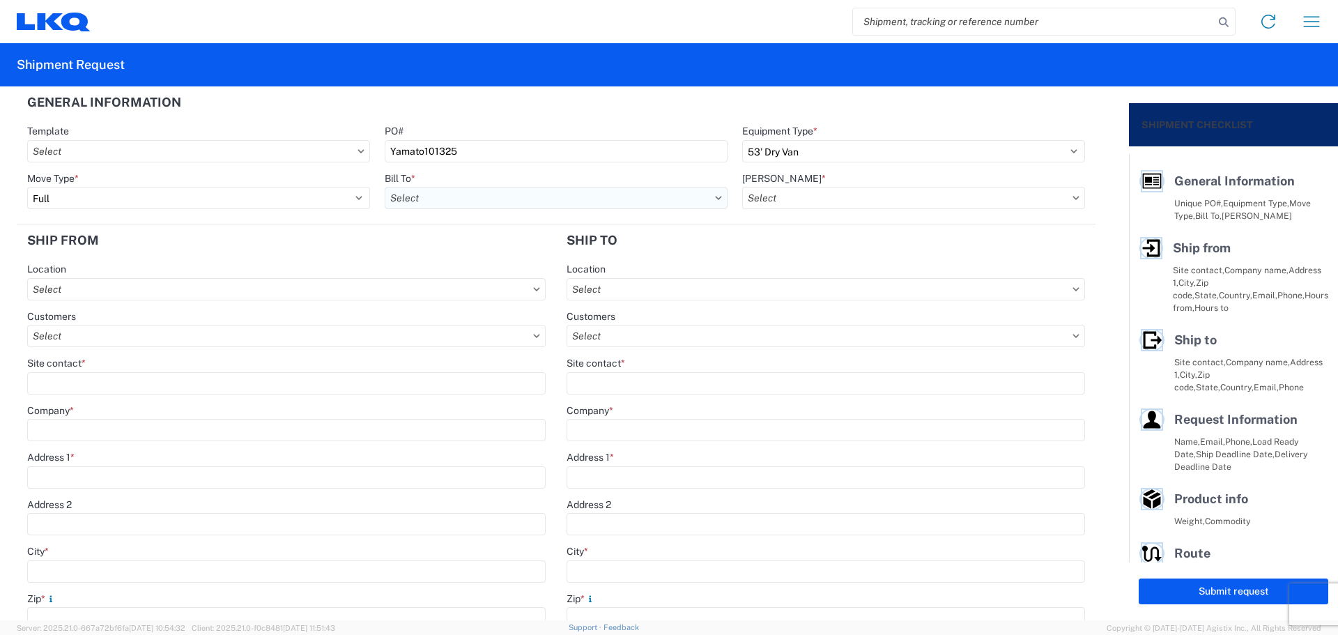
click at [413, 192] on input "text" at bounding box center [556, 198] width 343 height 22
type input "1882"
click at [468, 257] on div "1882 - North American ATK Corporation" at bounding box center [507, 260] width 244 height 22
type input "1882 - North American ATK Corporation"
click at [790, 199] on input "text" at bounding box center [913, 198] width 343 height 22
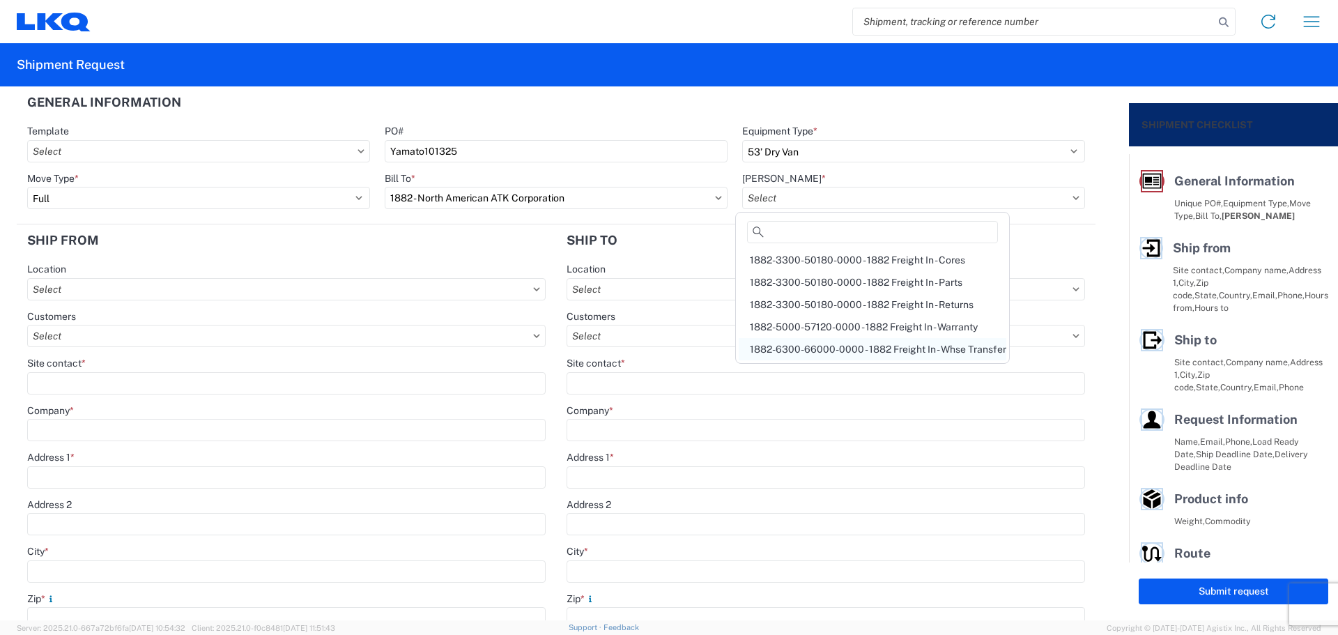
click at [869, 348] on div "1882-6300-66000-0000 - 1882 Freight In - Whse Transfer" at bounding box center [873, 349] width 268 height 22
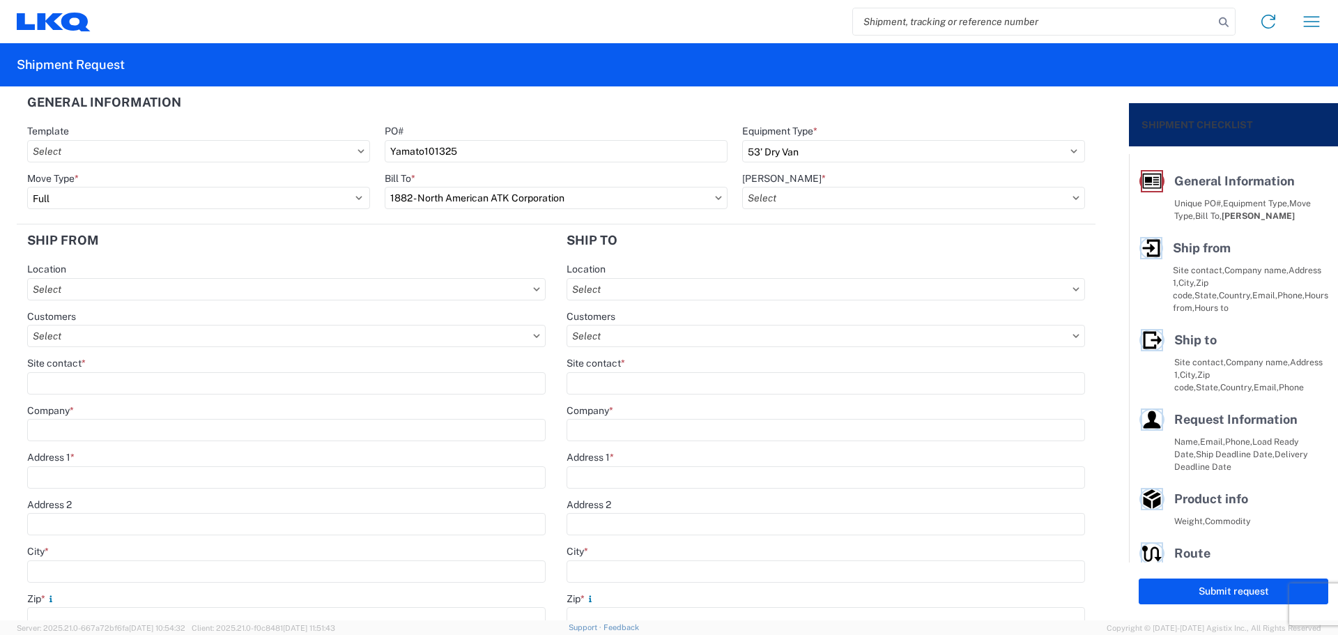
type input "1882-6300-66000-0000 - 1882 Freight In - Whse Transfer"
click at [93, 283] on input "text" at bounding box center [286, 289] width 518 height 22
type input "1882"
click at [146, 356] on div "1882 - North American ATK Corporation" at bounding box center [153, 351] width 244 height 22
type input "1882 - North American ATK Corporation"
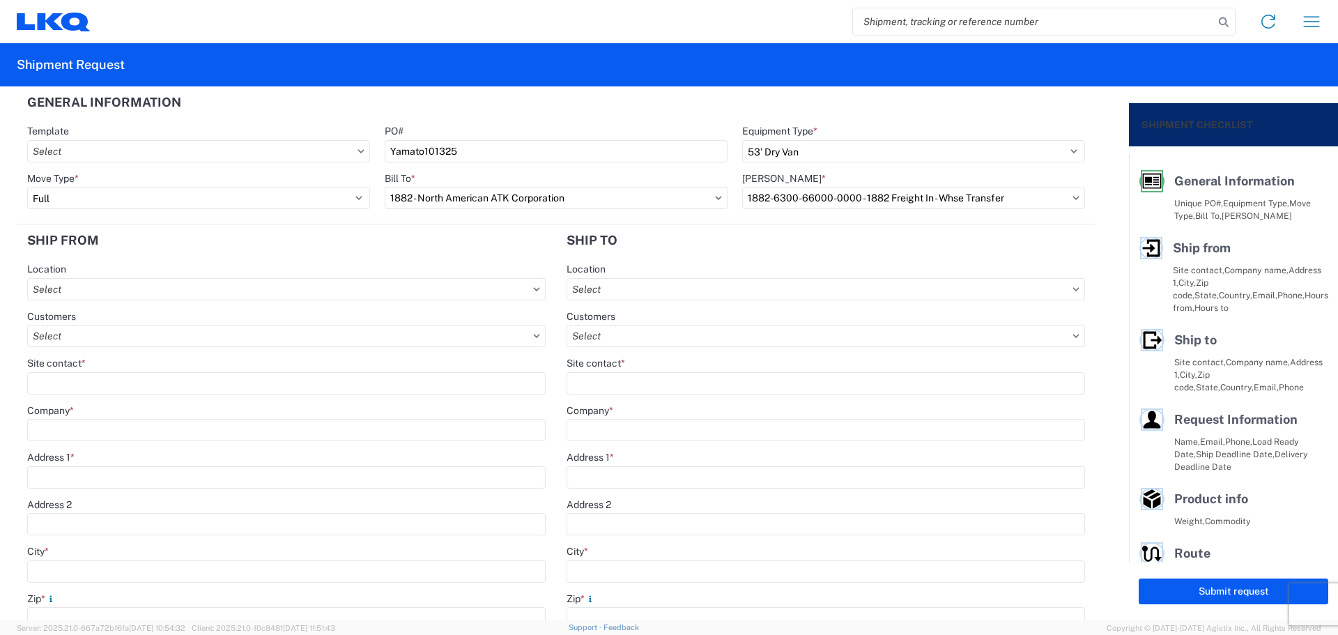
type input "LKQ Corporation"
type input "[STREET_ADDRESS]"
type input "[GEOGRAPHIC_DATA]"
type input "75050"
select select "[GEOGRAPHIC_DATA]"
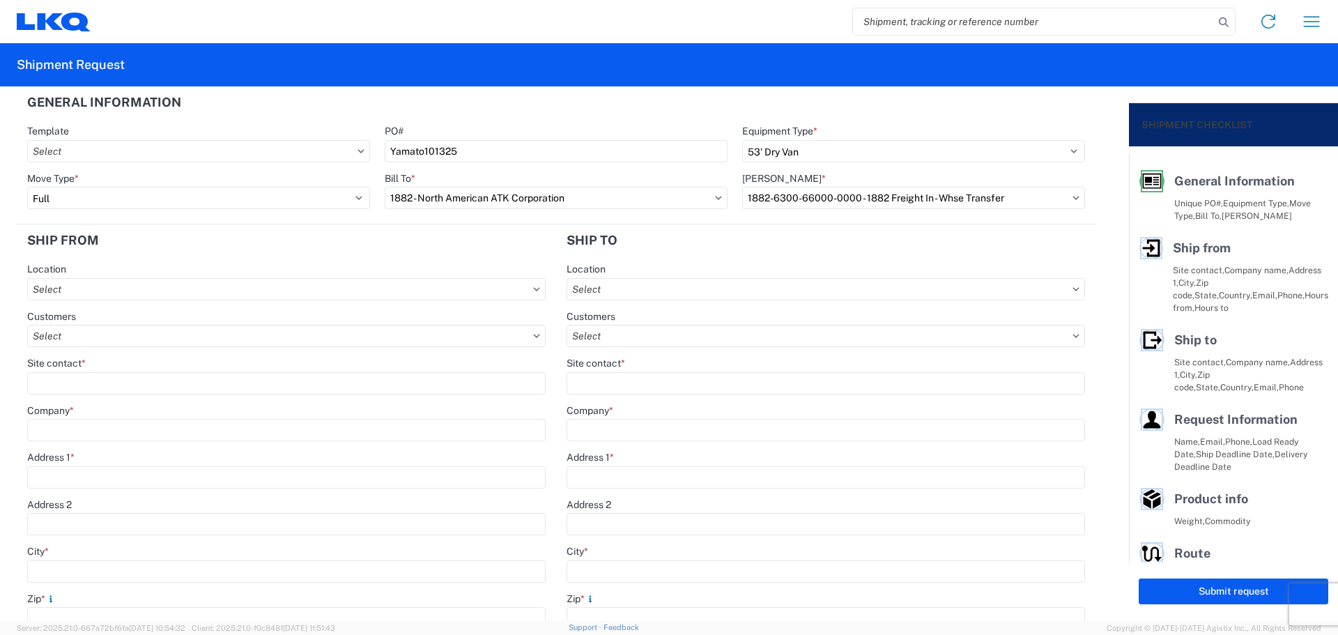
type input "[PHONE_NUMBER]"
type input "07:00"
type input "17:00"
click at [107, 376] on input "Site contact *" at bounding box center [286, 383] width 518 height 22
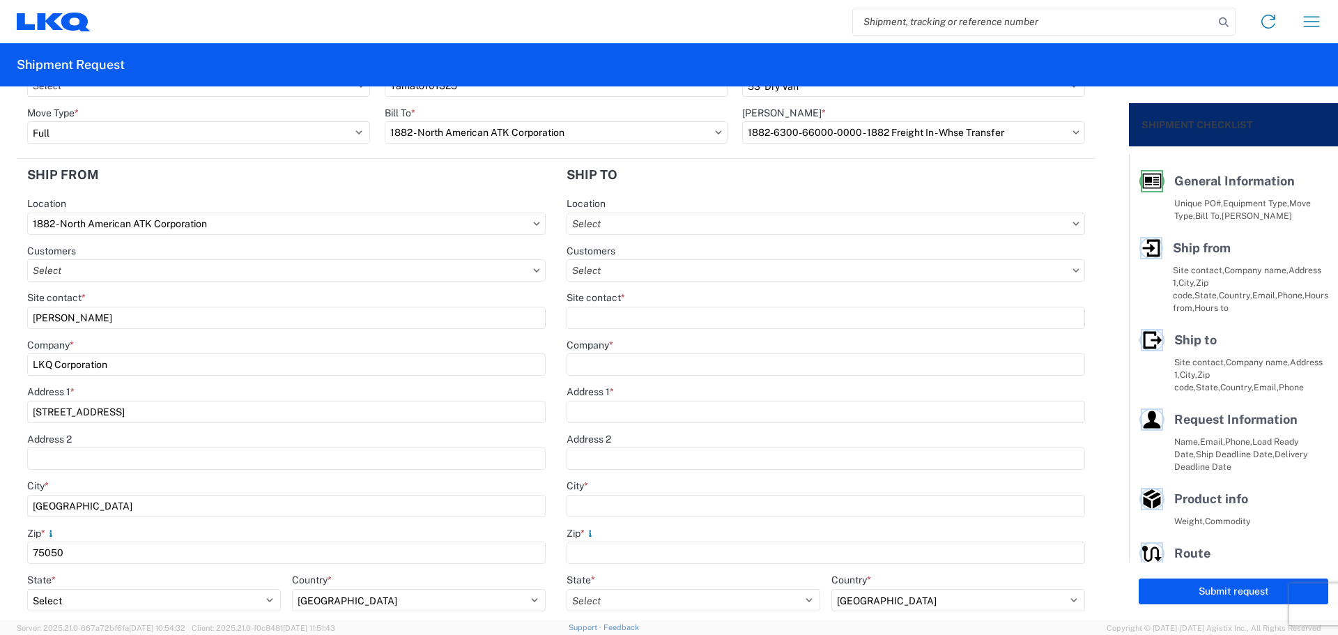
scroll to position [93, 0]
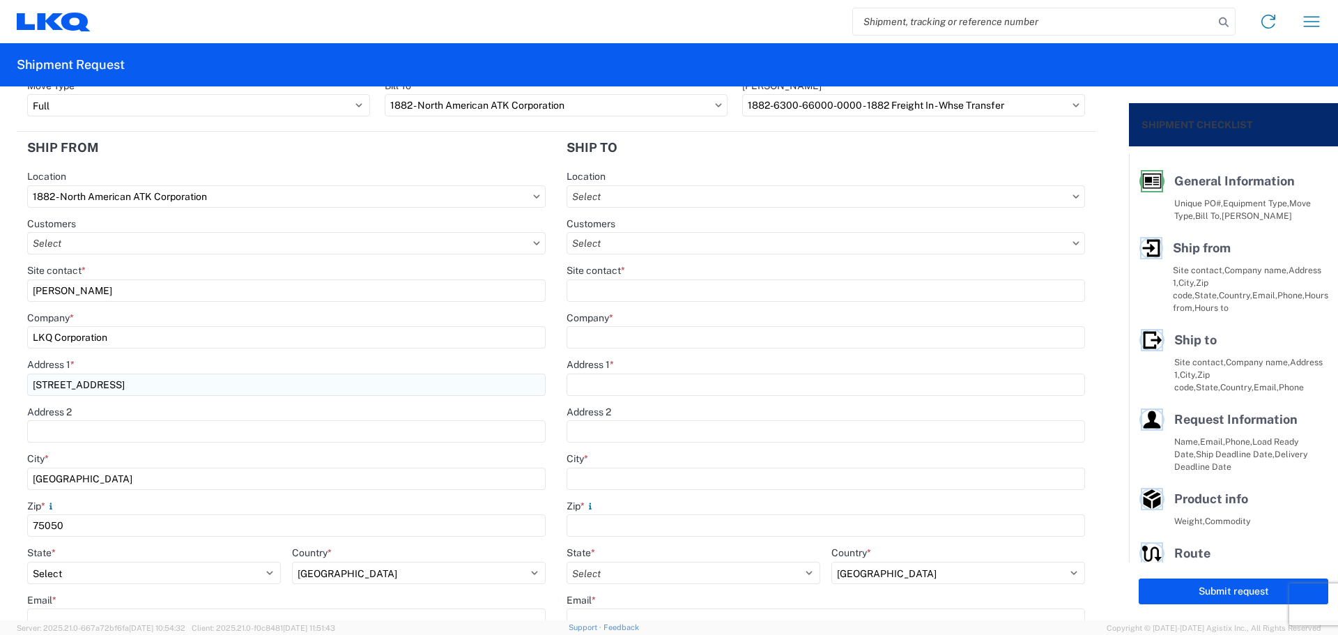
type input "[PERSON_NAME]"
click at [153, 385] on input "[STREET_ADDRESS]" at bounding box center [286, 385] width 518 height 22
type input "[STREET_ADDRESS]"
click at [300, 156] on header "Ship from" at bounding box center [286, 147] width 539 height 31
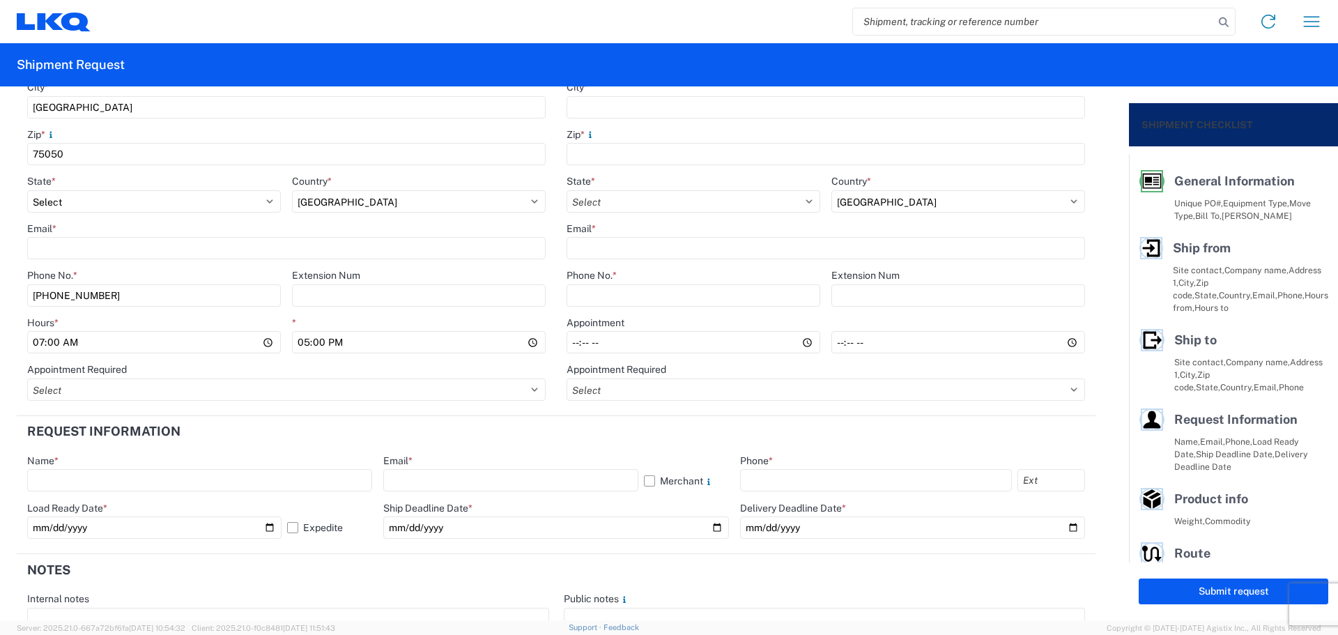
scroll to position [465, 0]
click at [300, 342] on input "17:00" at bounding box center [419, 341] width 254 height 22
type input "15:00"
click at [576, 452] on agx-form-section "Request Information Name * Email * Merchant Phone * Load Ready Date * [DATE] Ex…" at bounding box center [556, 484] width 1079 height 138
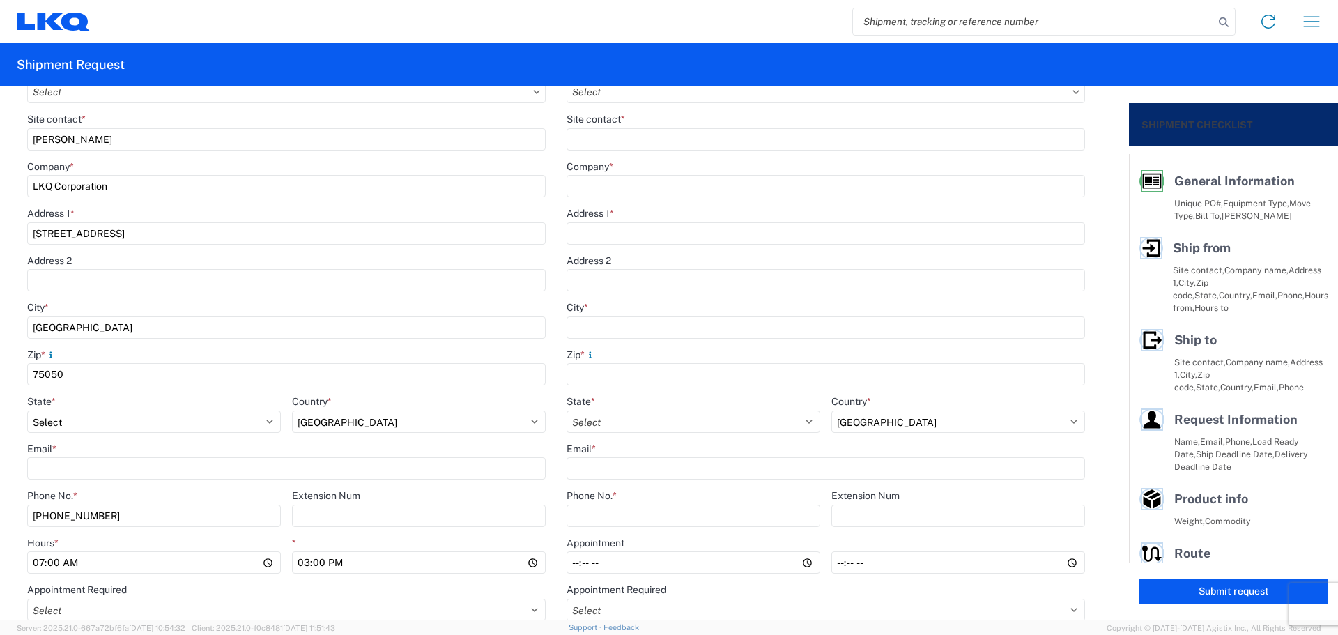
scroll to position [0, 0]
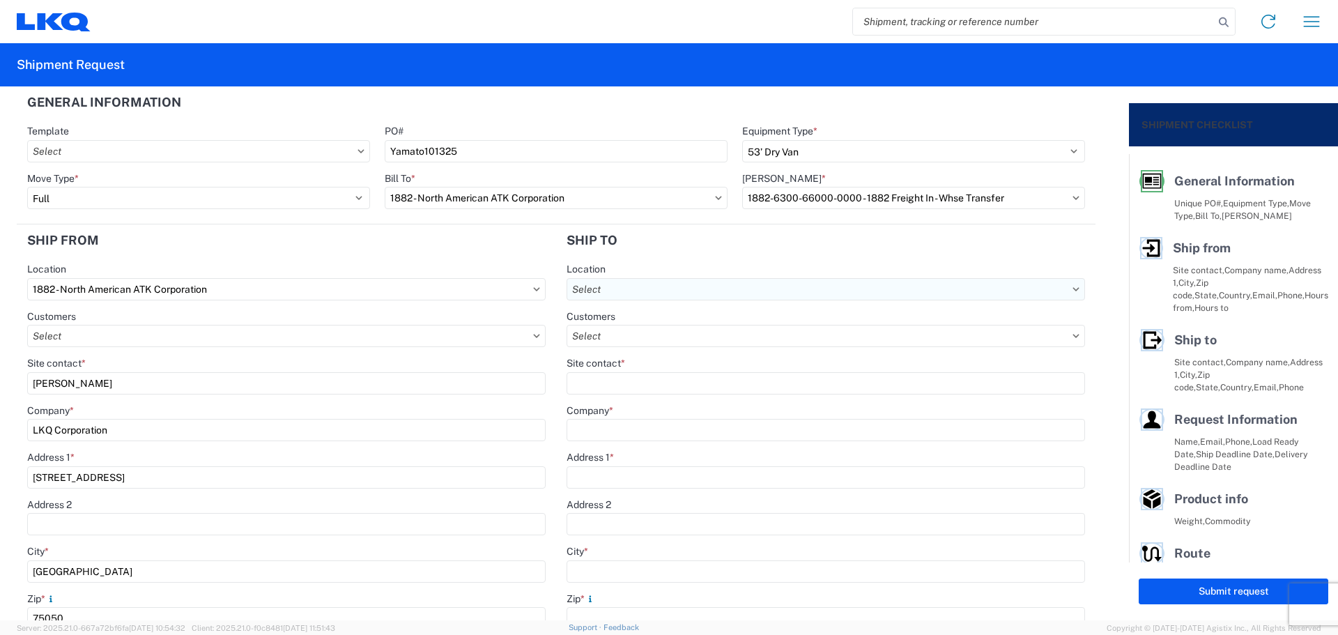
click at [664, 284] on input "text" at bounding box center [826, 289] width 518 height 22
type input "1891"
click at [689, 349] on div "1891 - Yamato Engine Specialists" at bounding box center [687, 351] width 244 height 22
type input "1891 - Yamato Engine Specialists"
type input "[PERSON_NAME]"
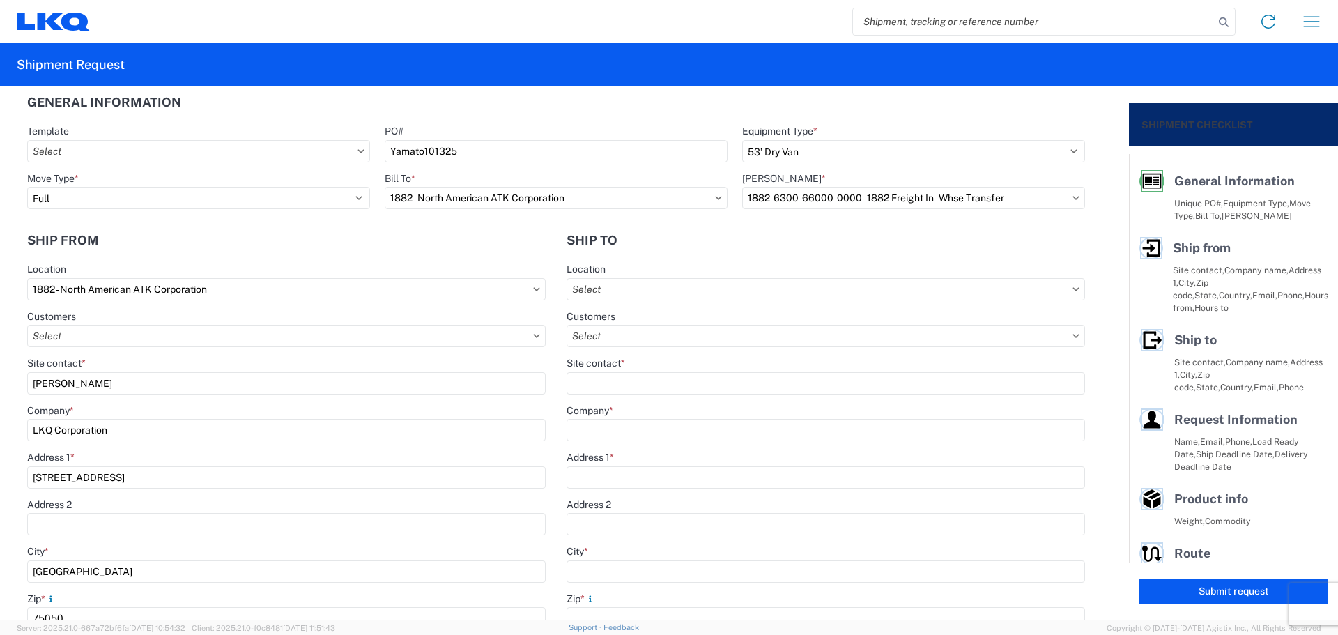
type input "LKQ Corporation"
type input "[STREET_ADDRESS]"
type input "Bellingham"
type input "98226"
type input "[EMAIL_ADDRESS][DOMAIN_NAME]"
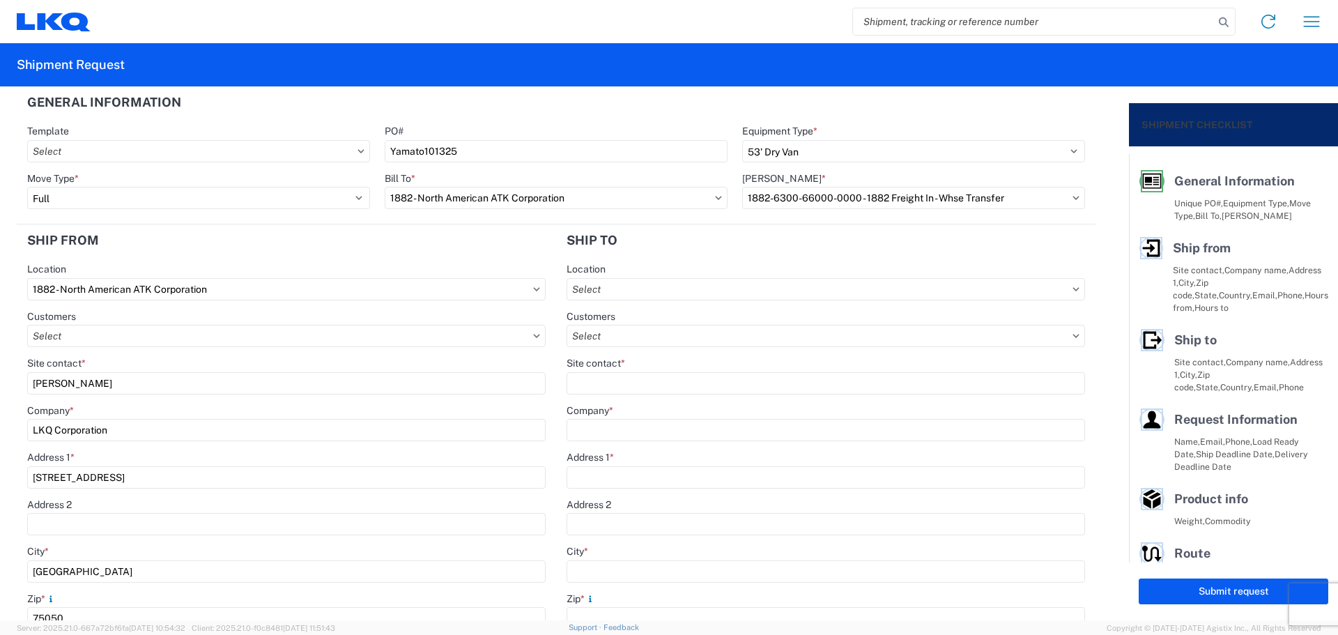
type input "13:00"
type input "15:00"
select select
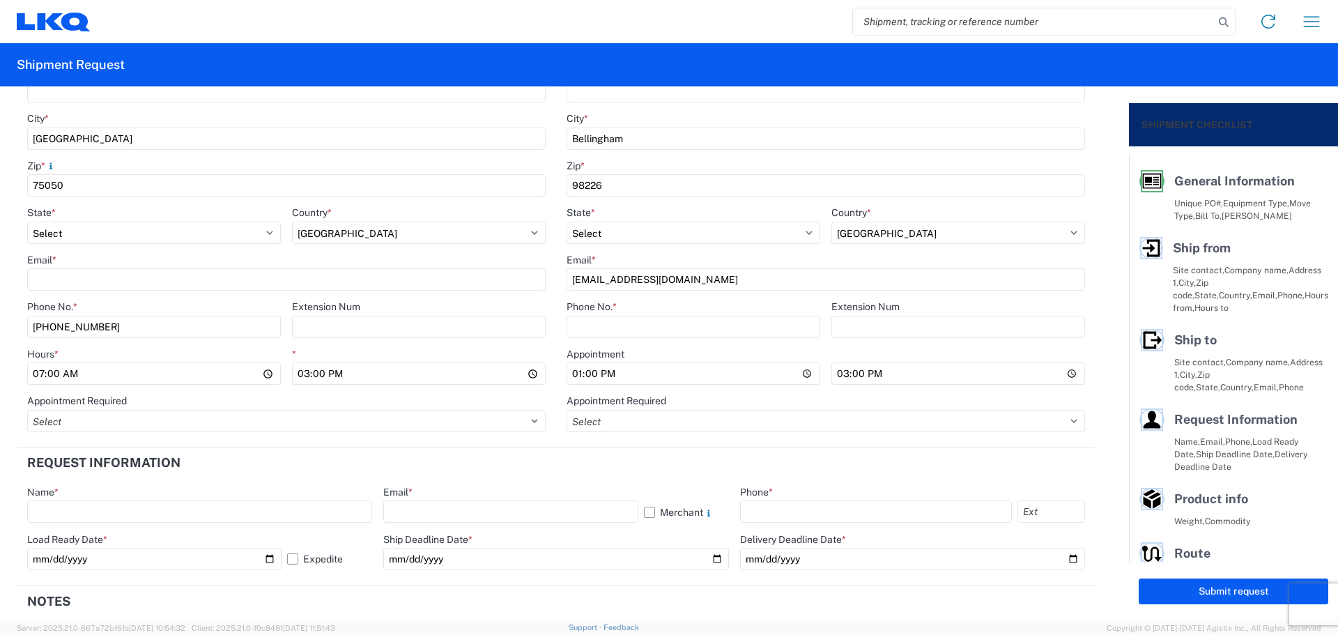
scroll to position [465, 0]
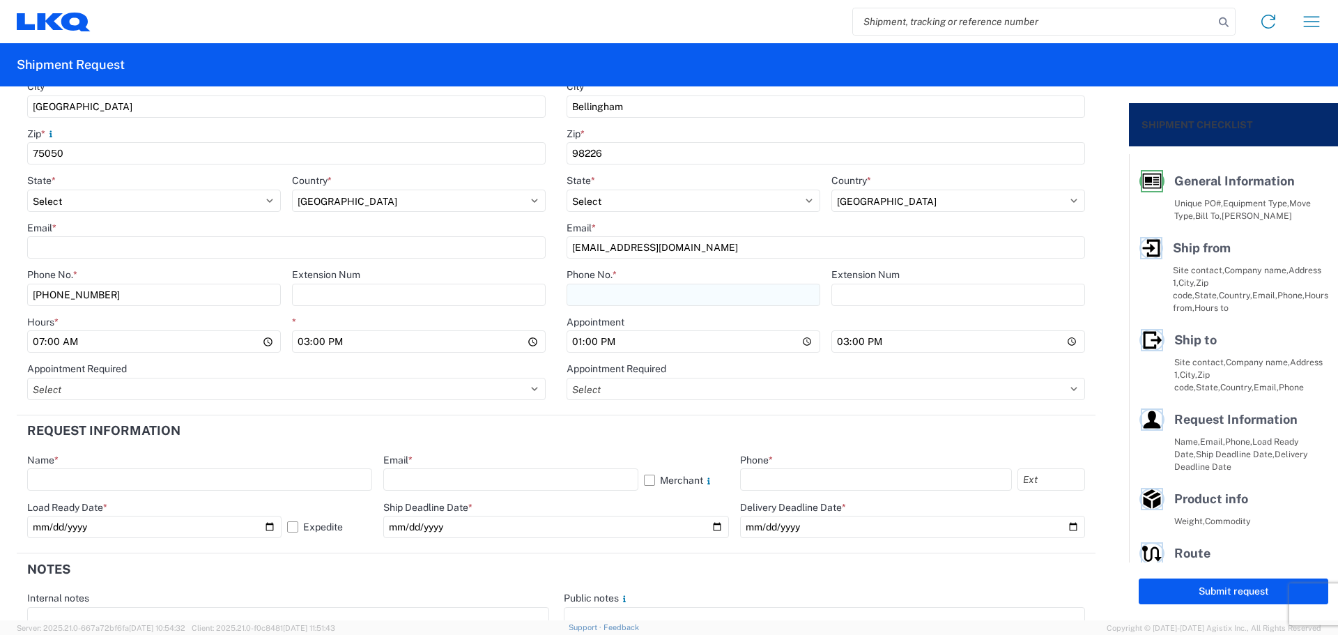
click at [663, 294] on input "Phone No. *" at bounding box center [694, 295] width 254 height 22
type input "[PHONE_NUMBER]"
click at [539, 424] on header "Request Information" at bounding box center [556, 430] width 1079 height 31
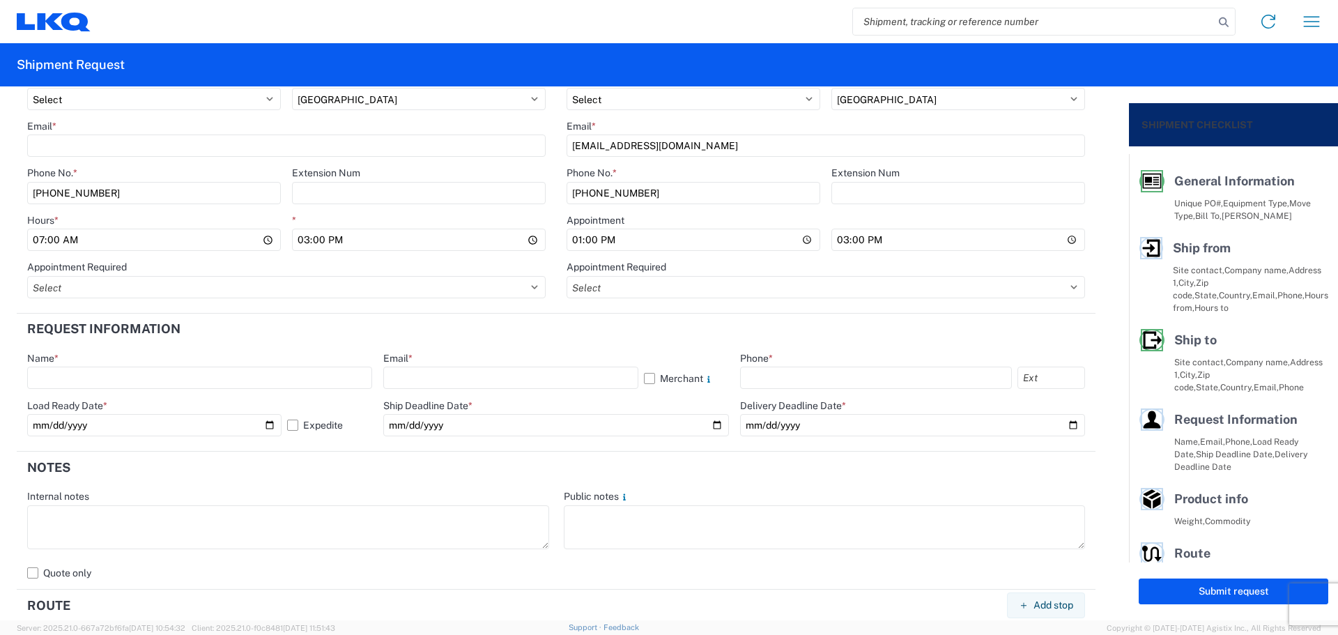
scroll to position [650, 0]
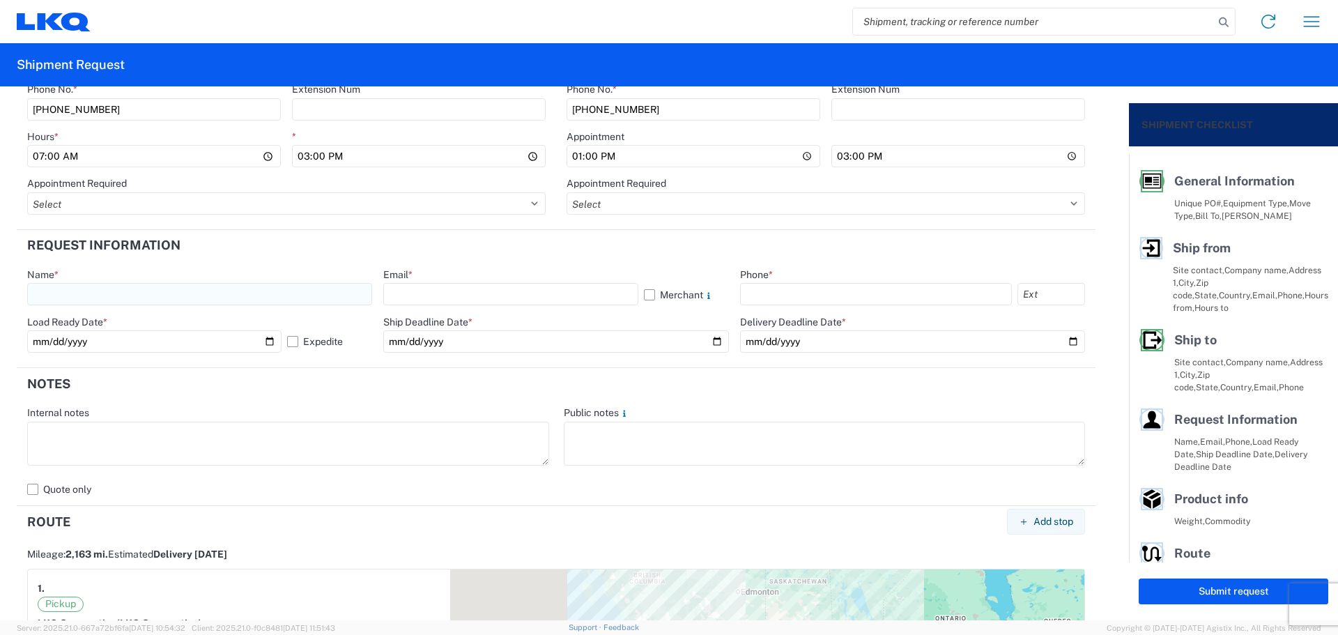
click at [118, 289] on input "text" at bounding box center [199, 294] width 345 height 22
type input "[PERSON_NAME]"
click at [495, 289] on input "text" at bounding box center [510, 294] width 254 height 22
type input "[EMAIL_ADDRESS][DOMAIN_NAME]"
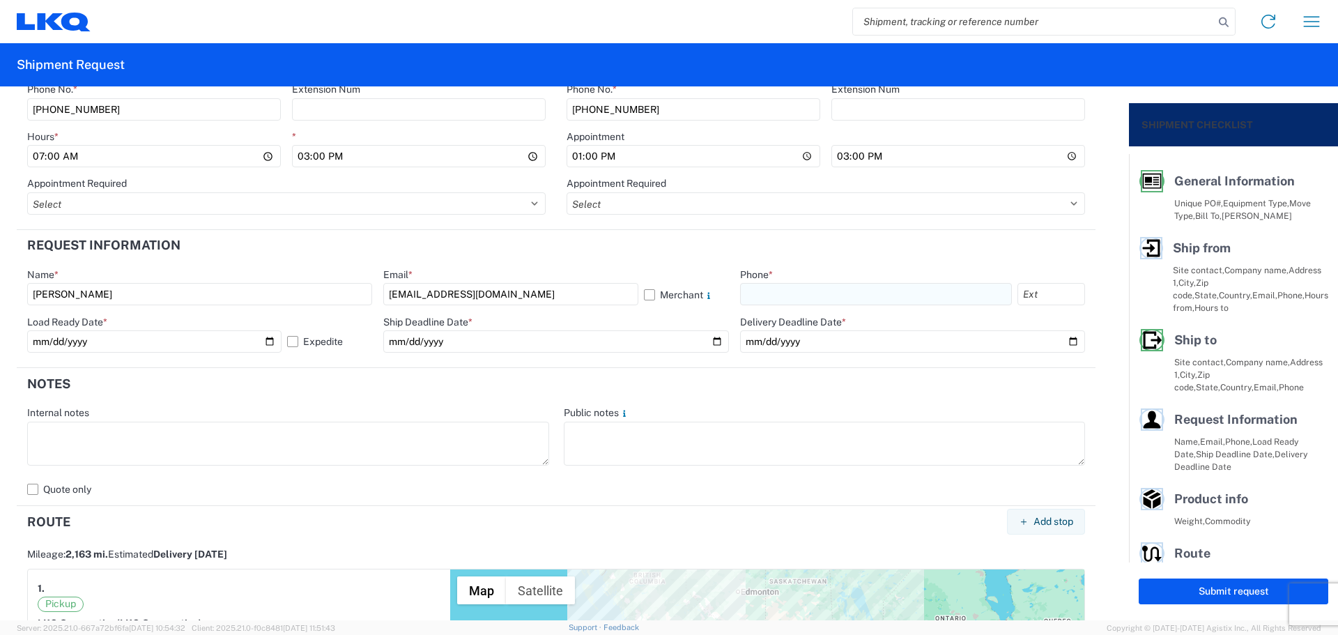
click at [785, 291] on input "text" at bounding box center [876, 294] width 272 height 22
type input "[PHONE_NUMBER]"
click at [710, 339] on input "date" at bounding box center [555, 341] width 345 height 22
type input "[DATE]"
drag, startPoint x: 1061, startPoint y: 338, endPoint x: 1050, endPoint y: 345, distance: 13.1
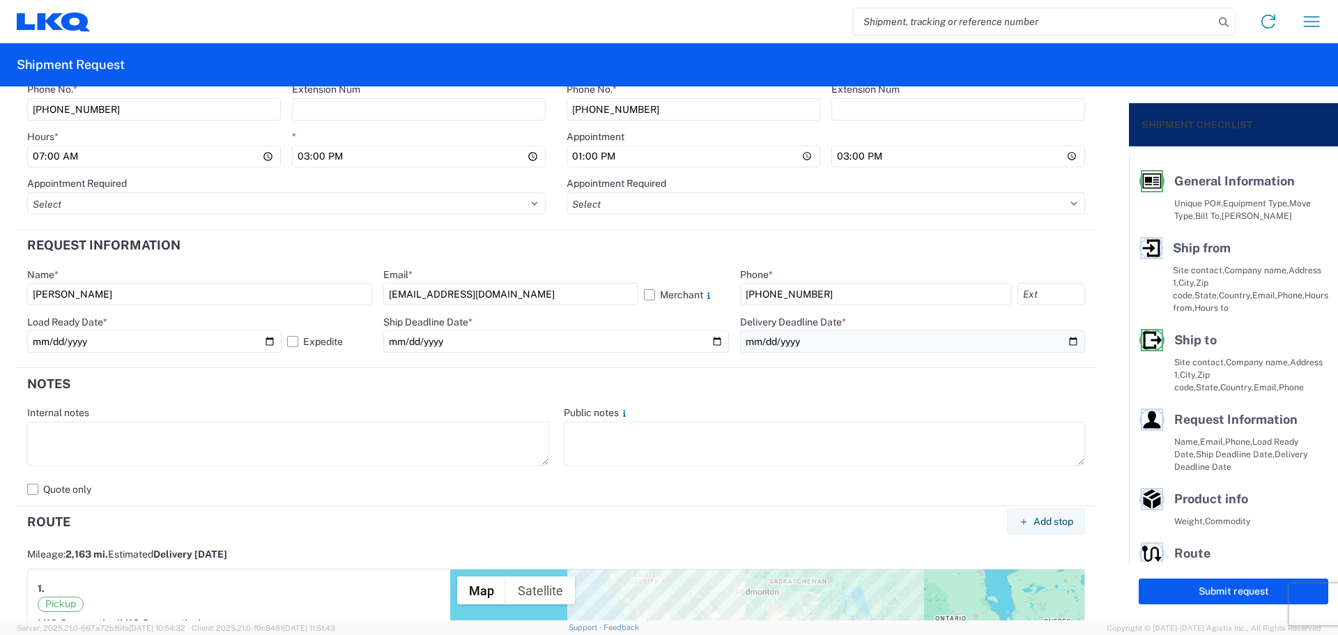
click at [1061, 339] on input "date" at bounding box center [912, 341] width 345 height 22
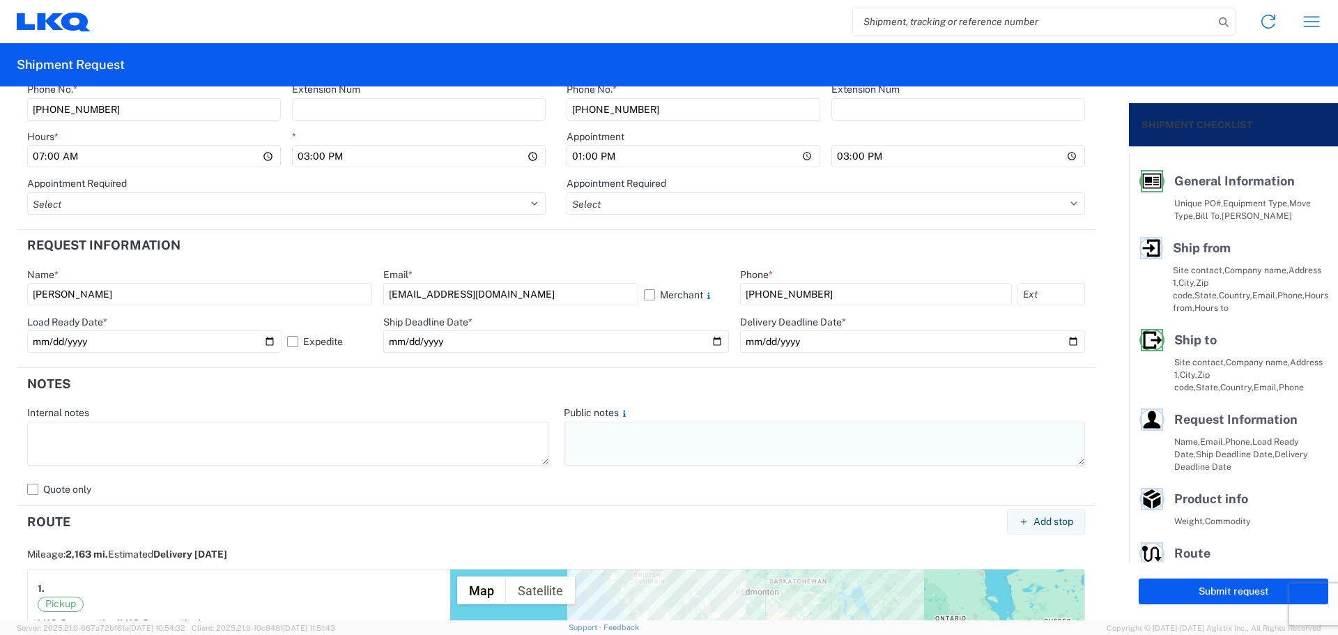
type input "[DATE]"
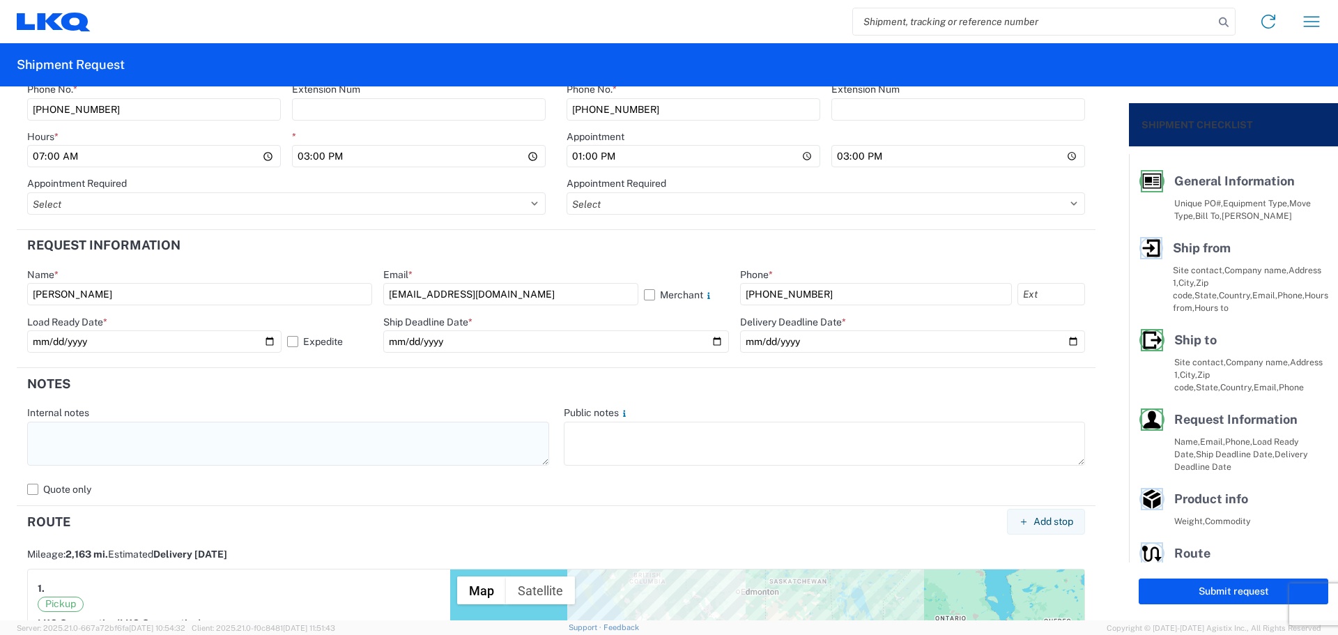
click at [192, 454] on textarea at bounding box center [288, 444] width 522 height 44
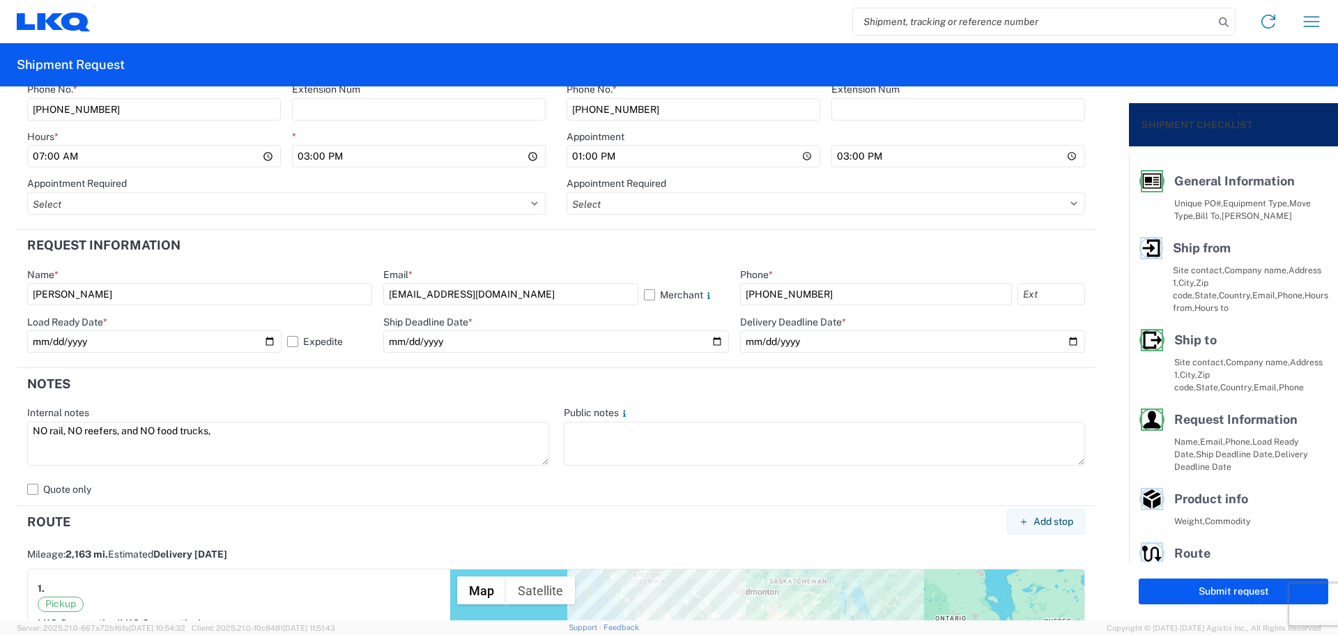
drag, startPoint x: 231, startPoint y: 433, endPoint x: 0, endPoint y: 431, distance: 230.7
click at [0, 431] on form "General Information Template PO# Yamato101325 Equipment Type * Select 53’ Dry V…" at bounding box center [564, 353] width 1129 height 534
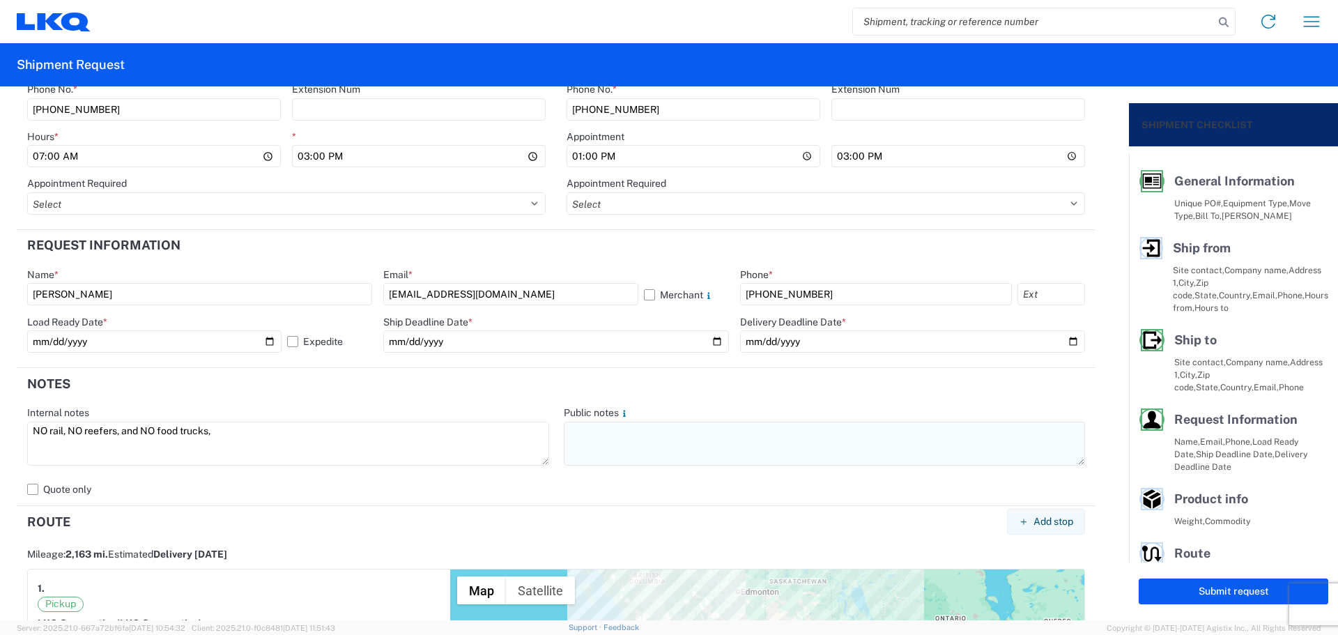
type textarea "NO rail, NO reefers, and NO food trucks,"
click at [647, 449] on textarea at bounding box center [825, 444] width 522 height 44
paste textarea "NO rail, NO reefers, and NO food trucks,"
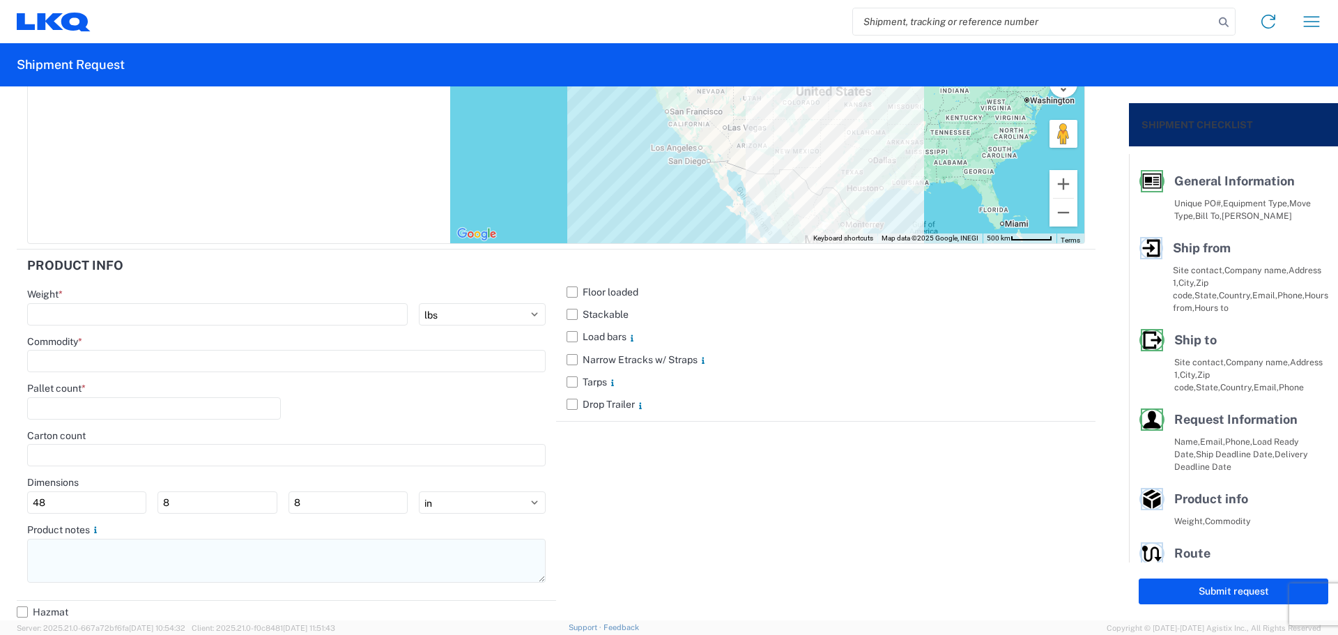
scroll to position [1314, 0]
type textarea "NO rail, NO reefers, and NO food trucks,"
click at [93, 562] on textarea at bounding box center [286, 558] width 518 height 44
paste textarea "NO rail, NO reefers, and NO food trucks,"
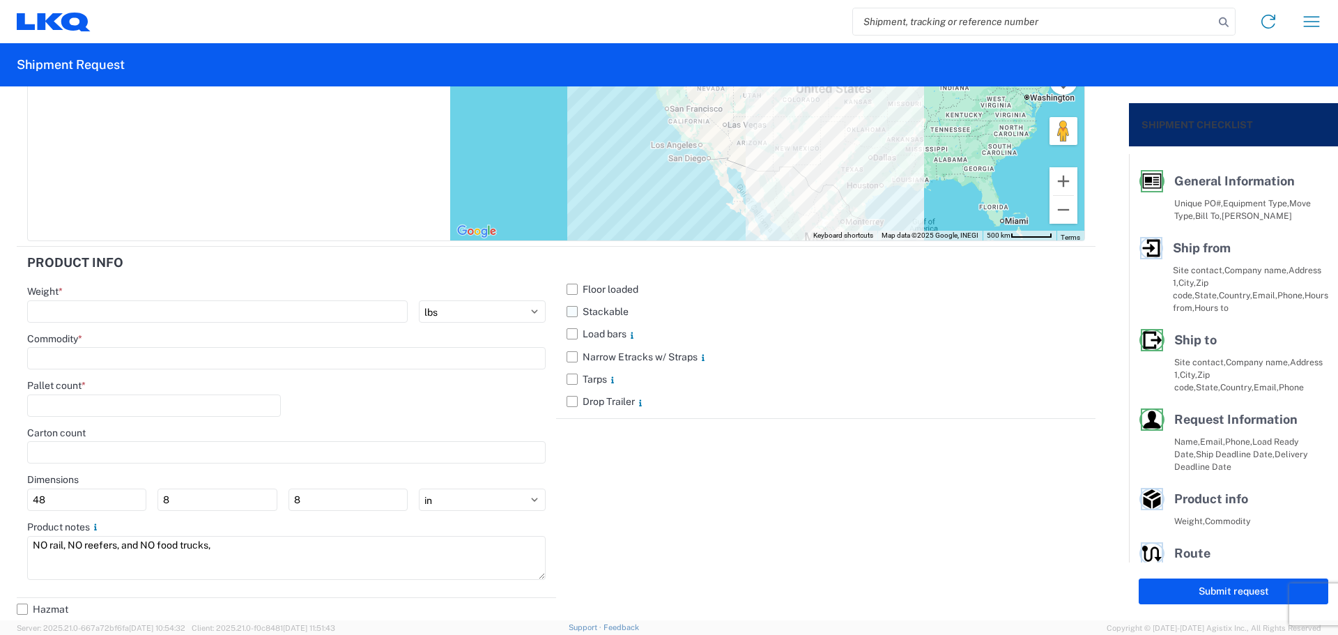
type textarea "NO rail, NO reefers, and NO food trucks,"
click at [567, 312] on label "Stackable" at bounding box center [826, 311] width 518 height 22
click at [0, 0] on input "Stackable" at bounding box center [0, 0] width 0 height 0
click at [70, 311] on input "number" at bounding box center [217, 311] width 380 height 22
type input "40000"
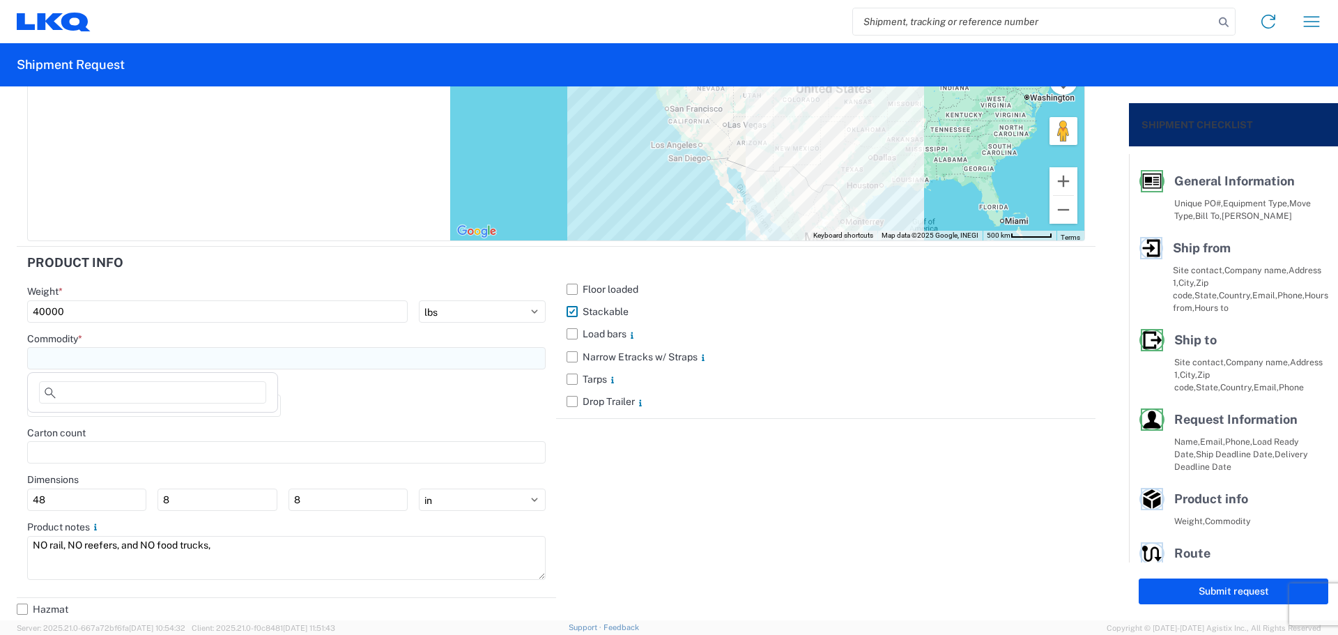
click at [116, 356] on input at bounding box center [286, 358] width 518 height 22
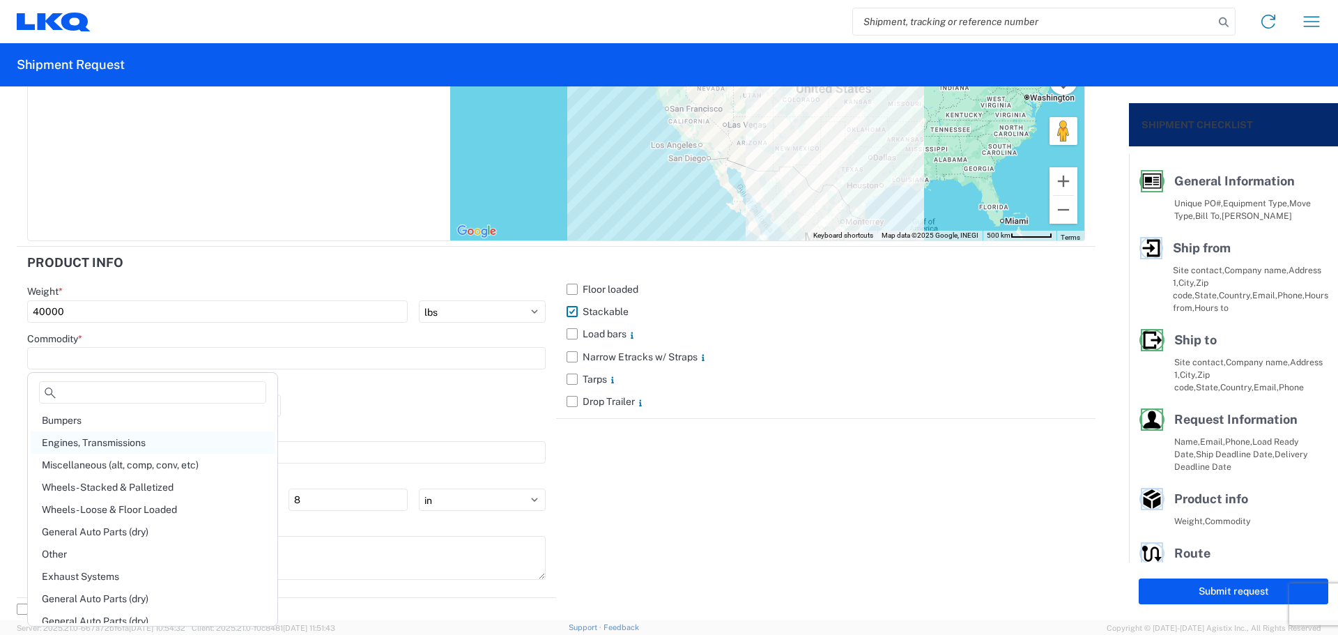
click at [139, 436] on div "Engines, Transmissions" at bounding box center [153, 442] width 244 height 22
type input "Engines, Transmissions"
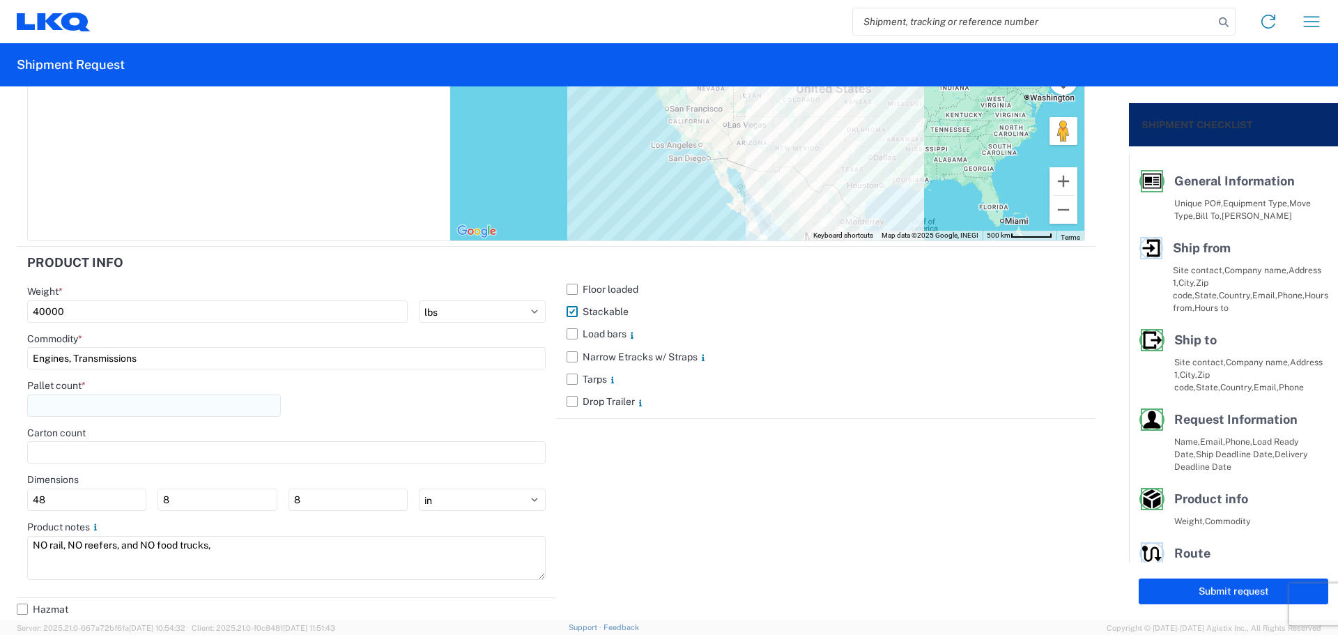
click at [121, 407] on input "number" at bounding box center [154, 405] width 254 height 22
type input "40"
click at [392, 409] on div "Pallet count * 40" at bounding box center [286, 402] width 518 height 47
click at [45, 313] on input "40000" at bounding box center [217, 311] width 380 height 22
click at [886, 466] on div "Floor loaded Stackable Load bars Narrow Etracks w/ Straps Tarps Drop Trailer" at bounding box center [825, 422] width 539 height 351
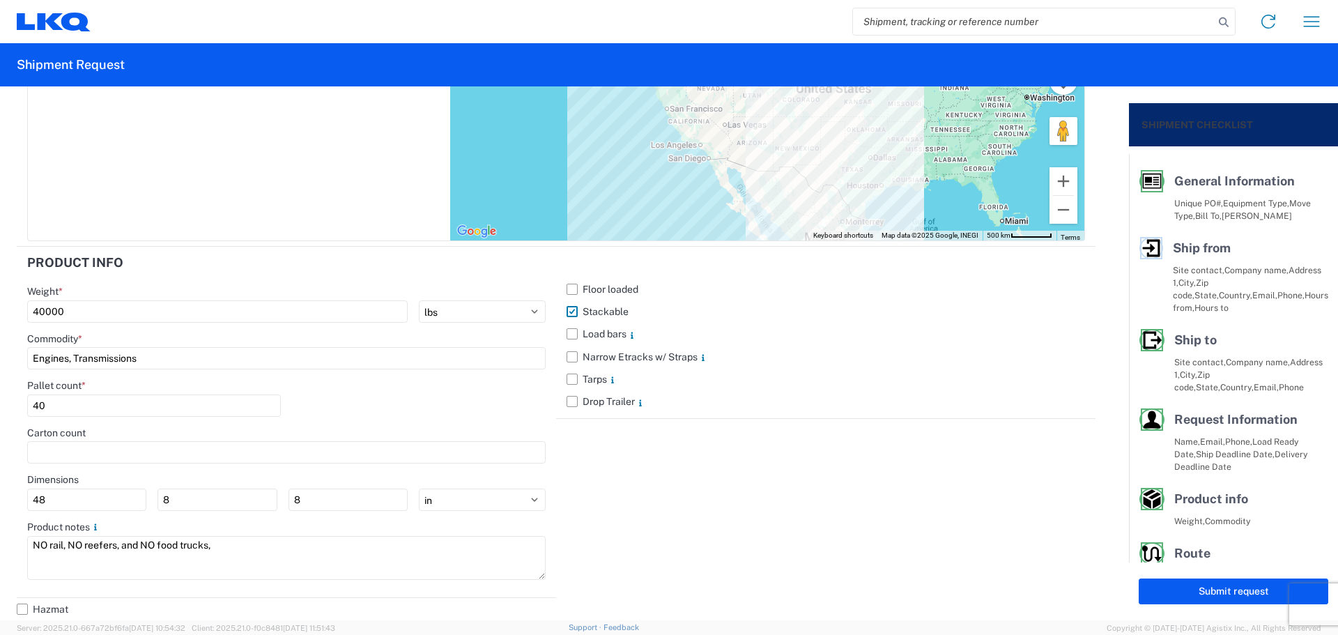
click at [1194, 584] on button "Submit request" at bounding box center [1234, 591] width 190 height 26
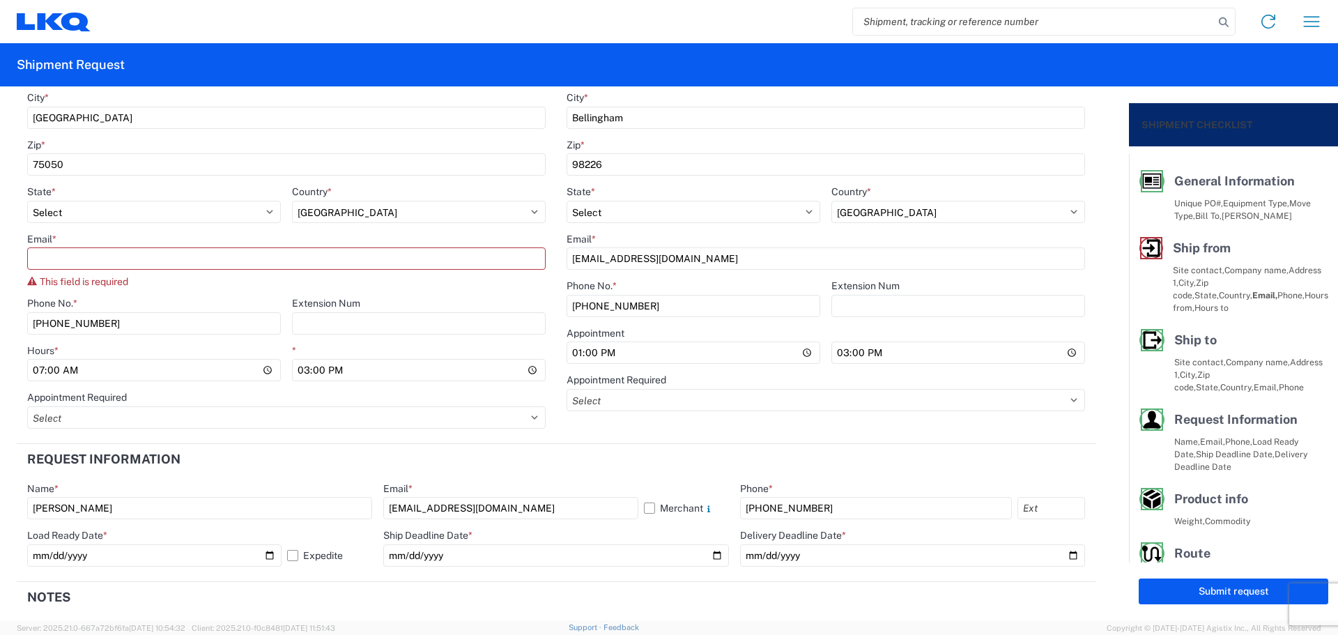
scroll to position [308, 0]
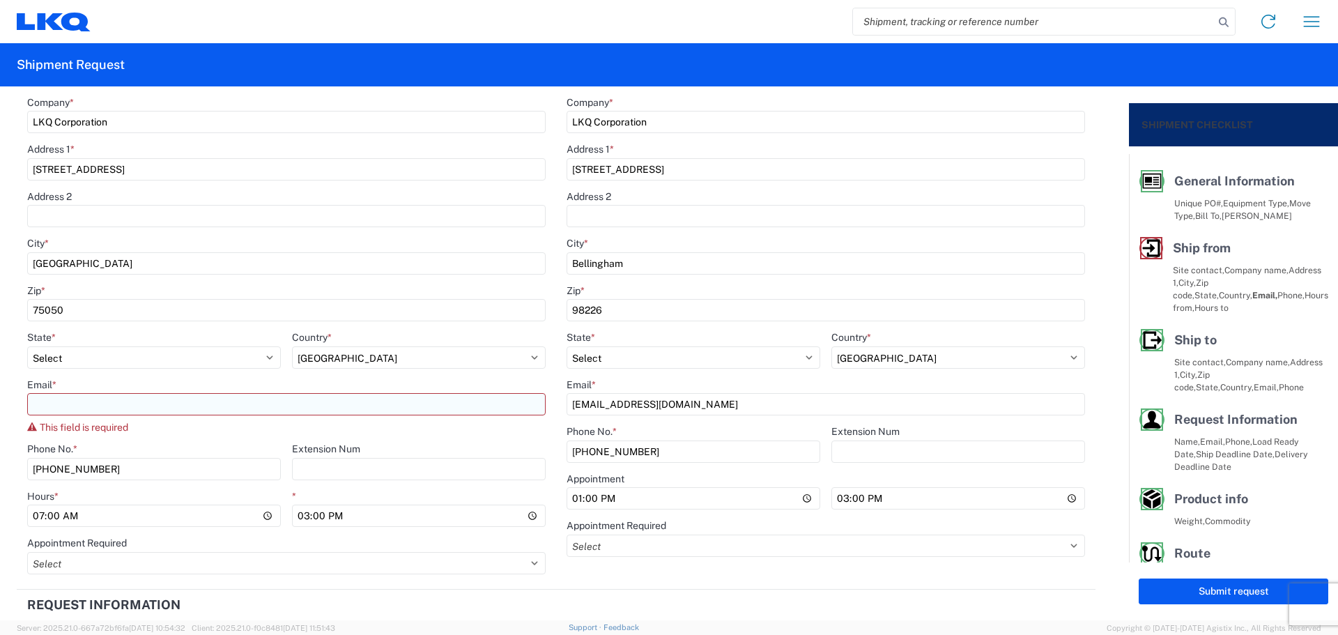
click at [94, 397] on input "Email *" at bounding box center [286, 404] width 518 height 22
type input "[EMAIL_ADDRESS][DOMAIN_NAME]"
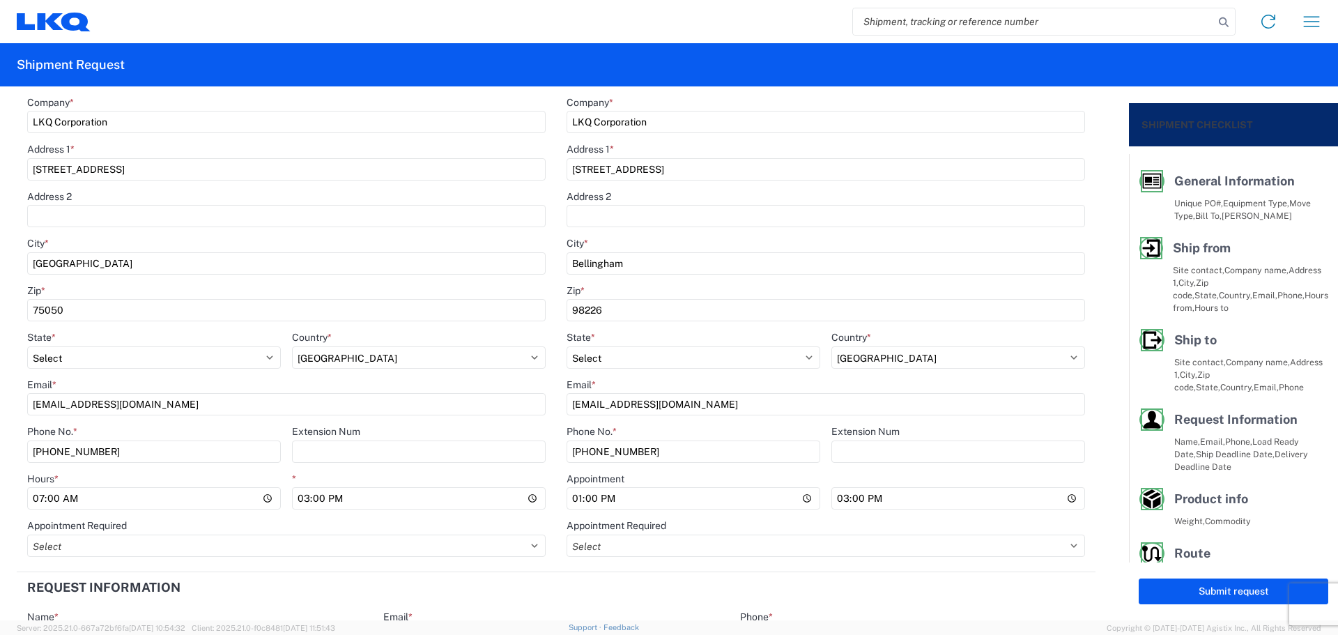
click at [556, 422] on main "1891 Location 1891 - Yamato Engine Specialists Customers Site contact * [PERSON…" at bounding box center [825, 261] width 539 height 612
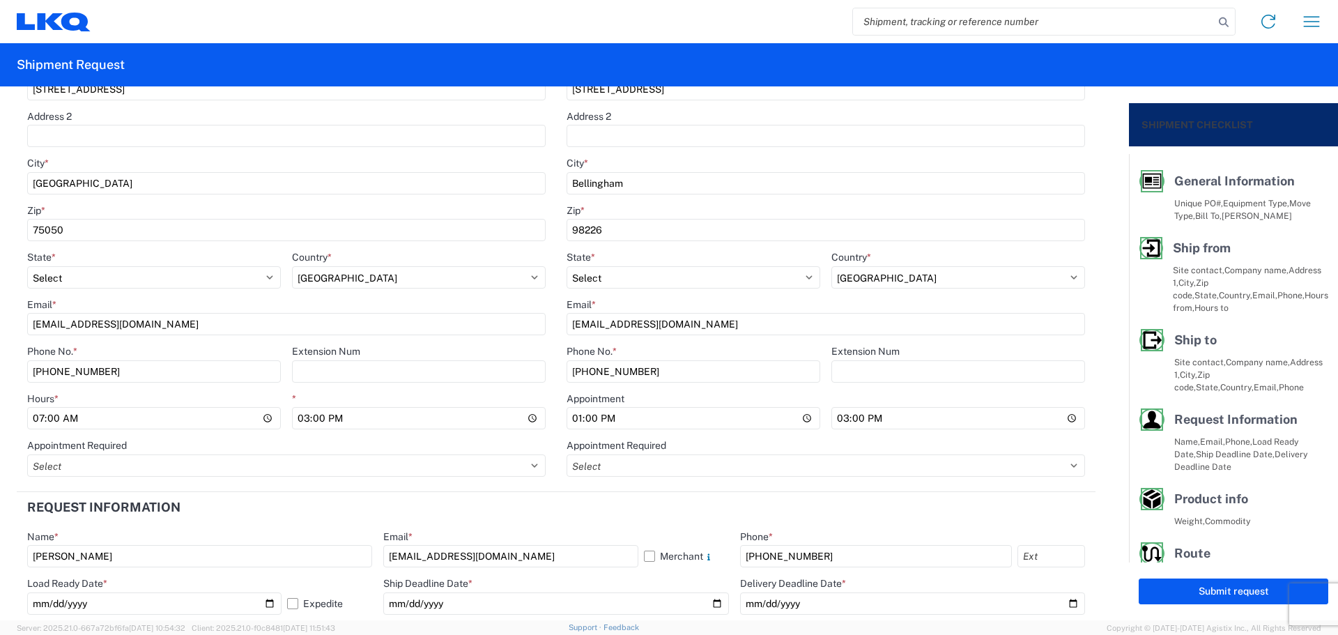
scroll to position [680, 0]
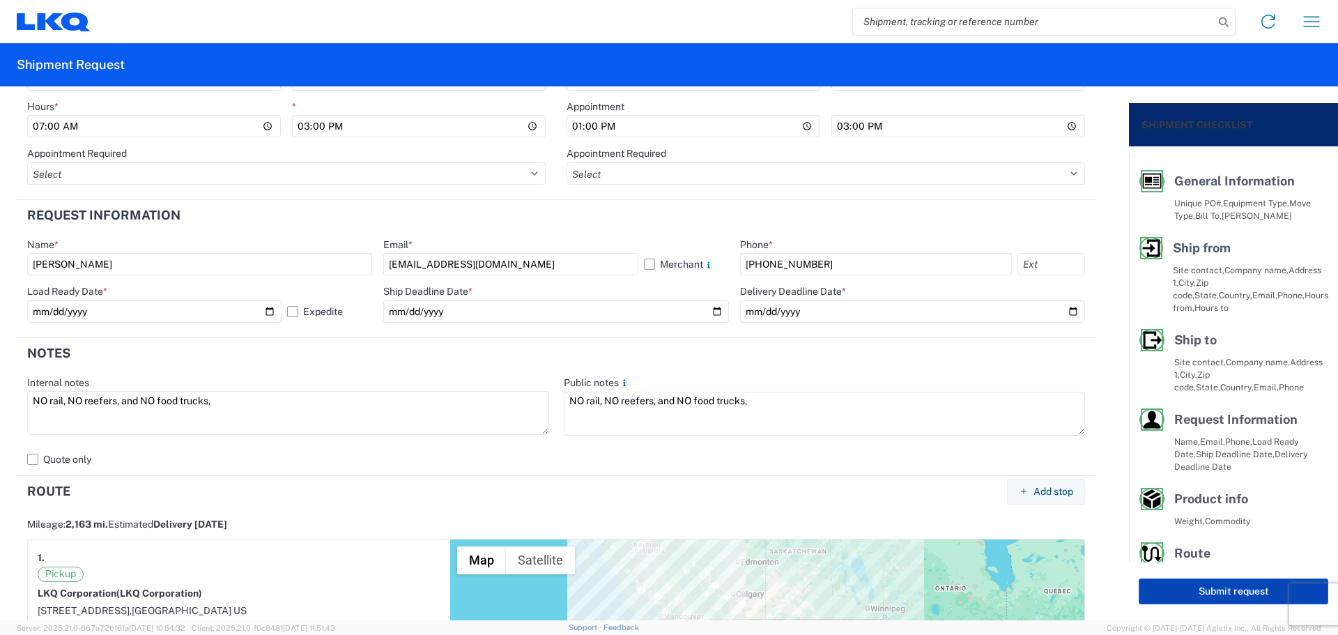
click at [1194, 587] on button "Submit request" at bounding box center [1234, 591] width 190 height 26
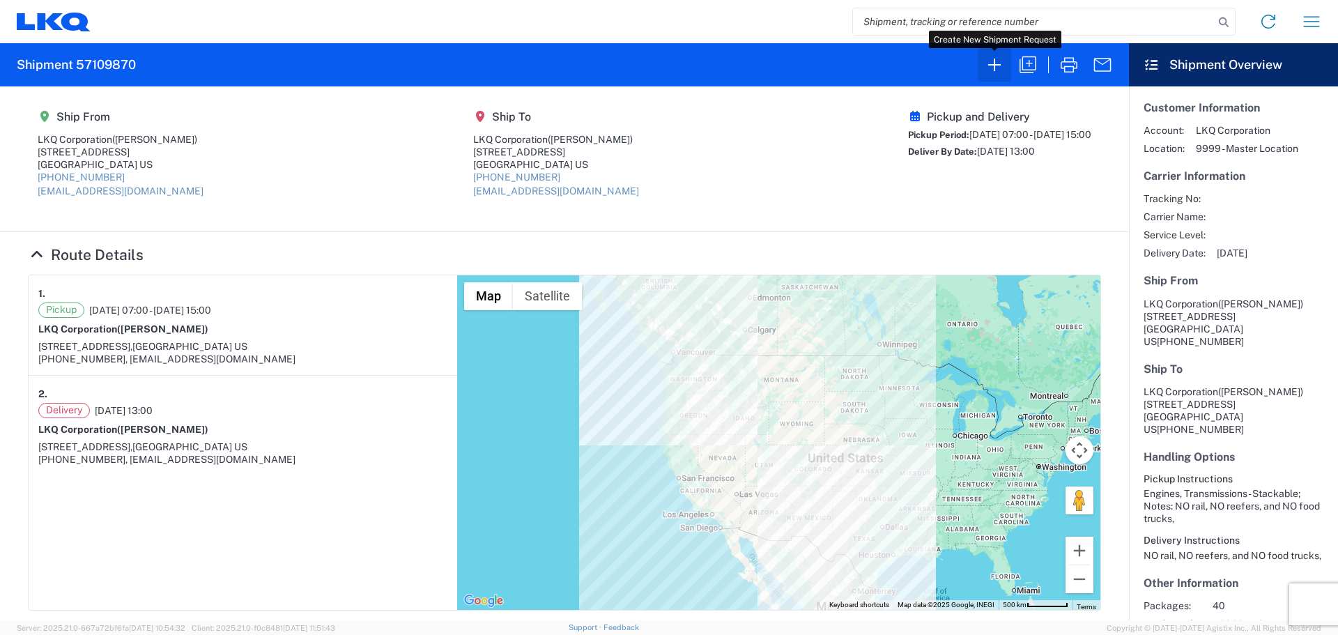
click at [1000, 66] on icon "button" at bounding box center [994, 65] width 22 height 22
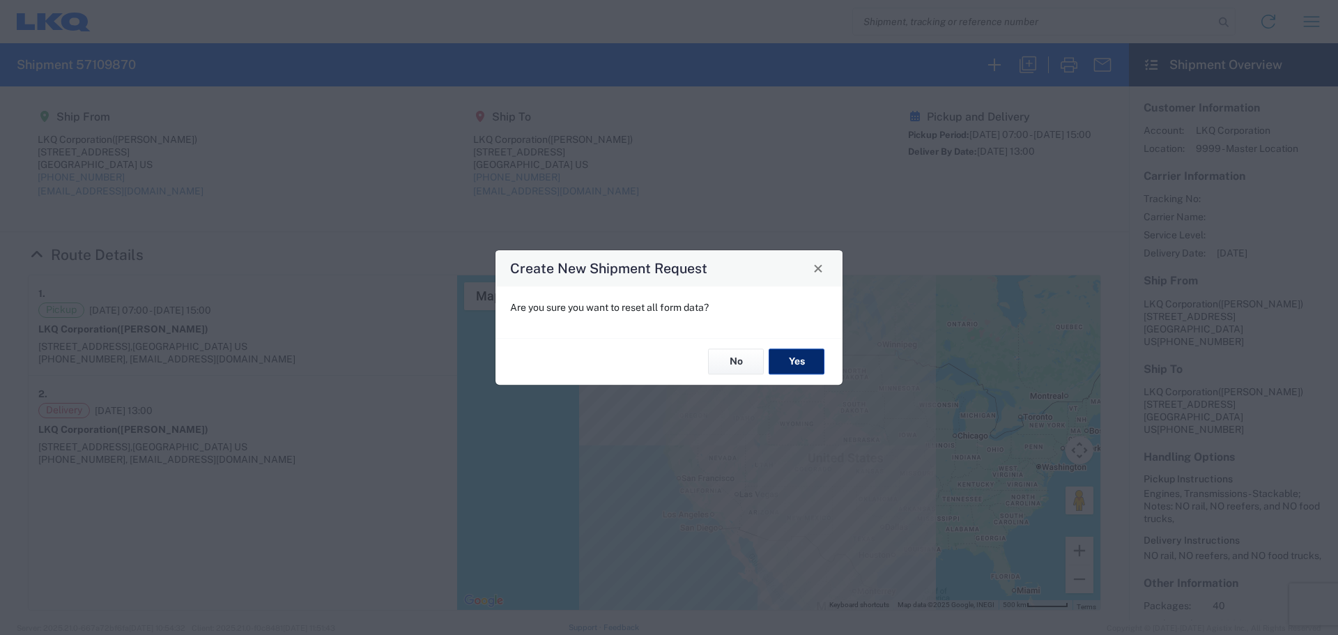
click at [810, 363] on button "Yes" at bounding box center [797, 362] width 56 height 26
select select "FULL"
select select "US"
select select "LBS"
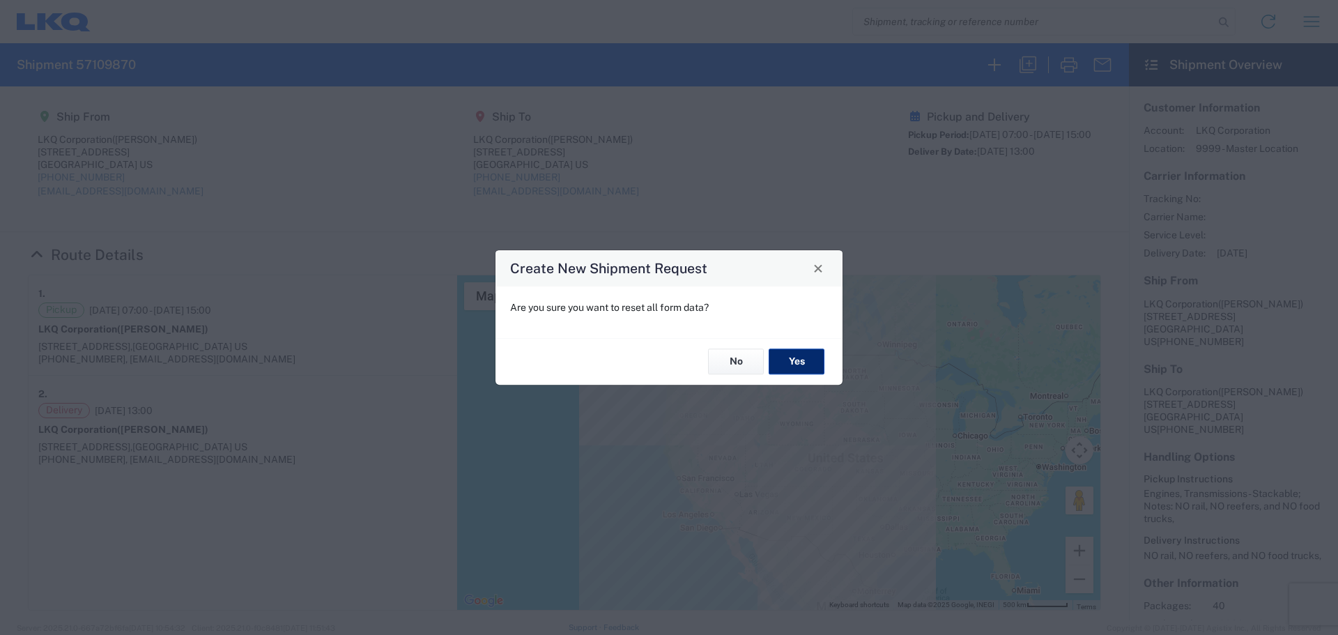
select select "IN"
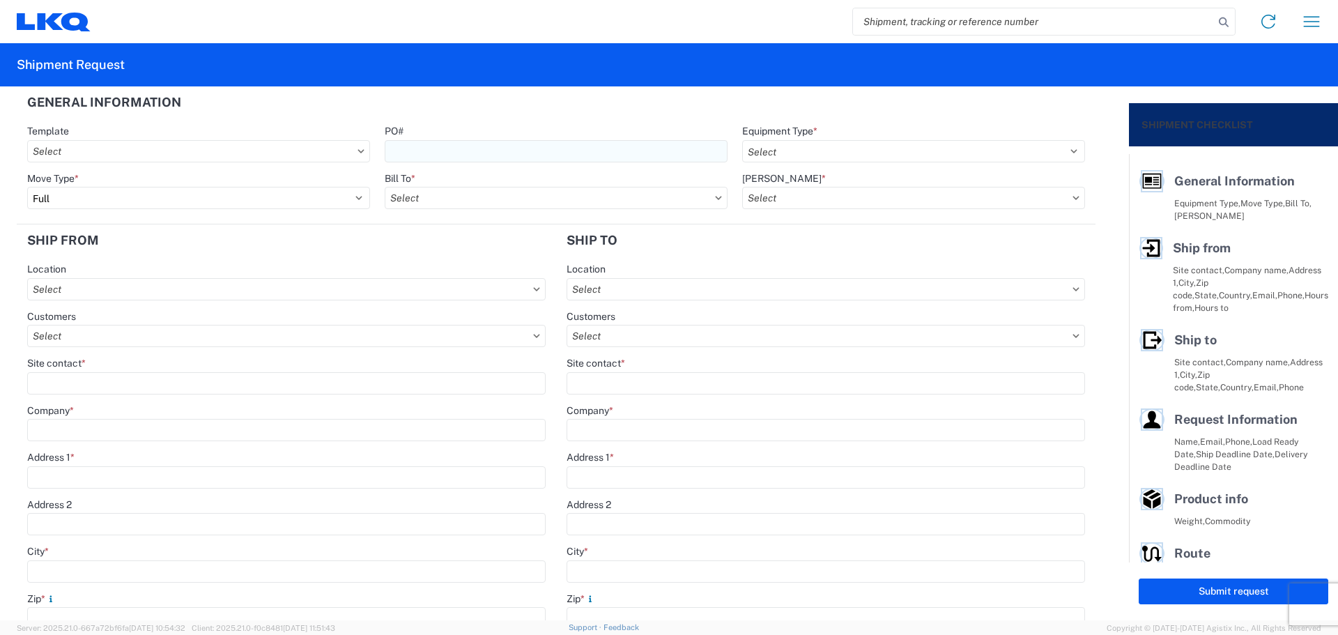
click at [431, 146] on input "PO#" at bounding box center [556, 151] width 343 height 22
type input "Berkeley101325"
click at [599, 80] on agx-form-header "Shipment Request" at bounding box center [669, 64] width 1338 height 43
click at [829, 154] on select "Select 53’ Dry Van Flatbed Dropdeck (van) Lowboy (flatbed) Rail" at bounding box center [913, 151] width 343 height 22
select select "STDV"
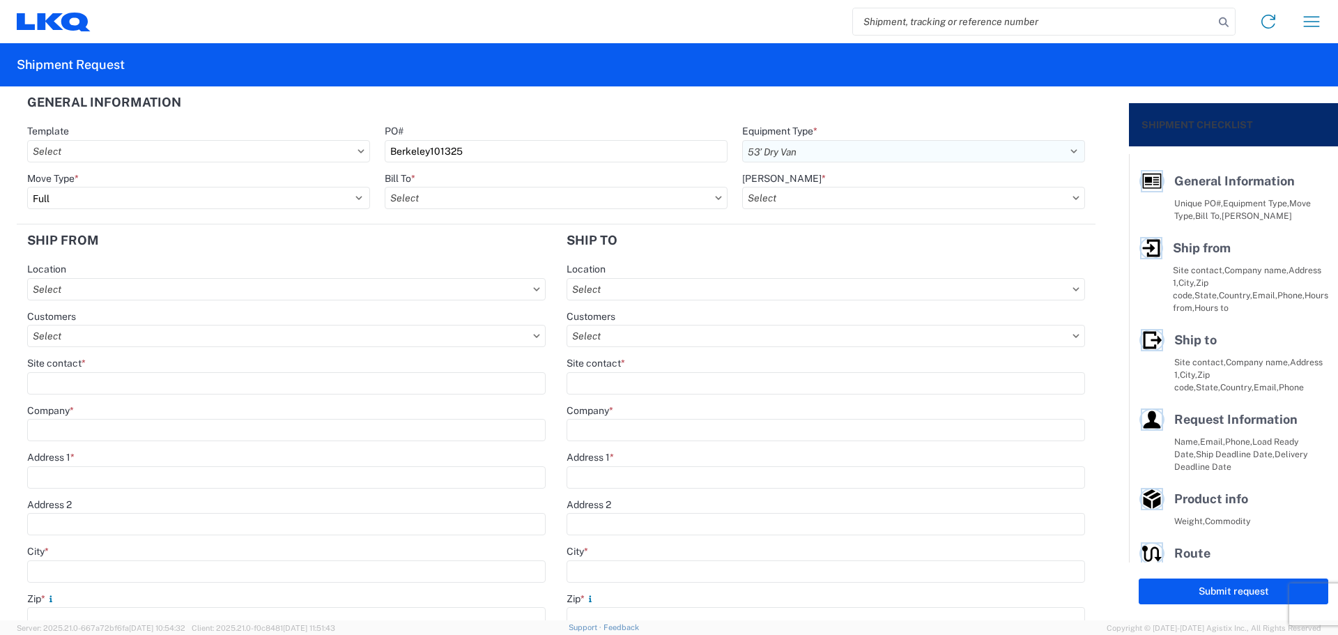
click at [742, 140] on select "Select 53’ Dry Van Flatbed Dropdeck (van) Lowboy (flatbed) Rail" at bounding box center [913, 151] width 343 height 22
click at [454, 194] on input "text" at bounding box center [556, 198] width 343 height 22
type input "1882"
click at [497, 259] on div "1882 - North American ATK Corporation" at bounding box center [507, 260] width 244 height 22
type input "1882 - North American ATK Corporation"
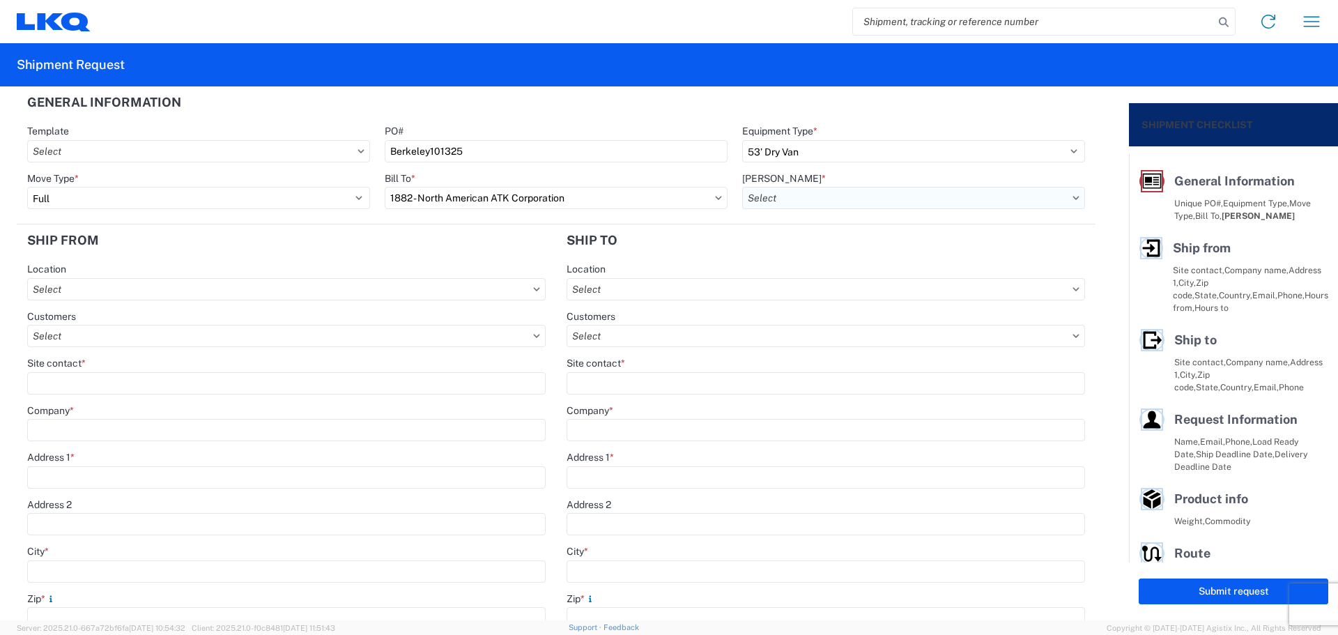
click at [764, 199] on input "text" at bounding box center [913, 198] width 343 height 22
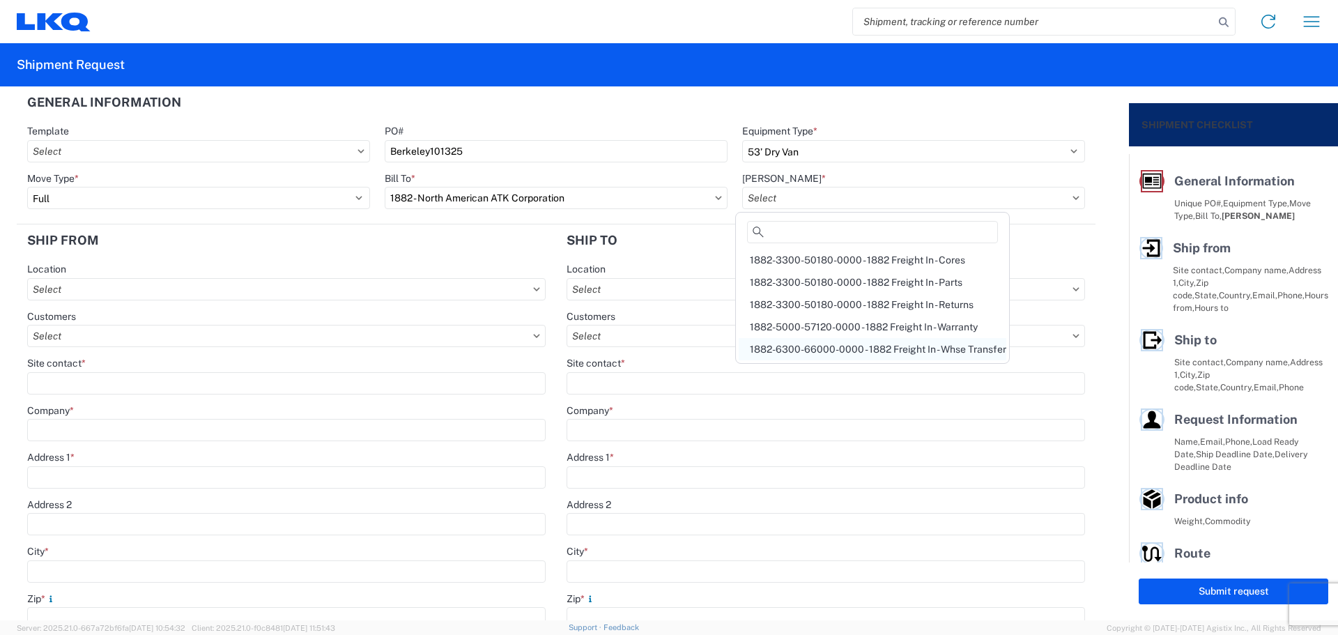
click at [885, 348] on div "1882-6300-66000-0000 - 1882 Freight In - Whse Transfer" at bounding box center [873, 349] width 268 height 22
type input "1882-6300-66000-0000 - 1882 Freight In - Whse Transfer"
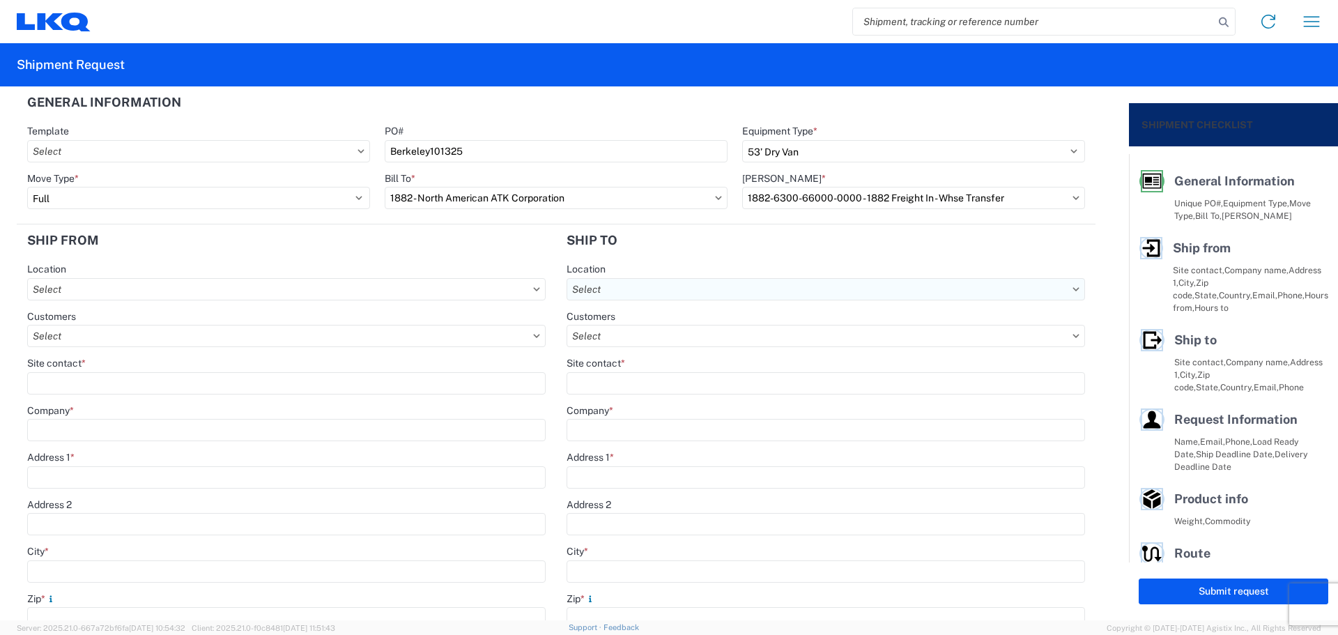
click at [673, 284] on input "text" at bounding box center [826, 289] width 518 height 22
type input "1882"
click at [715, 341] on div "1882 - North American ATK Corporation" at bounding box center [687, 351] width 244 height 22
type input "1882 - North American ATK Corporation"
type input "LKQ Corporation"
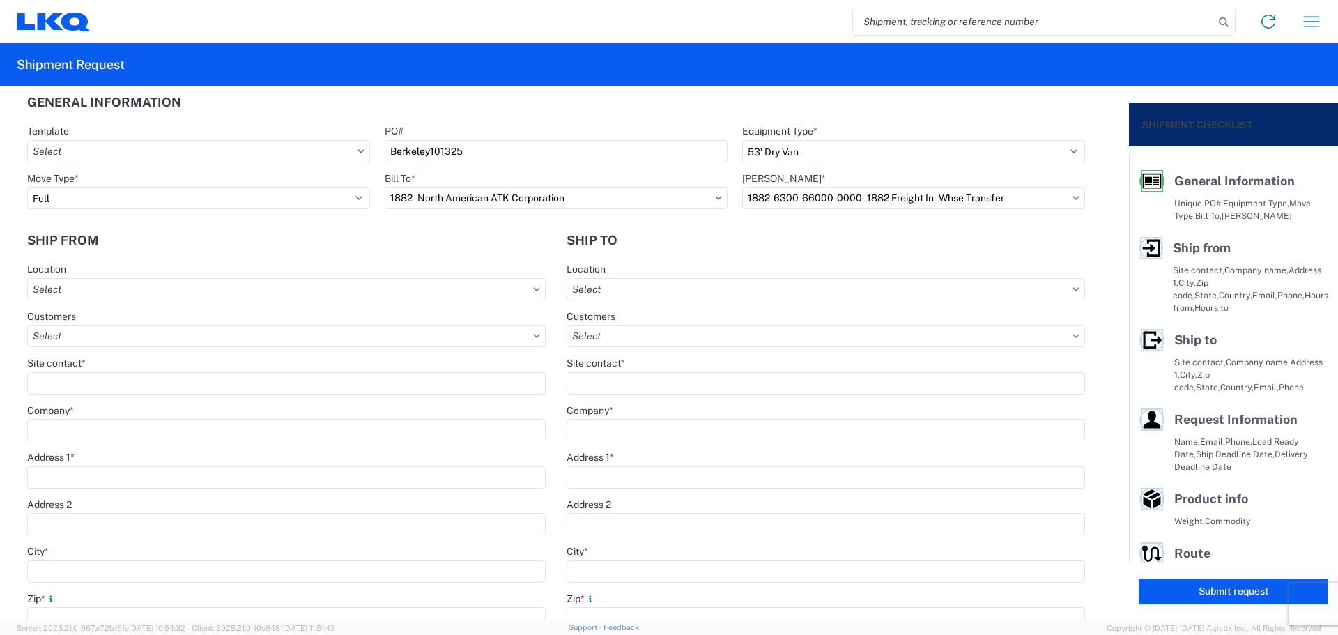
type input "[STREET_ADDRESS]"
type input "[GEOGRAPHIC_DATA]"
type input "75050"
type input "[PHONE_NUMBER]"
type input "07:00"
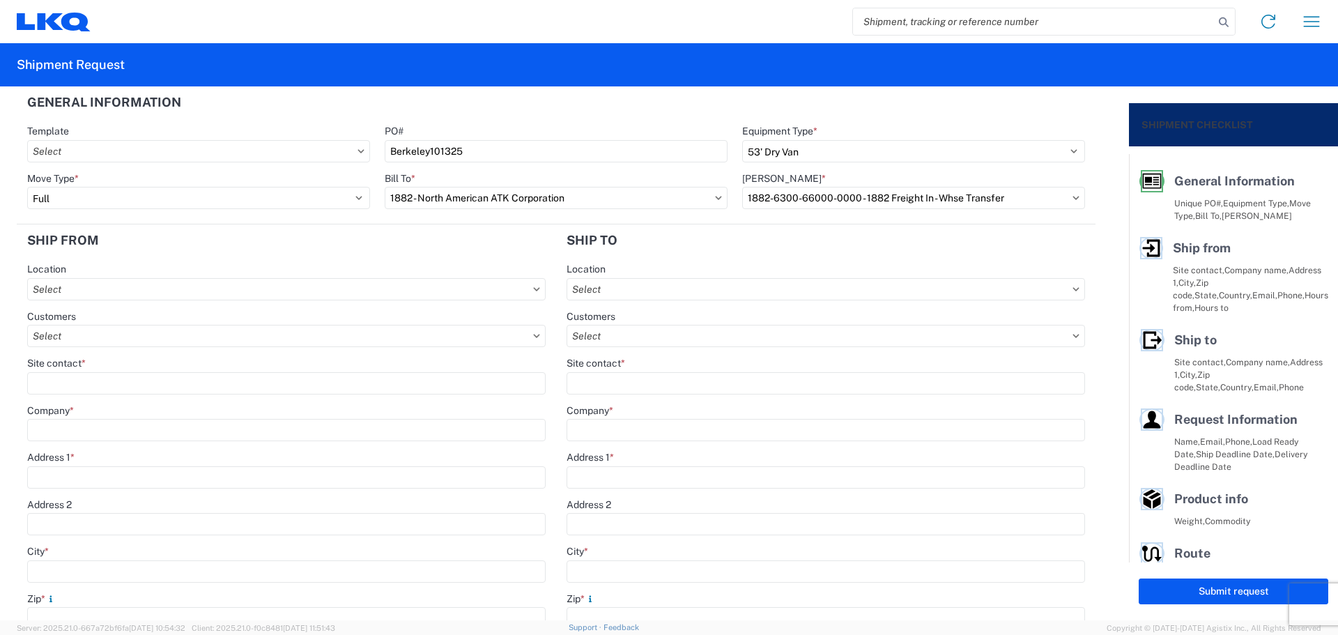
type input "17:00"
select select
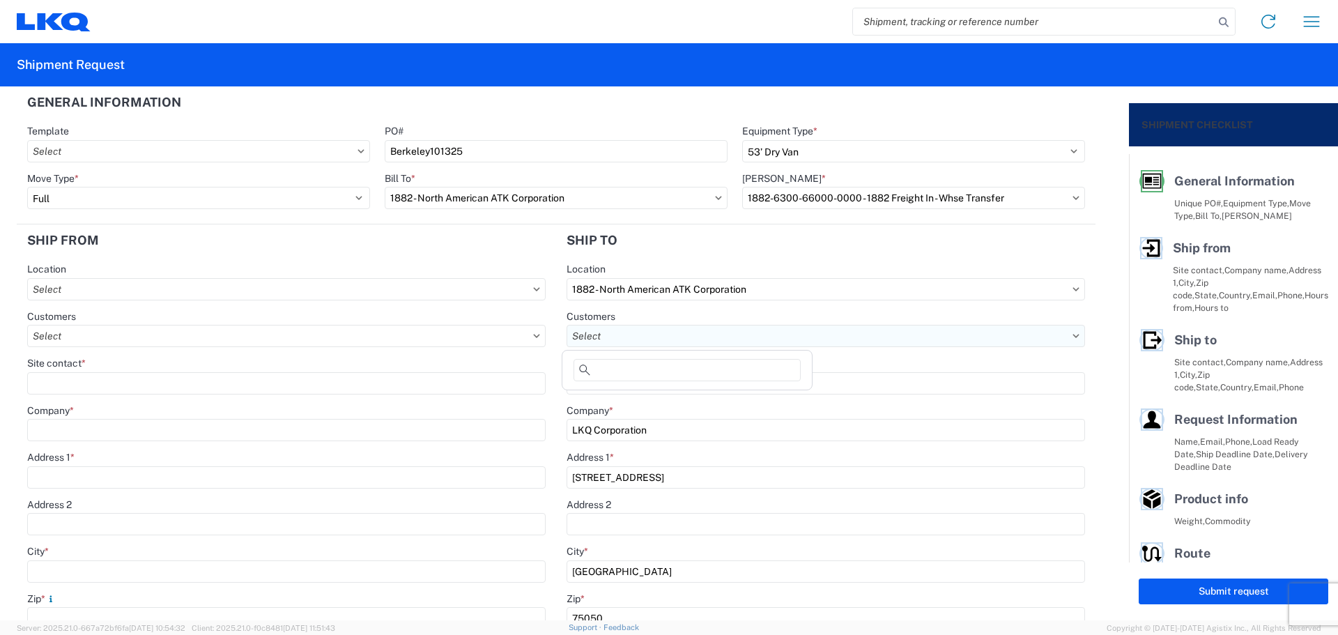
click at [714, 341] on input "text" at bounding box center [826, 336] width 518 height 22
click at [753, 237] on header "Ship to" at bounding box center [825, 239] width 539 height 31
click at [704, 374] on input "Site contact *" at bounding box center [826, 383] width 518 height 22
type input "[PERSON_NAME]"
click at [659, 245] on header "Ship to" at bounding box center [825, 239] width 539 height 31
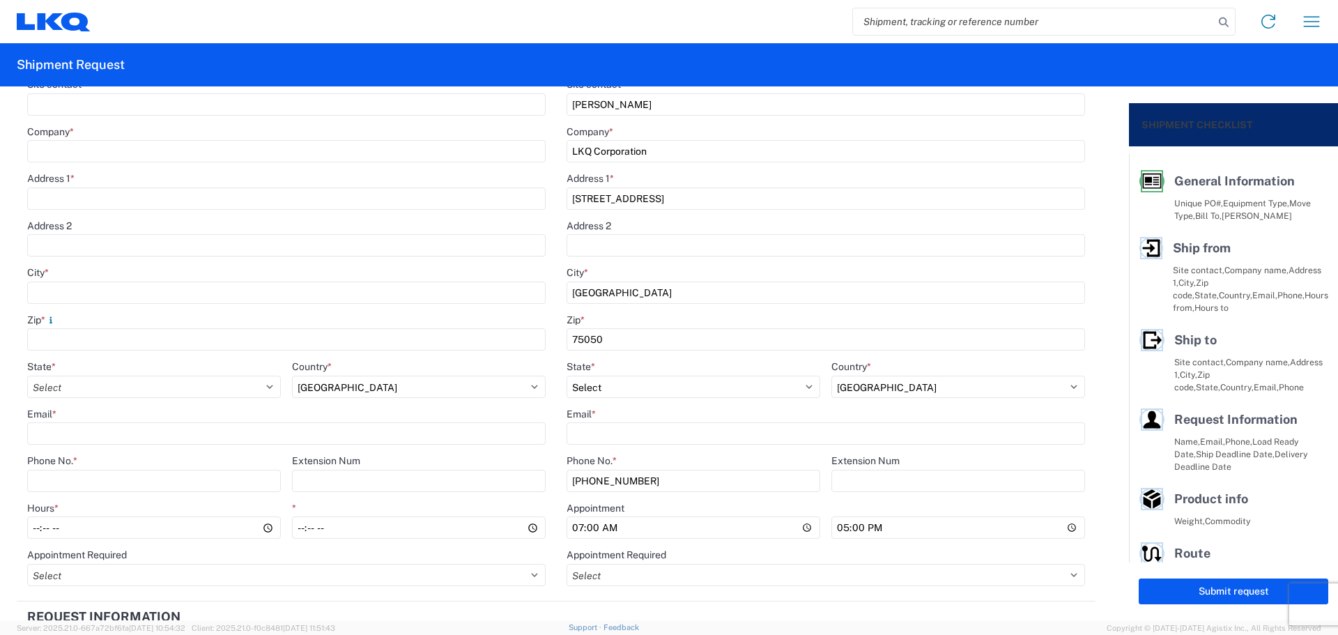
scroll to position [371, 0]
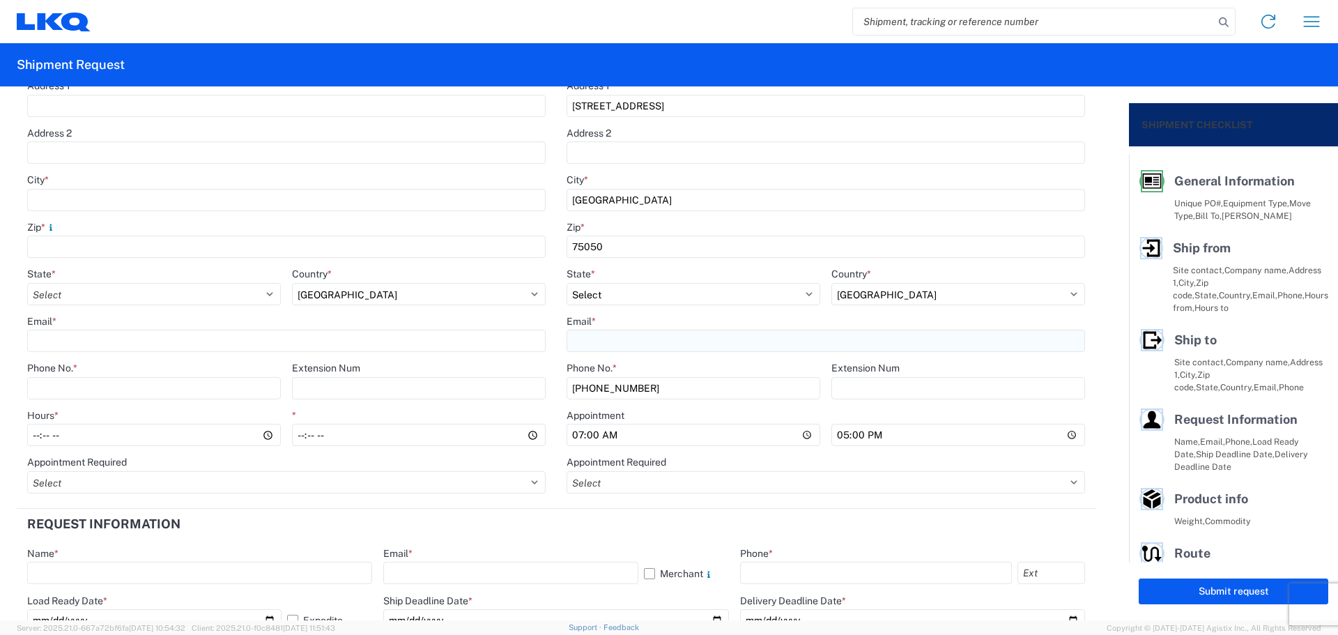
click at [631, 342] on input "Email *" at bounding box center [826, 341] width 518 height 22
type input "[EMAIL_ADDRESS][DOMAIN_NAME]"
click at [591, 484] on select "Select Appt Required Appt Not Required Appt - First available" at bounding box center [826, 482] width 518 height 22
select select "apptRequired"
click at [567, 471] on select "Select Appt Required Appt Not Required Appt - First available" at bounding box center [826, 482] width 518 height 22
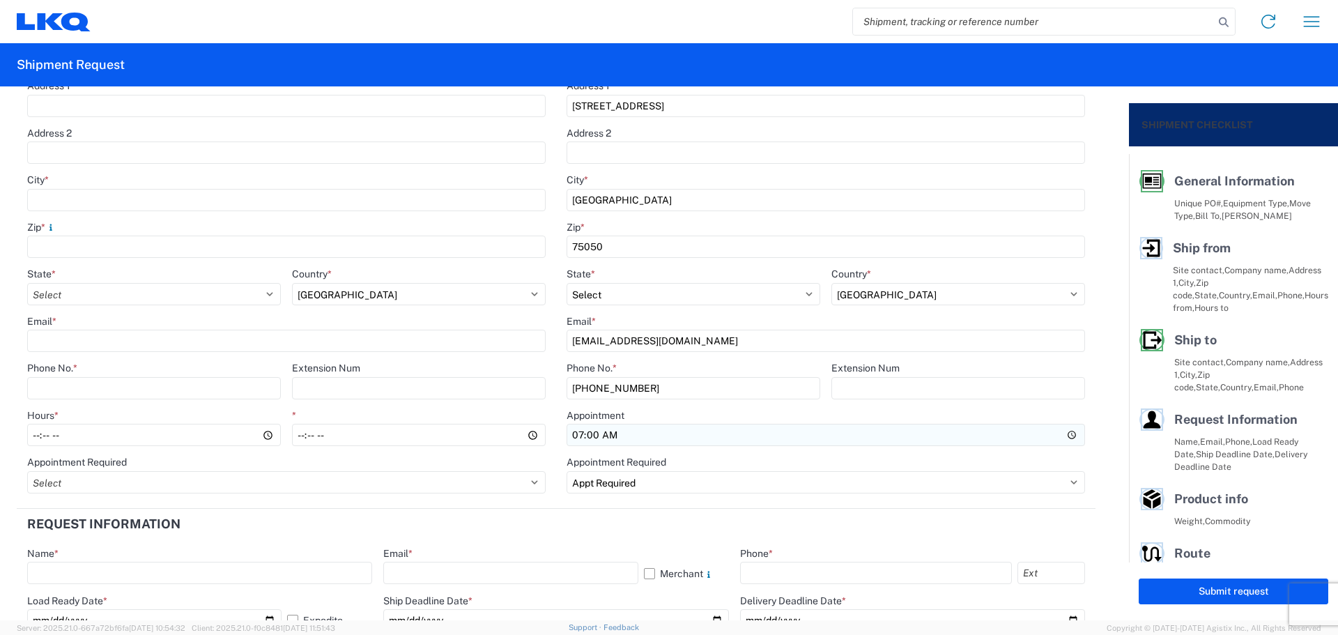
click at [607, 437] on input "07:00" at bounding box center [826, 435] width 518 height 22
click at [586, 433] on input "Hours *" at bounding box center [826, 435] width 518 height 22
click at [576, 436] on input "Hours *" at bounding box center [826, 435] width 518 height 22
click at [525, 540] on agx-form-section "Request Information Name * Email * Merchant Phone * Load Ready Date * [DATE] Ex…" at bounding box center [556, 578] width 1079 height 138
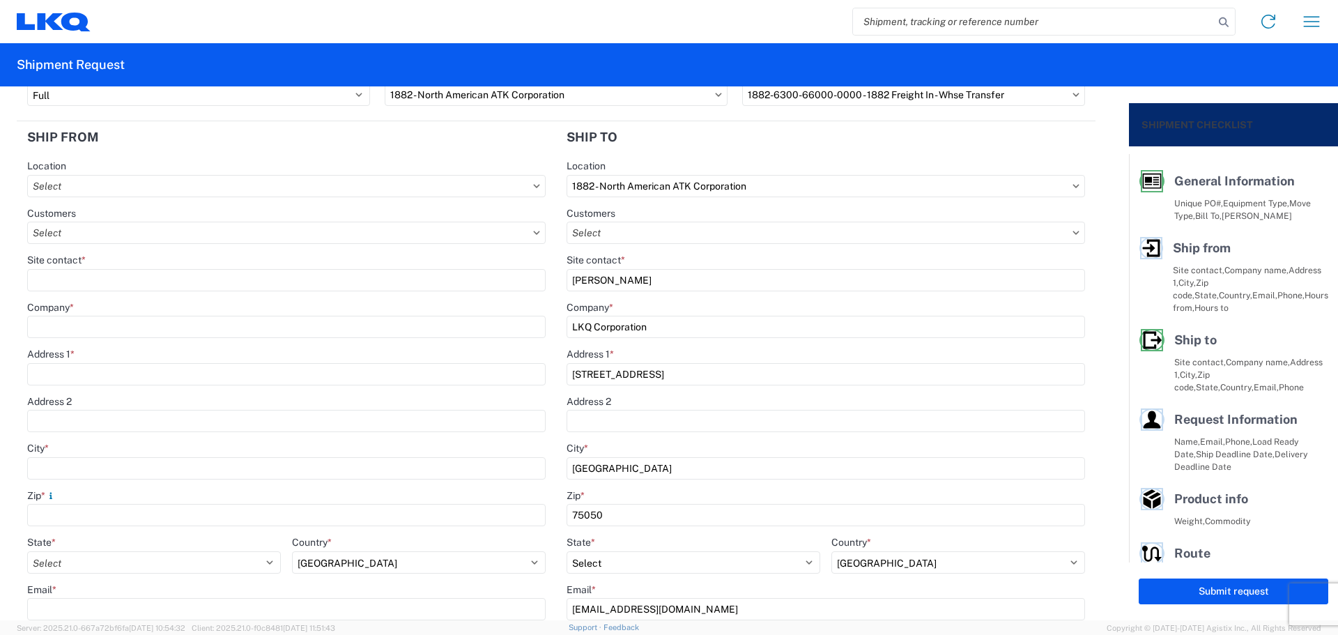
scroll to position [0, 0]
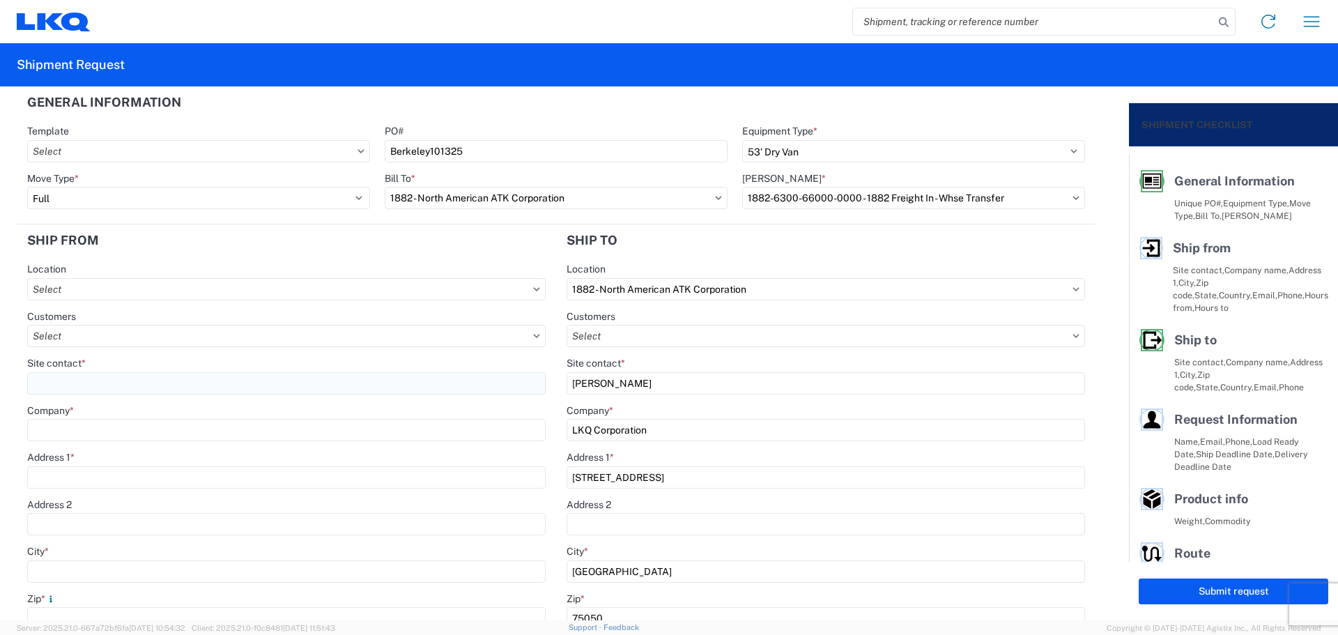
click at [95, 383] on input "Site contact *" at bounding box center [286, 383] width 518 height 22
type input "[PERSON_NAME]"
click at [169, 256] on agx-form-section "Ship from Location Customers Site contact * [PERSON_NAME] Company * Address 1 *…" at bounding box center [286, 552] width 539 height 656
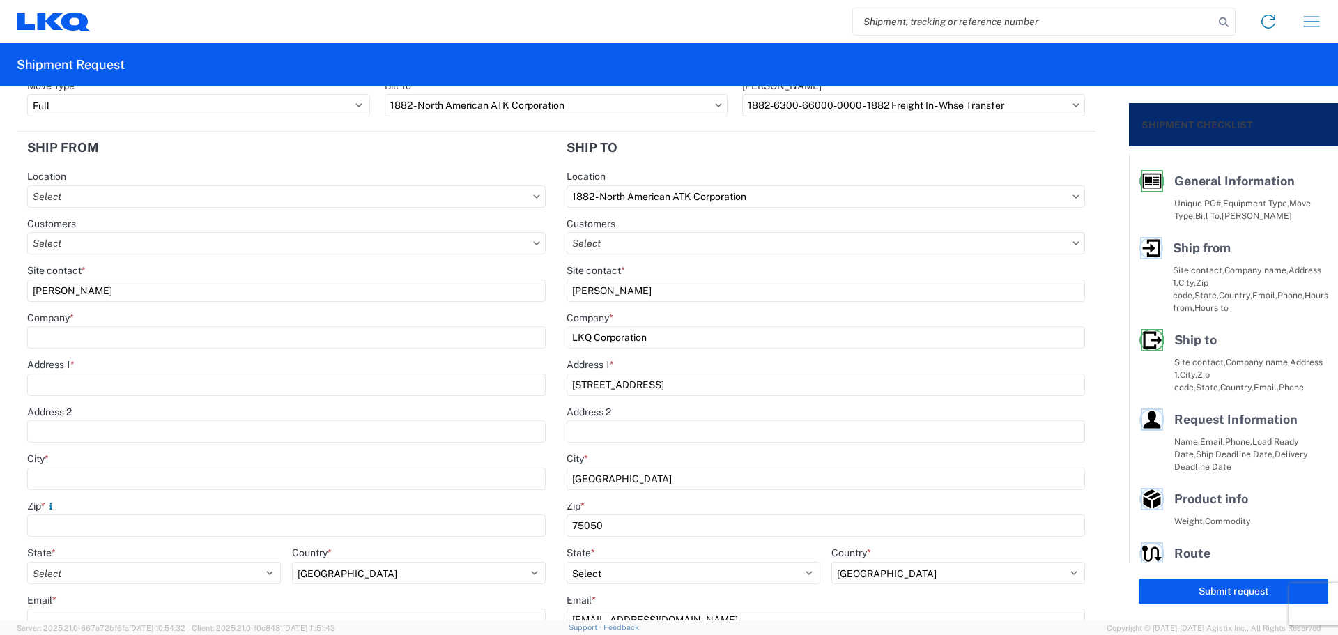
scroll to position [186, 0]
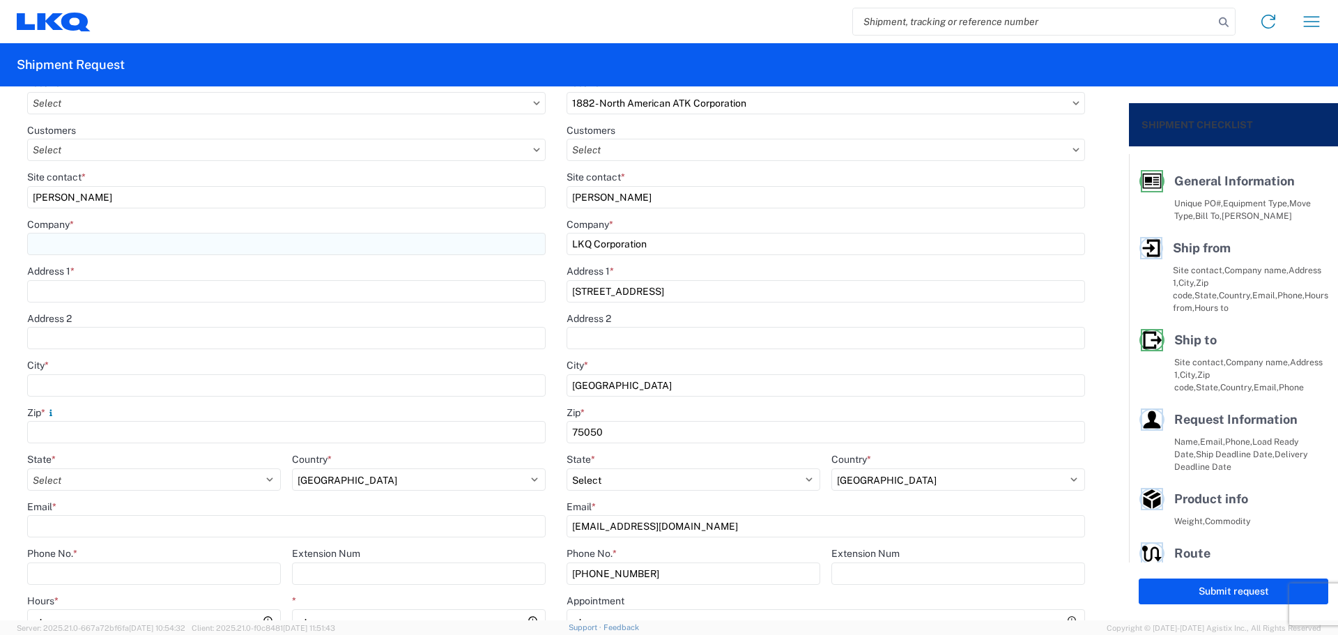
click at [137, 242] on input "Company *" at bounding box center [286, 244] width 518 height 22
type input "Berkeley"
type input "[STREET_ADDRESS]"
click at [124, 390] on input "City *" at bounding box center [286, 385] width 518 height 22
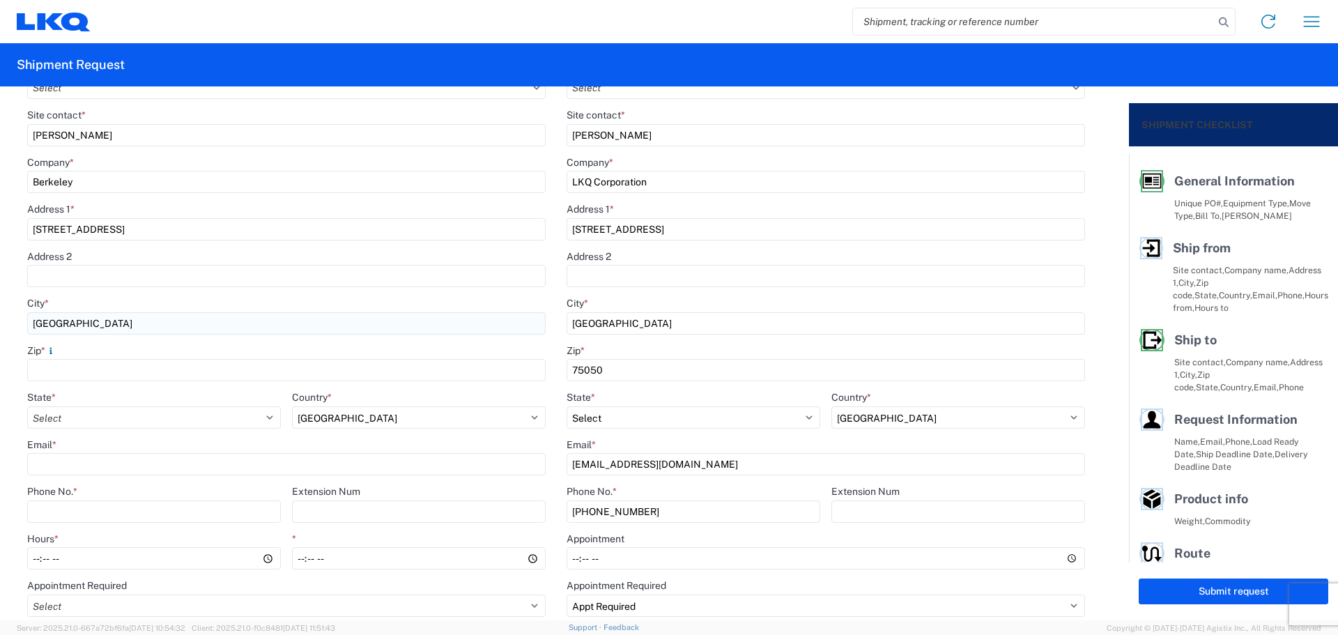
scroll to position [279, 0]
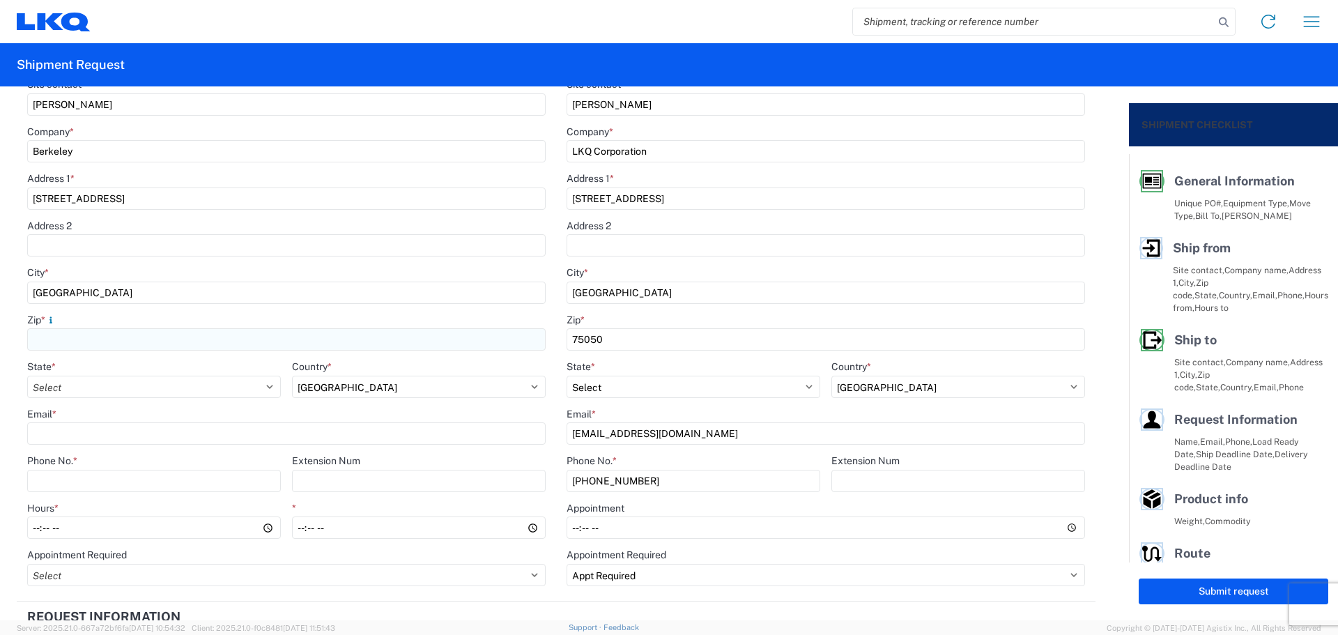
type input "[GEOGRAPHIC_DATA]"
click at [96, 334] on input "Zip *" at bounding box center [286, 339] width 518 height 22
type input "91761"
click at [94, 390] on select "Select [US_STATE] [US_STATE] [US_STATE] [US_STATE] Armed Forces Americas Armed …" at bounding box center [154, 387] width 254 height 22
select select "CA"
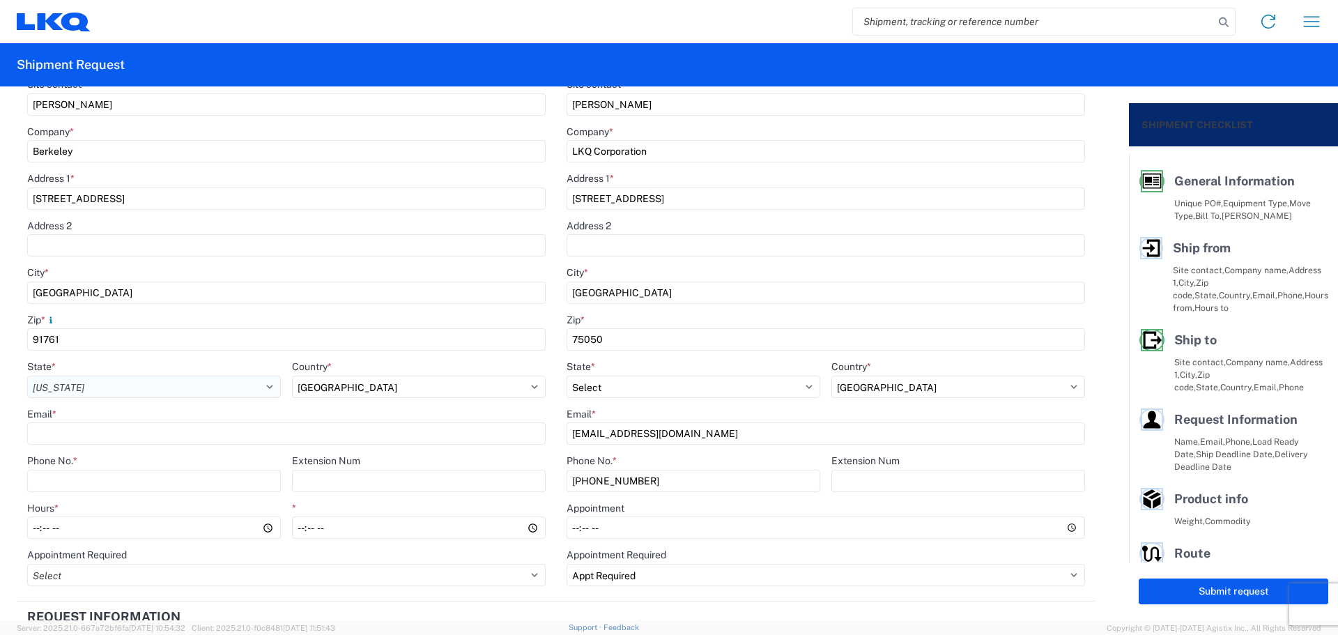
click at [27, 376] on select "Select [US_STATE] [US_STATE] [US_STATE] [US_STATE] Armed Forces Americas Armed …" at bounding box center [154, 387] width 254 height 22
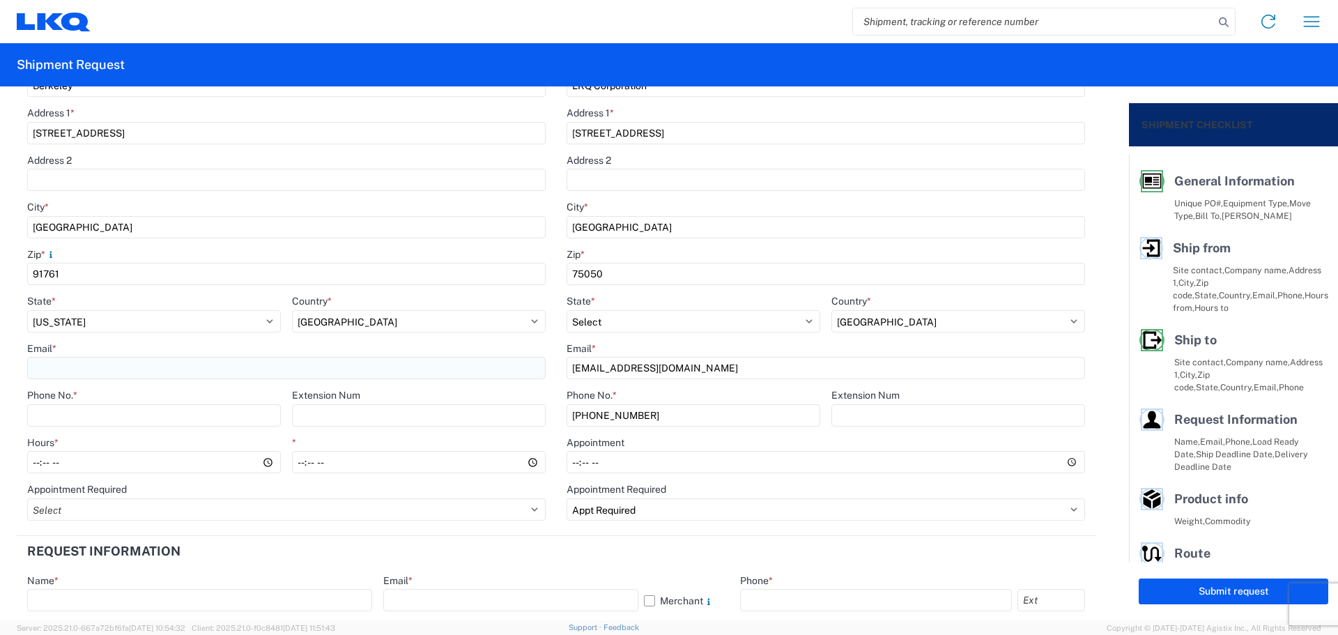
scroll to position [371, 0]
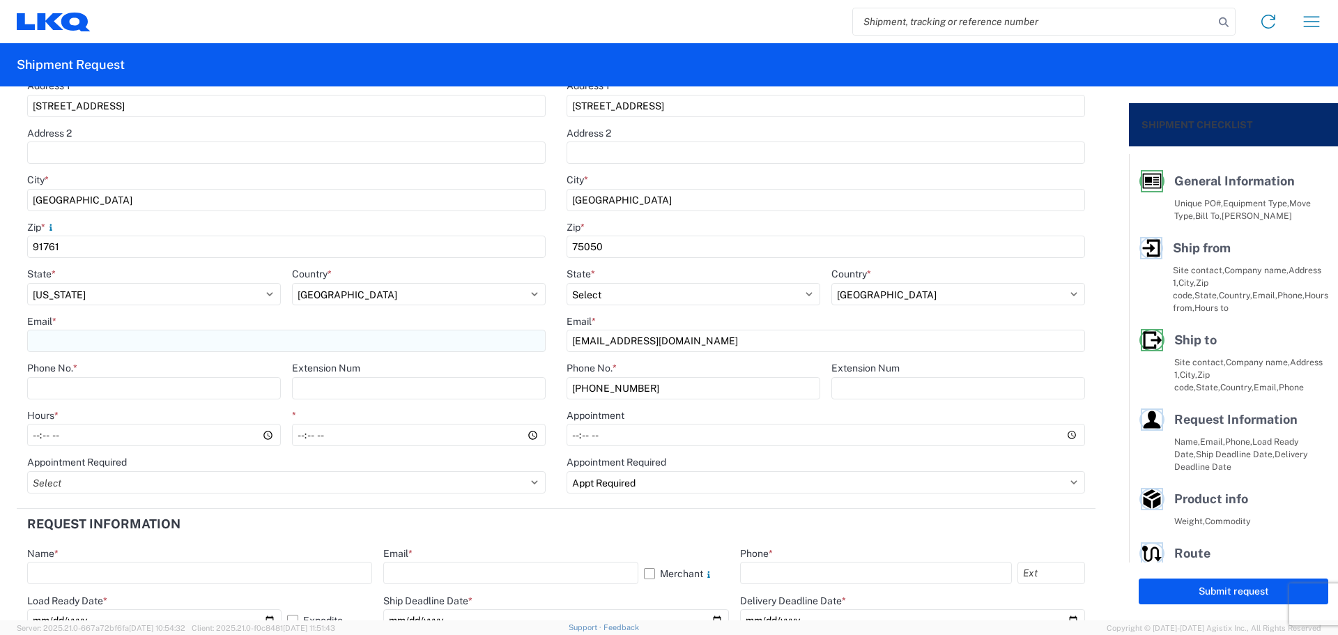
click at [105, 339] on input "Email *" at bounding box center [286, 341] width 518 height 22
type input "[EMAIL_ADDRESS][DOMAIN_NAME]"
click at [113, 388] on input "Phone No. *" at bounding box center [154, 388] width 254 height 22
type input "[PHONE_NUMBER]"
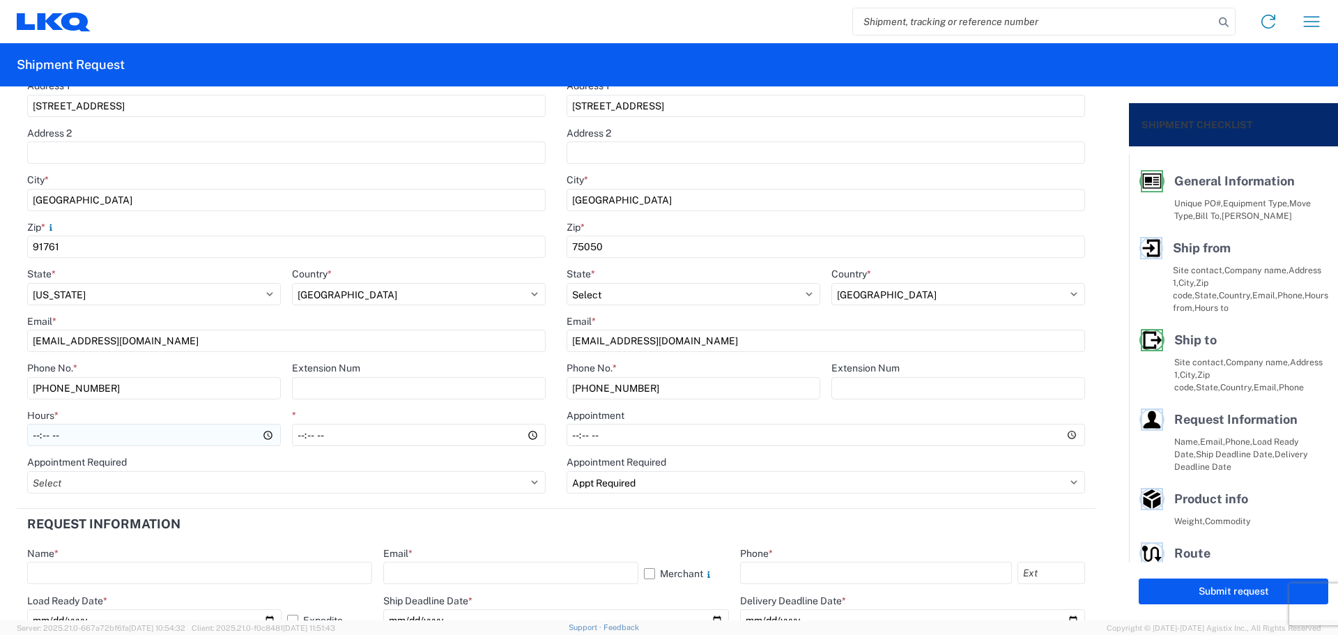
click at [35, 434] on input "Hours *" at bounding box center [154, 435] width 254 height 22
type input "08:00"
type input "14:00"
click at [472, 524] on header "Request Information" at bounding box center [556, 524] width 1079 height 31
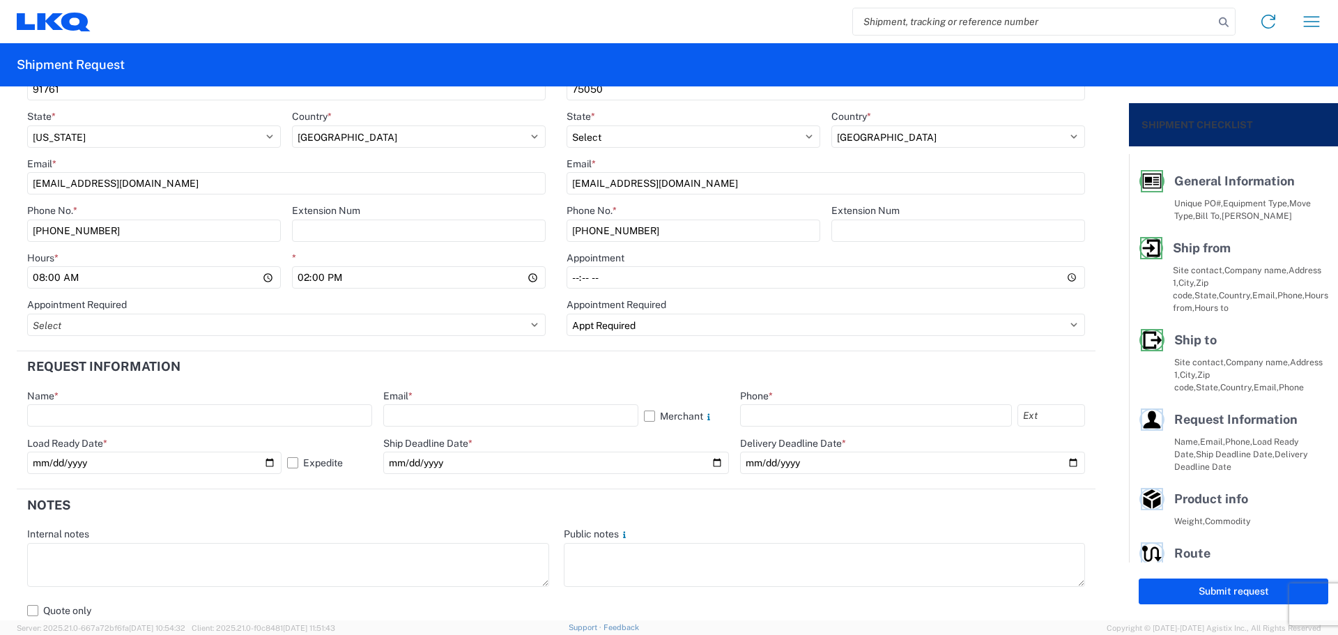
scroll to position [557, 0]
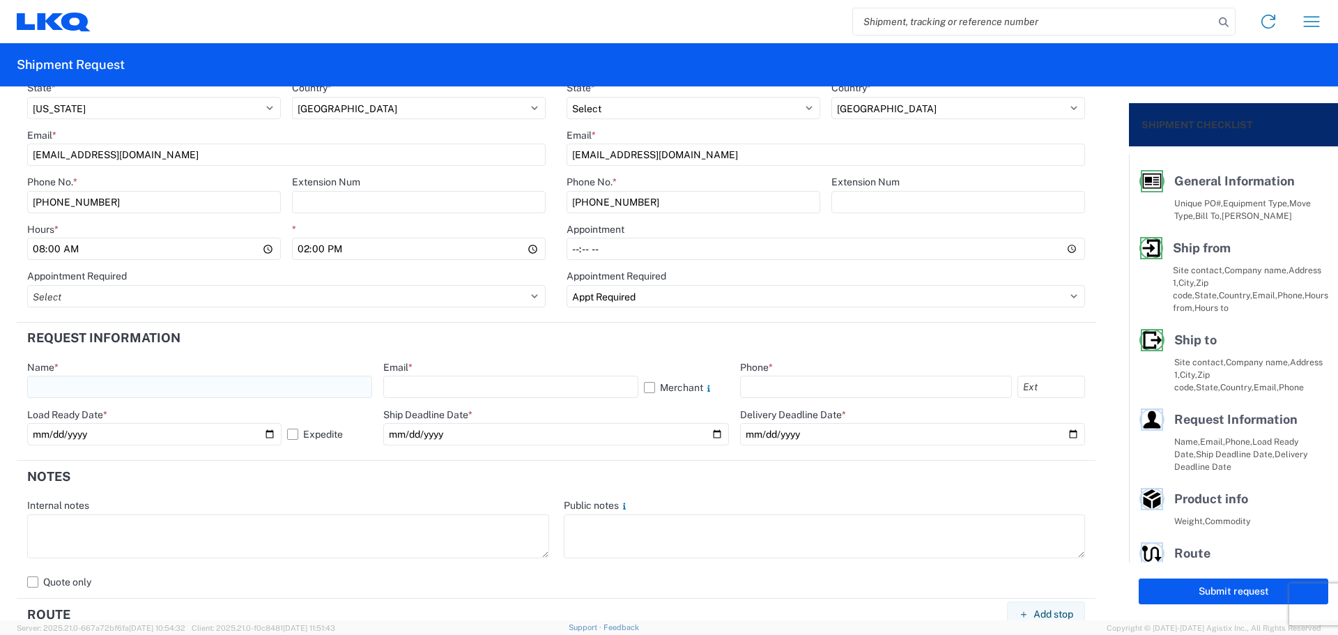
click at [94, 379] on input "text" at bounding box center [199, 387] width 345 height 22
type input "[PERSON_NAME]"
click at [488, 382] on input "text" at bounding box center [510, 387] width 254 height 22
type input "[EMAIL_ADDRESS][DOMAIN_NAME]"
click at [804, 379] on input "text" at bounding box center [876, 387] width 272 height 22
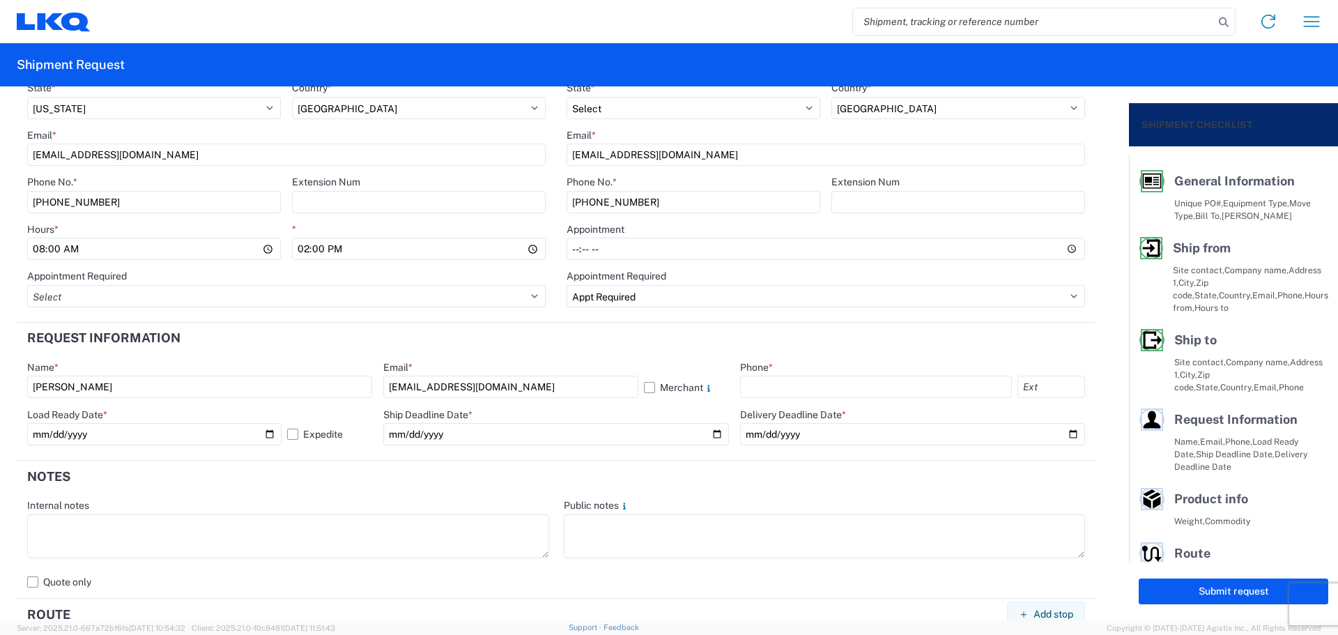
type input "[PHONE_NUMBER]"
click at [706, 433] on input "date" at bounding box center [555, 434] width 345 height 22
type input "[DATE]"
click at [1061, 432] on input "date" at bounding box center [912, 434] width 345 height 22
type input "[DATE]"
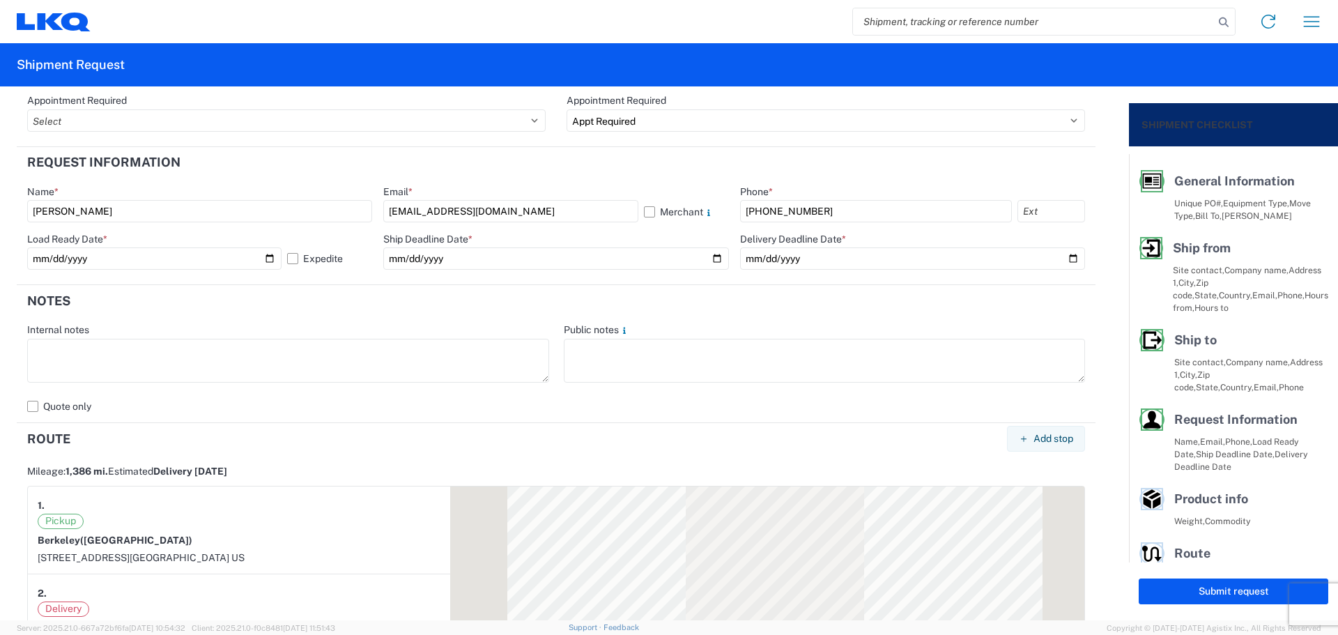
scroll to position [744, 0]
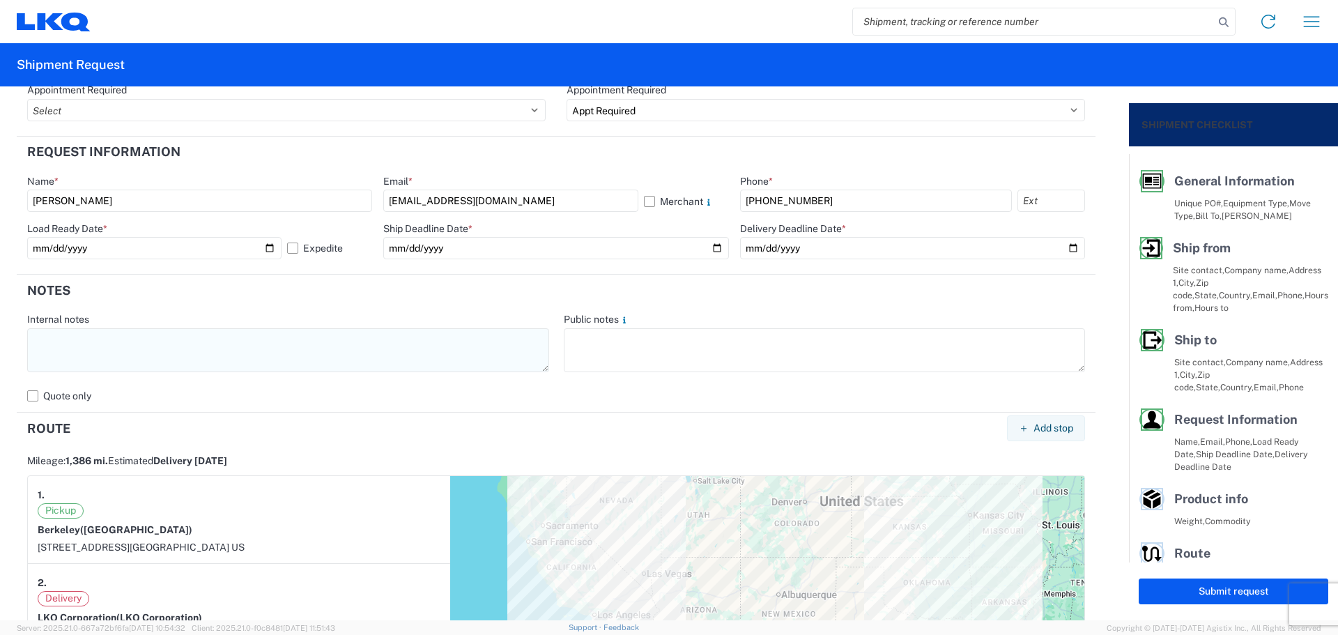
click at [108, 360] on textarea at bounding box center [288, 350] width 522 height 44
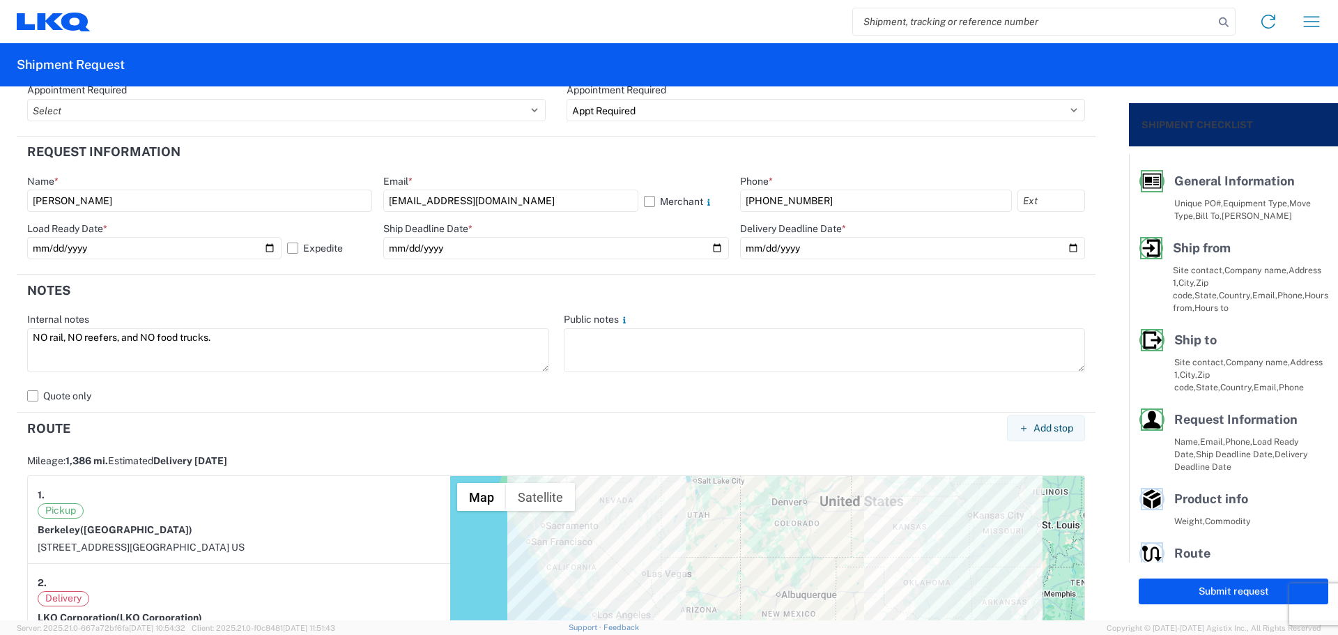
drag, startPoint x: 31, startPoint y: 318, endPoint x: 0, endPoint y: 318, distance: 31.4
click at [0, 318] on form "General Information Template [GEOGRAPHIC_DATA] Equipment Type * Select 53’ Dry …" at bounding box center [564, 353] width 1129 height 534
type textarea "NO rail, NO reefers, and NO food trucks."
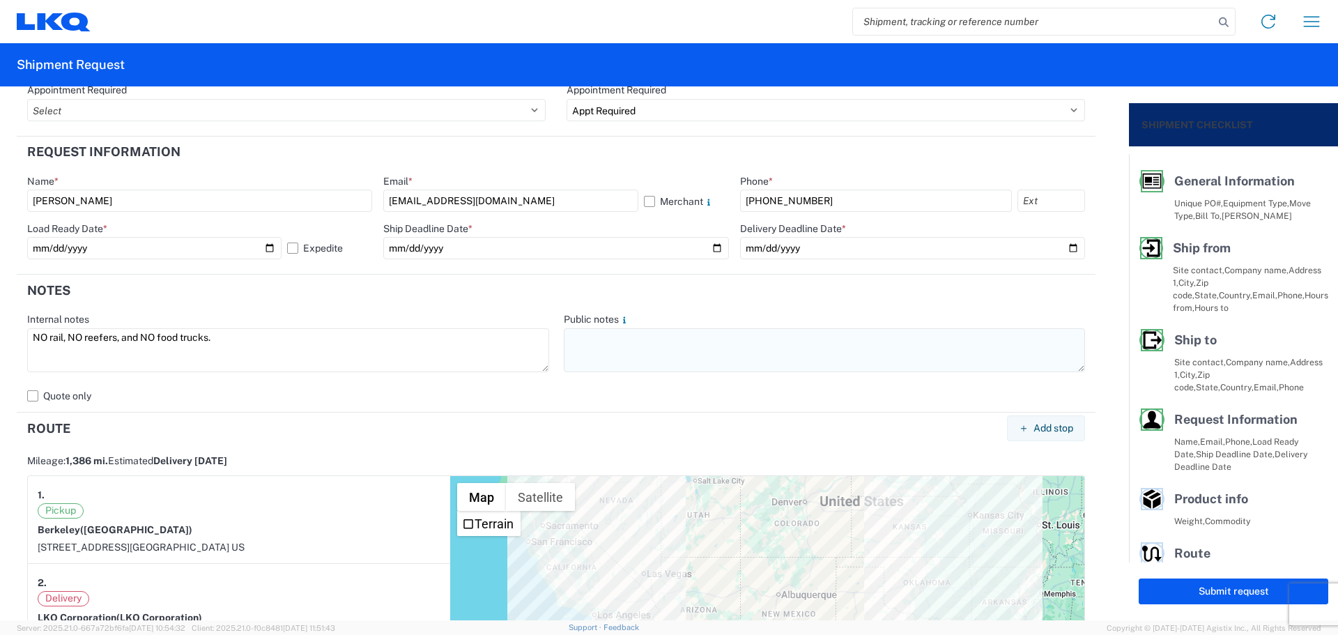
drag, startPoint x: 635, startPoint y: 376, endPoint x: 627, endPoint y: 346, distance: 30.3
click at [632, 371] on agx-form-control-wrapper-v2 "Public notes" at bounding box center [824, 349] width 537 height 72
click at [627, 353] on textarea at bounding box center [825, 350] width 522 height 44
click at [628, 350] on textarea at bounding box center [825, 350] width 522 height 44
click at [614, 353] on textarea at bounding box center [825, 350] width 522 height 44
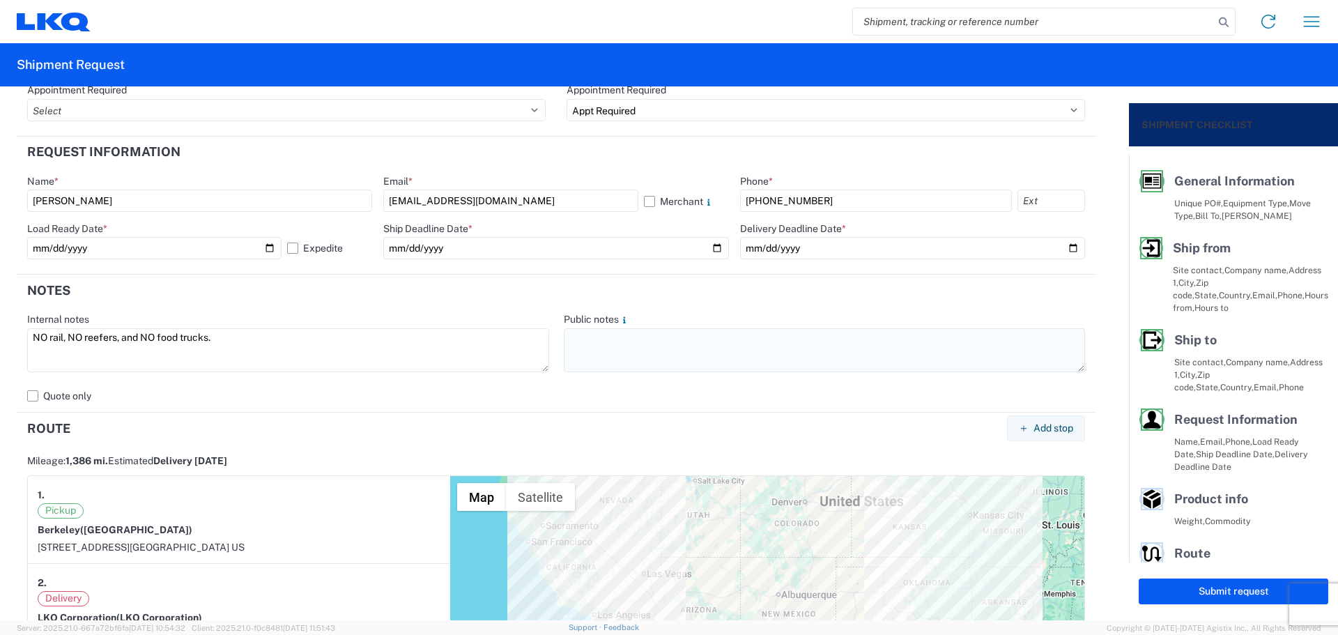
paste textarea "NO rail, NO reefers, and NO food trucks."
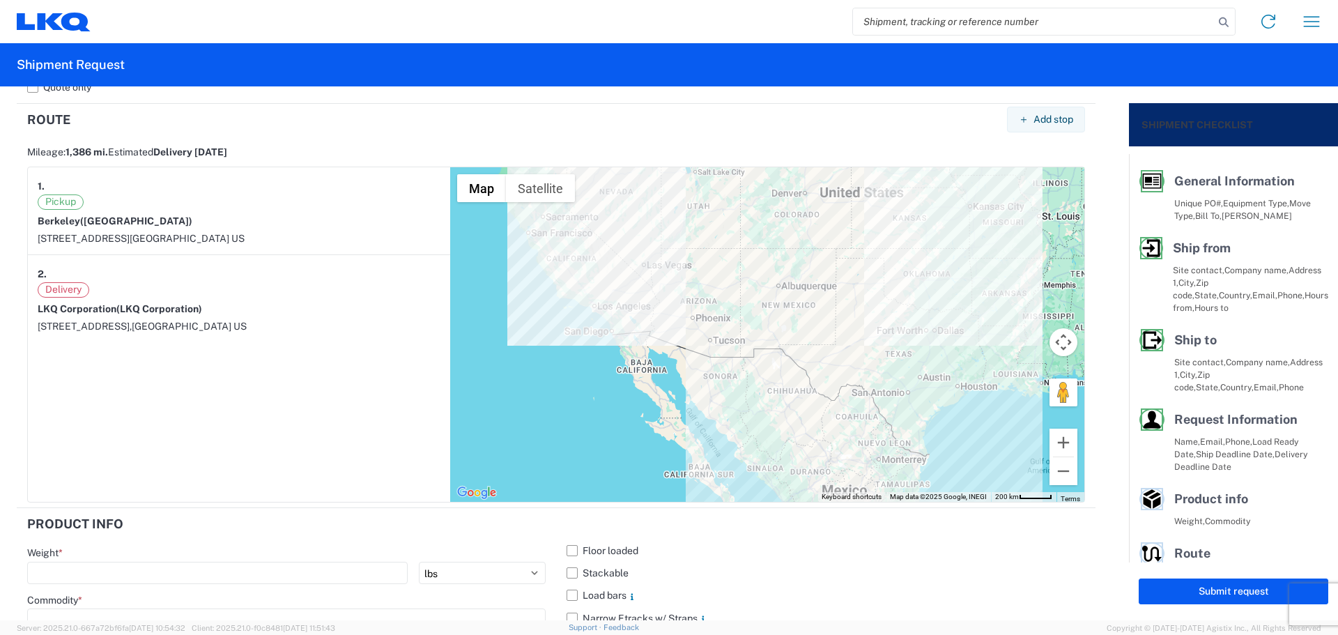
scroll to position [1314, 0]
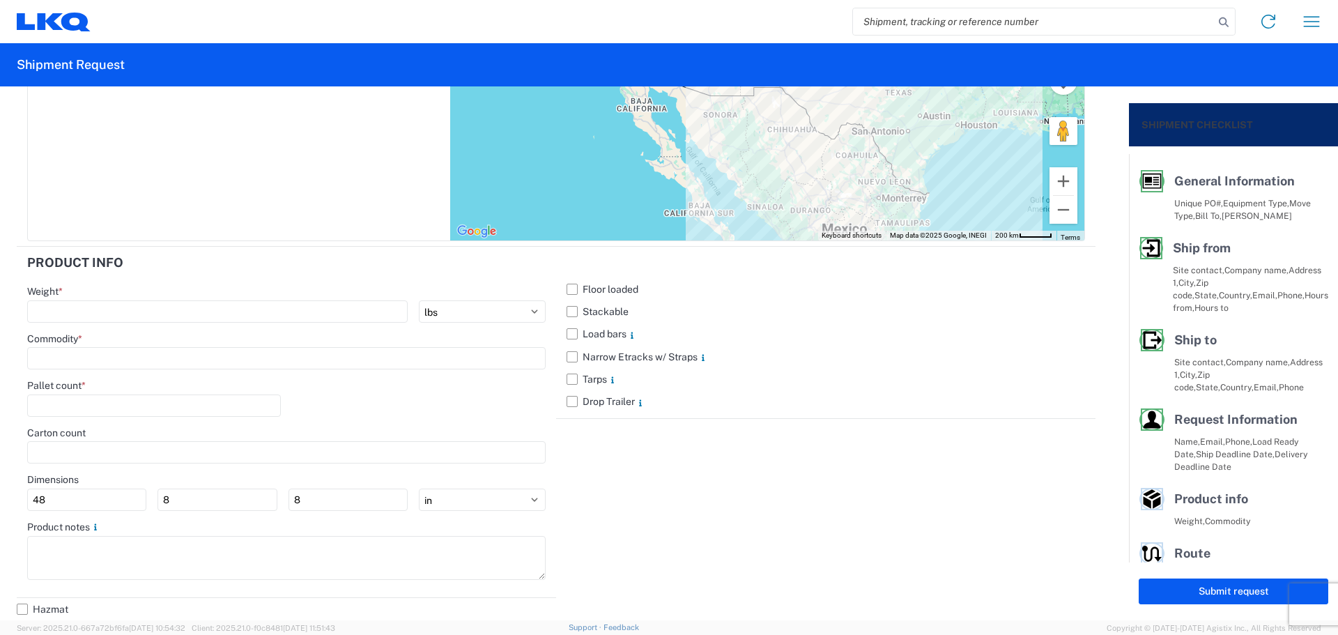
type textarea "NO rail, NO reefers, and NO food trucks."
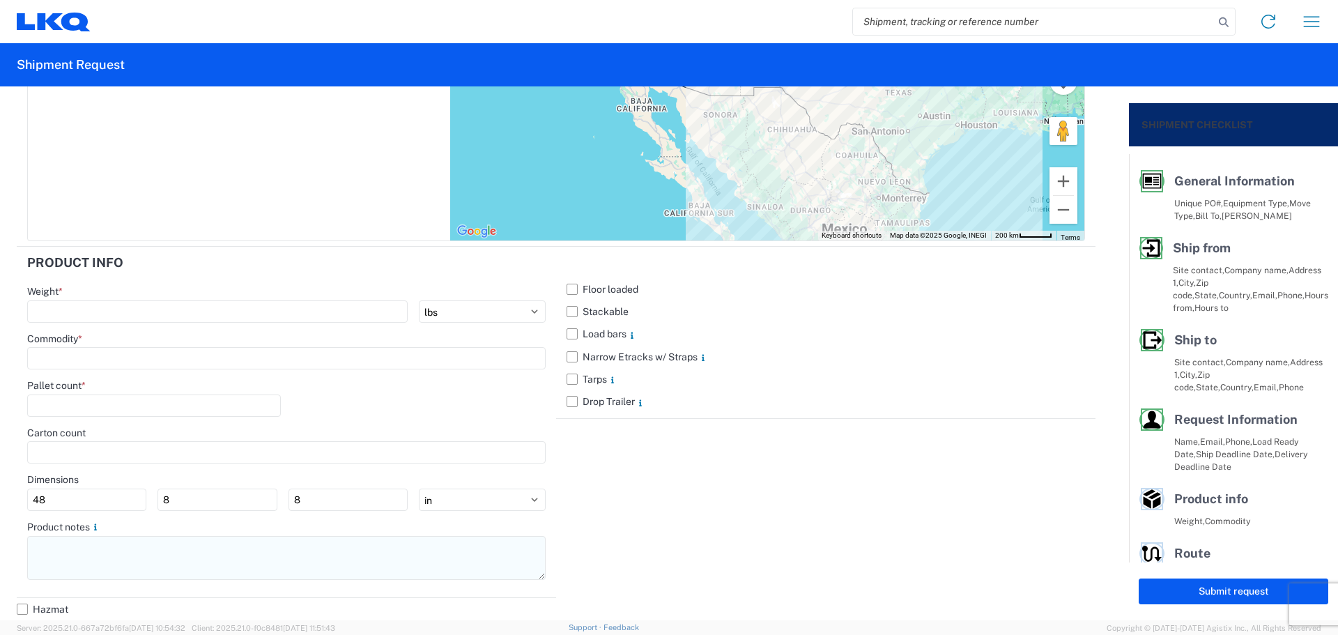
drag, startPoint x: 111, startPoint y: 580, endPoint x: 110, endPoint y: 573, distance: 7.7
click at [109, 576] on div at bounding box center [286, 559] width 518 height 47
click at [108, 555] on textarea at bounding box center [286, 558] width 518 height 44
paste textarea "NO rail, NO reefers, and NO food trucks."
type textarea "NO rail, NO reefers, and NO food trucks."
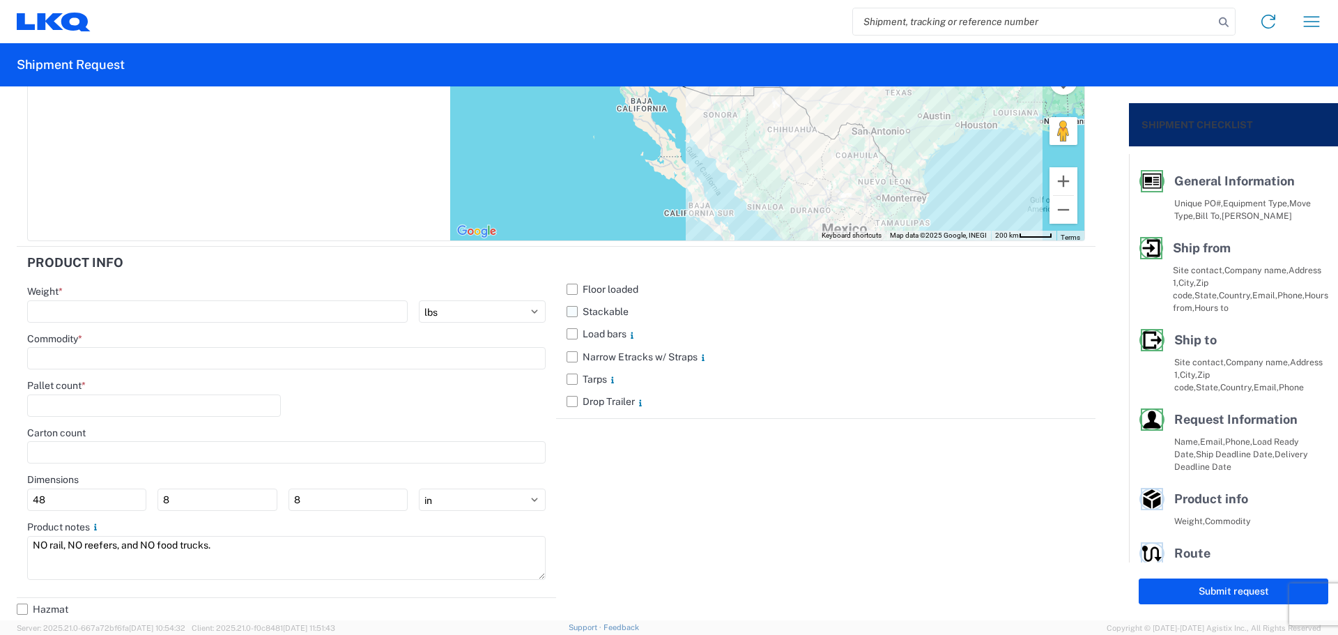
click at [571, 309] on label "Stackable" at bounding box center [826, 311] width 518 height 22
click at [0, 0] on input "Stackable" at bounding box center [0, 0] width 0 height 0
click at [231, 306] on input "number" at bounding box center [217, 311] width 380 height 22
type input "19525"
click at [104, 350] on input at bounding box center [286, 358] width 518 height 22
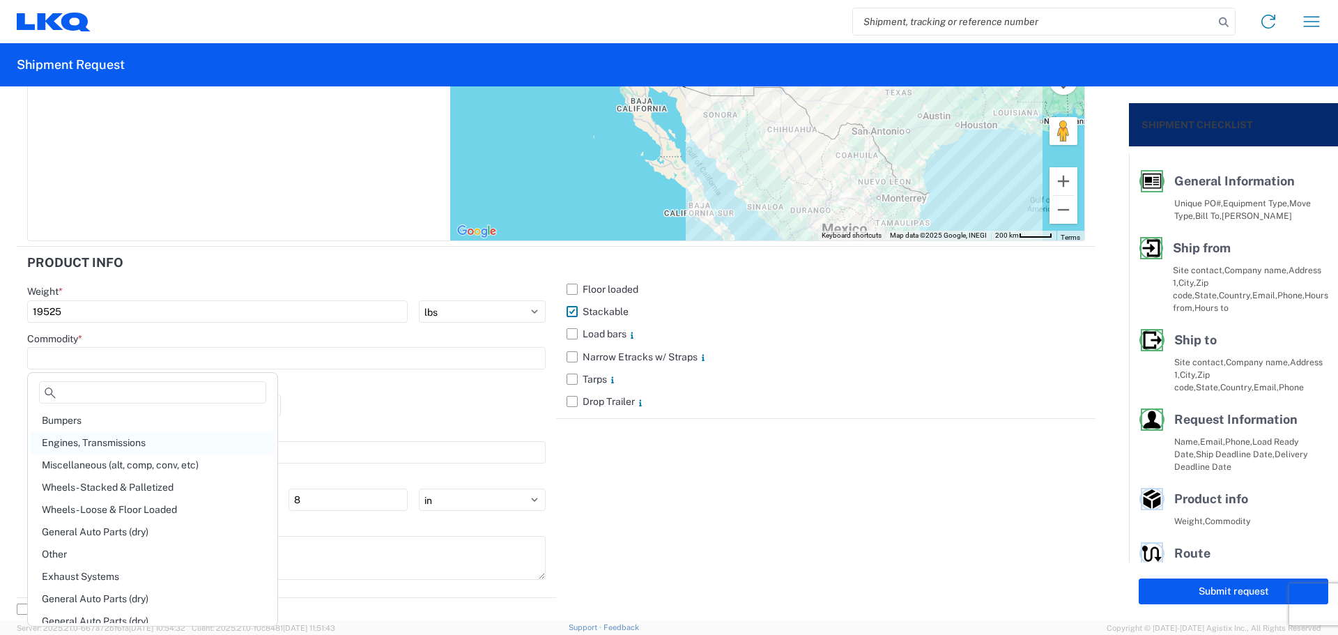
click at [128, 443] on div "Engines, Transmissions" at bounding box center [153, 442] width 244 height 22
type input "Engines, Transmissions"
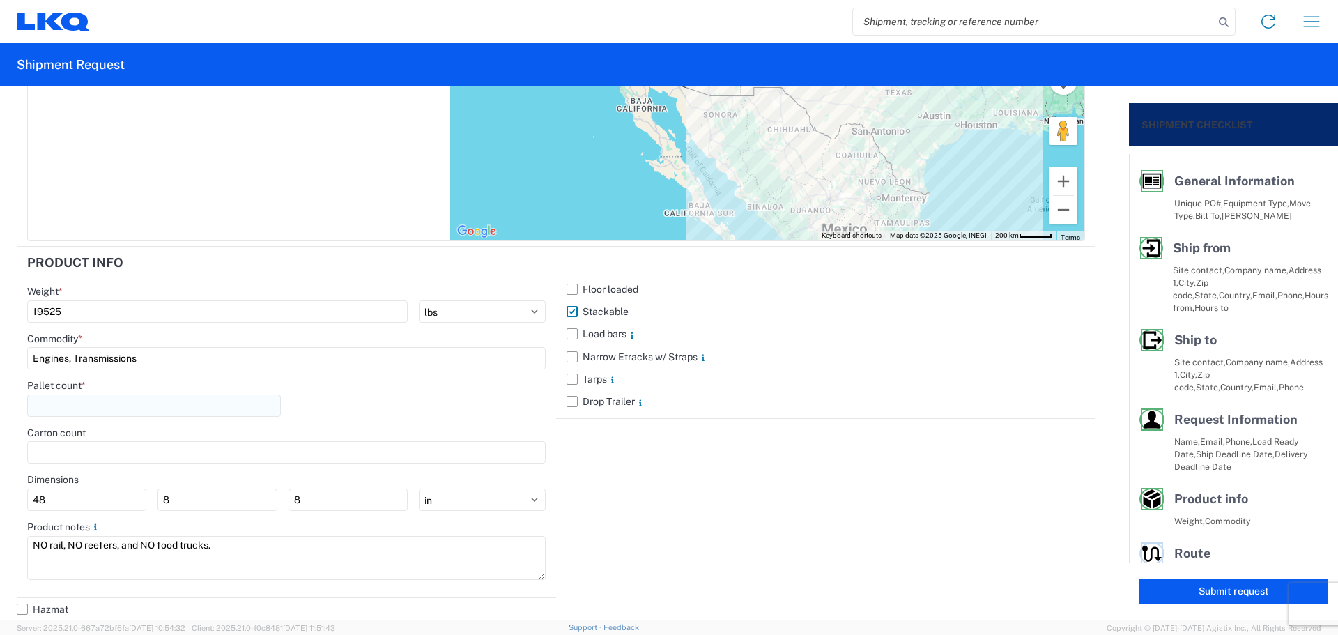
click at [111, 402] on input "number" at bounding box center [154, 405] width 254 height 22
type input "20"
click at [325, 411] on div "Pallet count * 20" at bounding box center [286, 402] width 518 height 47
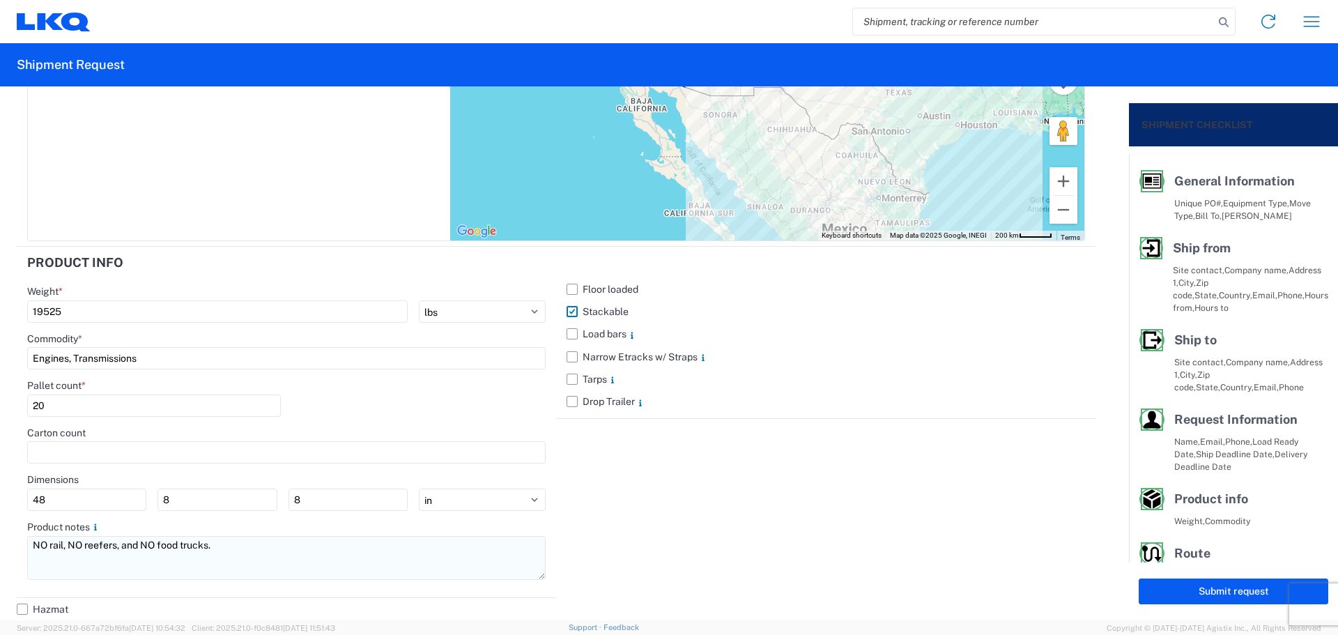
click at [274, 551] on textarea "NO rail, NO reefers, and NO food trucks." at bounding box center [286, 558] width 518 height 44
drag, startPoint x: 77, startPoint y: 559, endPoint x: 0, endPoint y: 567, distance: 77.8
click at [0, 567] on form "General Information Template [GEOGRAPHIC_DATA] Equipment Type * Select 53’ Dry …" at bounding box center [564, 353] width 1129 height 534
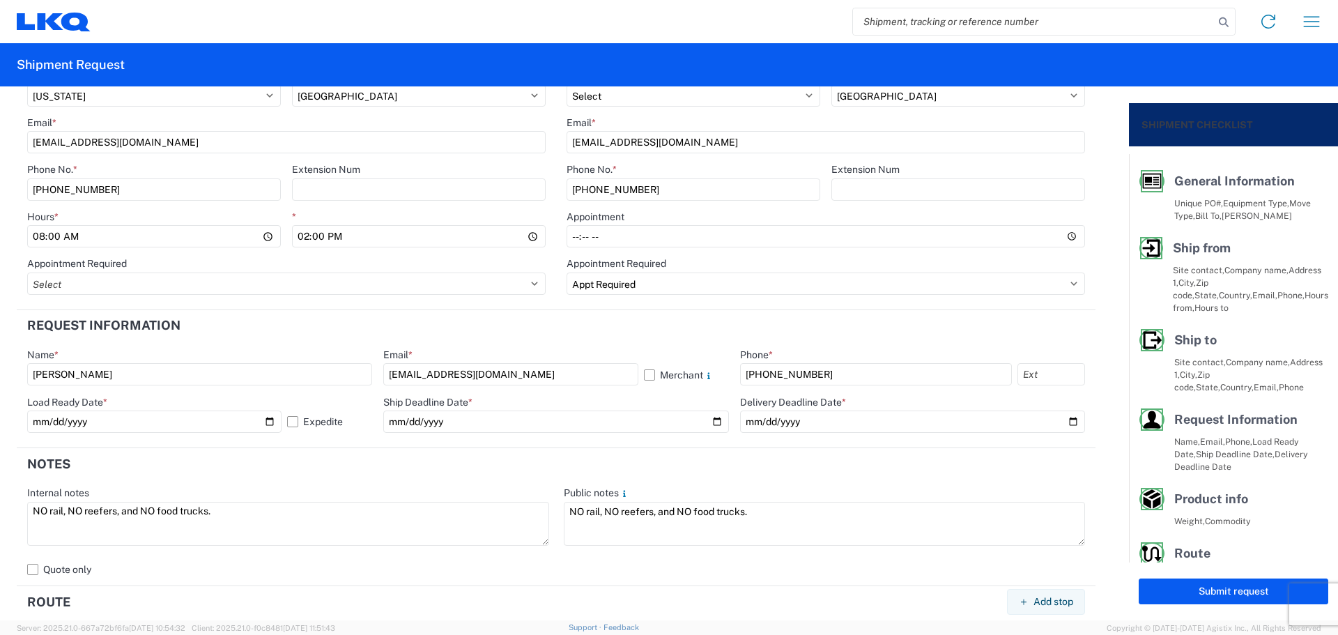
scroll to position [663, 0]
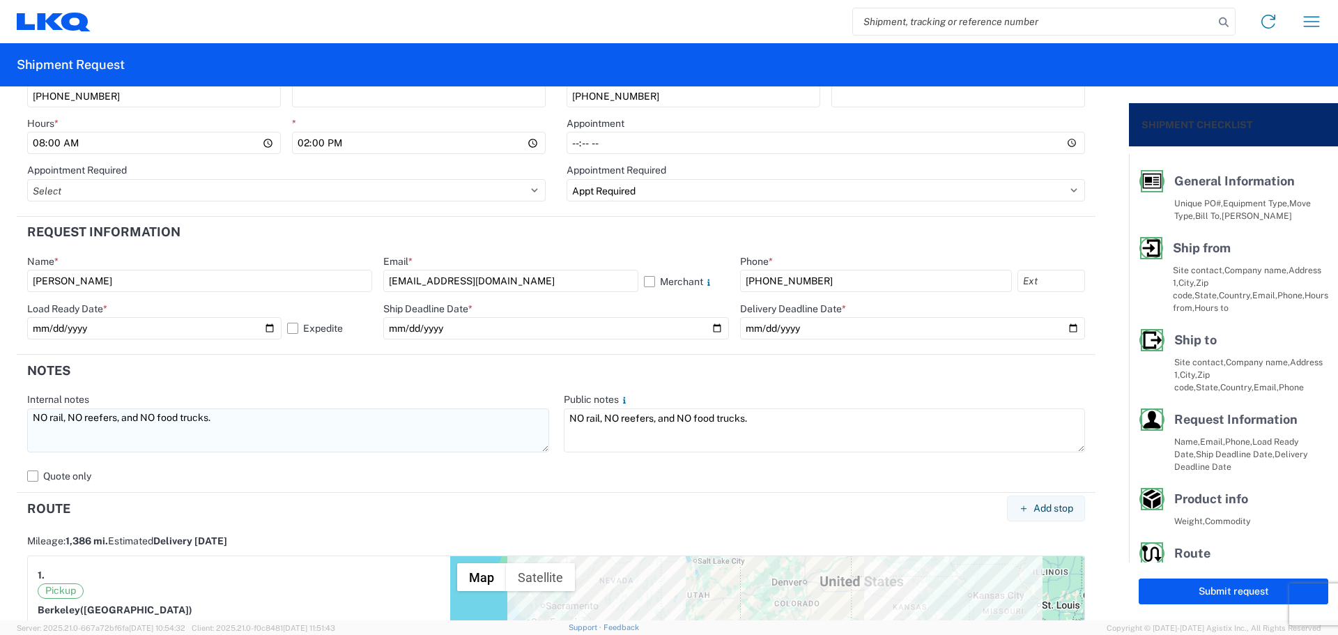
type textarea "NO rail, NO reefers, and NO food trucks. 71 Units"
click at [278, 421] on textarea "NO rail, NO reefers, and NO food trucks." at bounding box center [288, 430] width 522 height 44
paste textarea "71 Units"
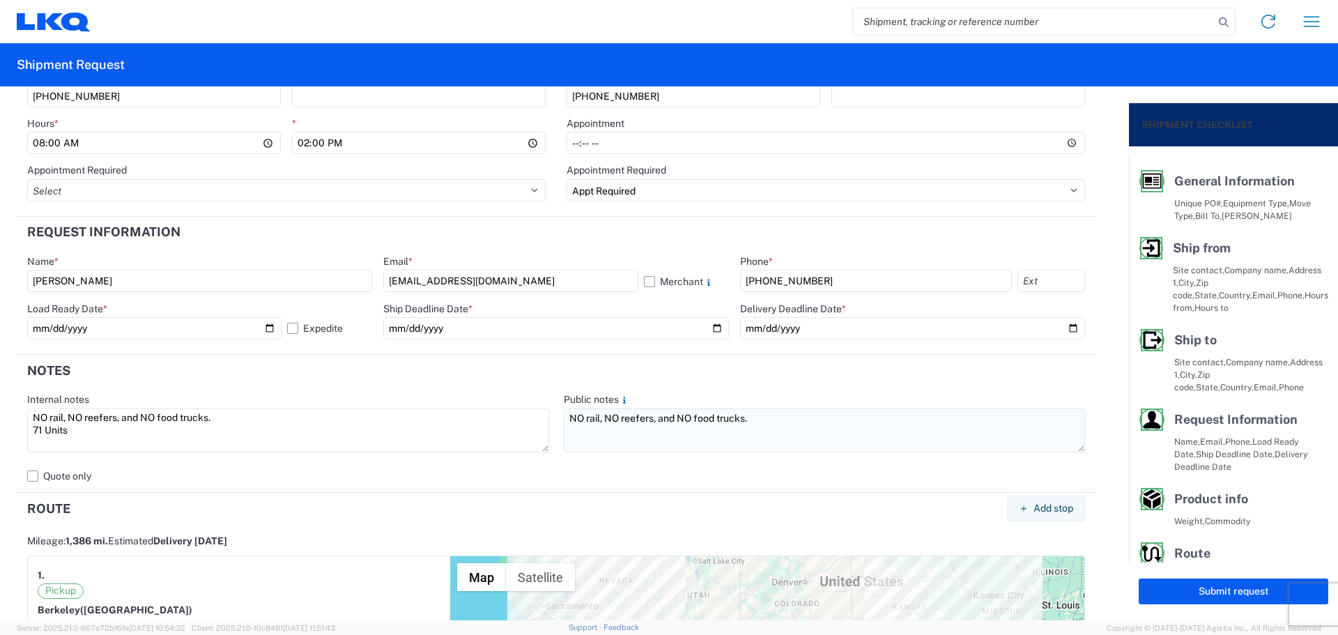
type textarea "NO rail, NO reefers, and NO food trucks. 71 Units"
click at [811, 422] on textarea "NO rail, NO reefers, and NO food trucks." at bounding box center [825, 430] width 522 height 44
paste textarea "71 Units"
type textarea "NO rail, NO reefers, and NO food trucks. 71 Units"
click at [675, 374] on header "Notes" at bounding box center [556, 370] width 1079 height 31
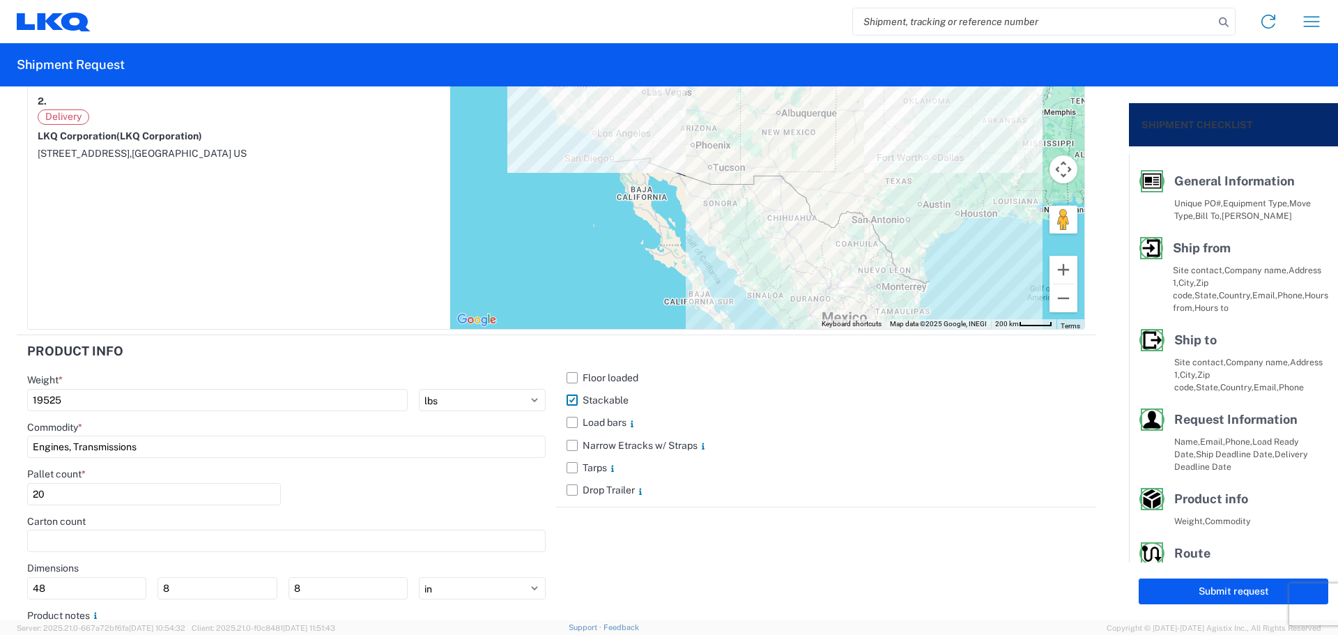
scroll to position [1314, 0]
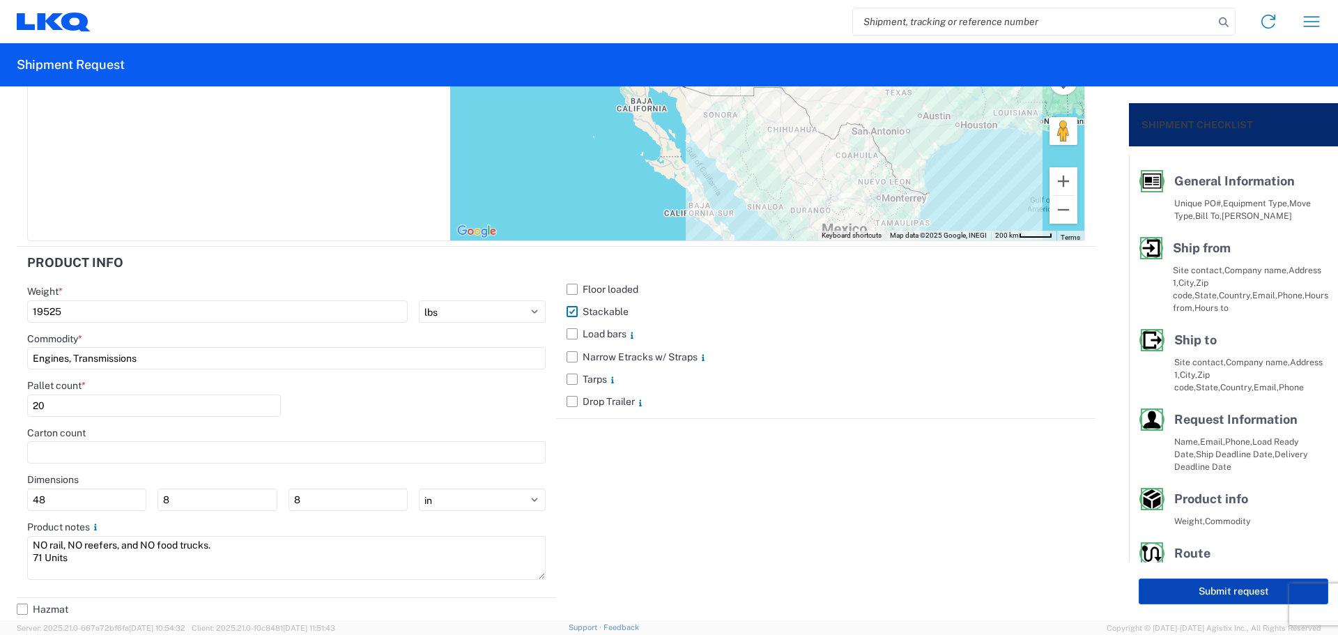
click at [1171, 590] on button "Submit request" at bounding box center [1234, 591] width 190 height 26
